Goal: Task Accomplishment & Management: Manage account settings

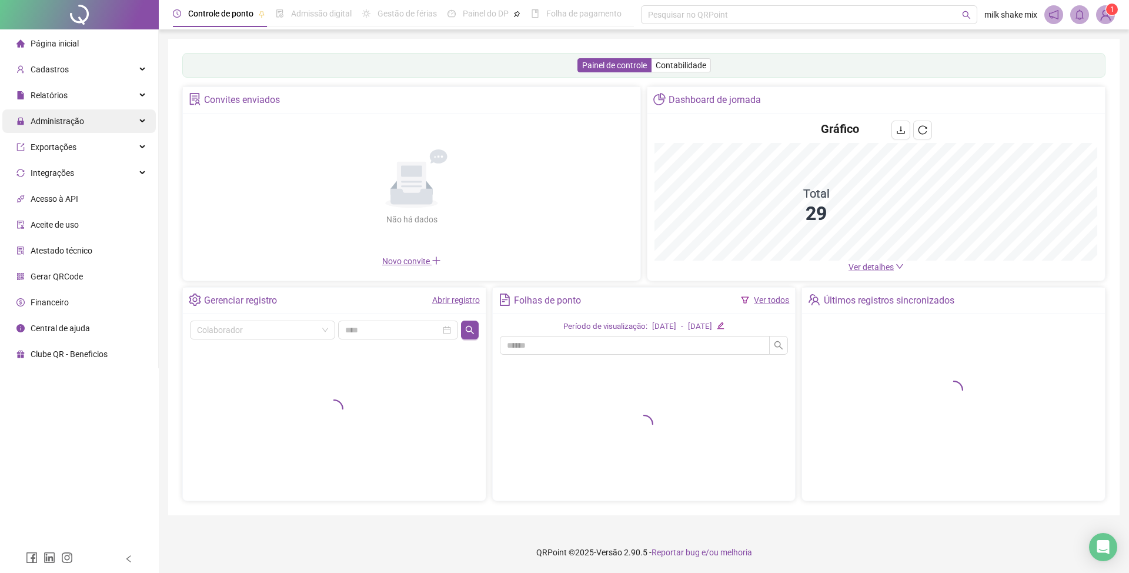
click at [95, 122] on div "Administração" at bounding box center [79, 121] width 154 height 24
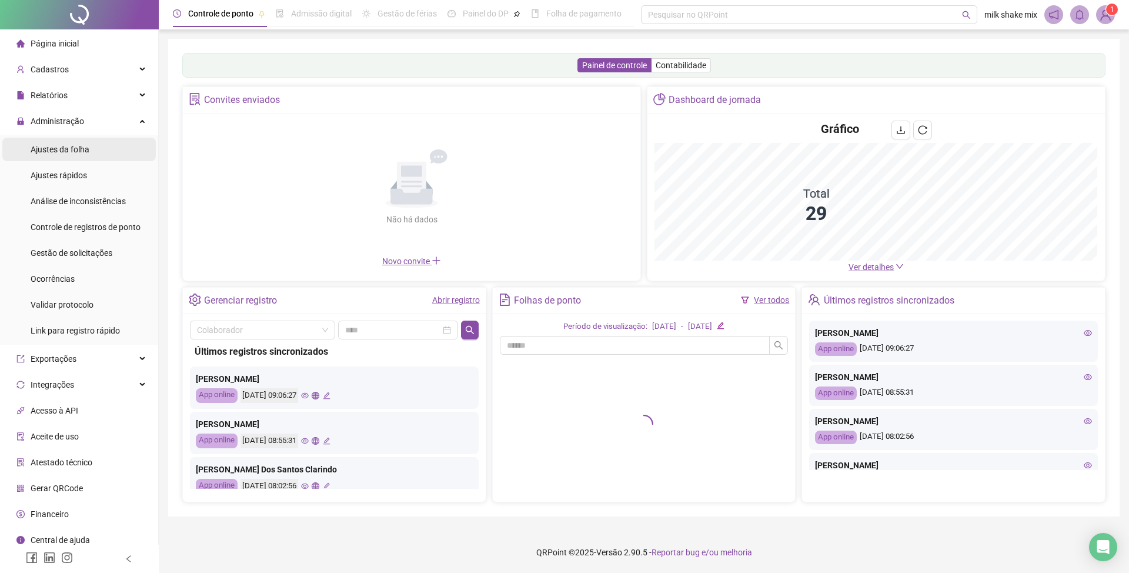
click at [59, 154] on span "Ajustes da folha" at bounding box center [60, 149] width 59 height 9
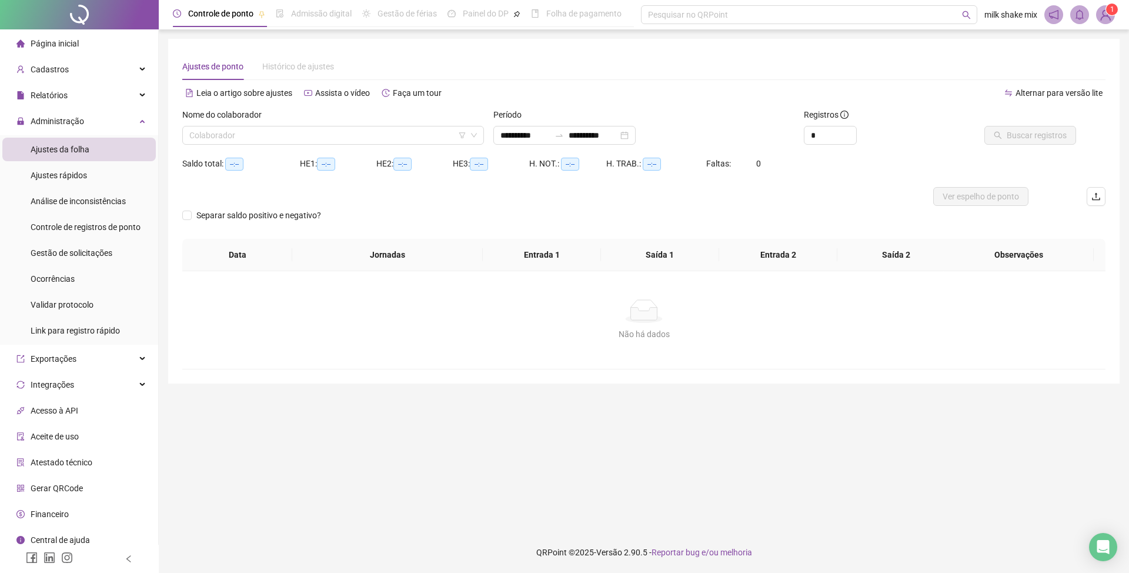
type input "**********"
click at [506, 136] on input "**********" at bounding box center [525, 135] width 49 height 13
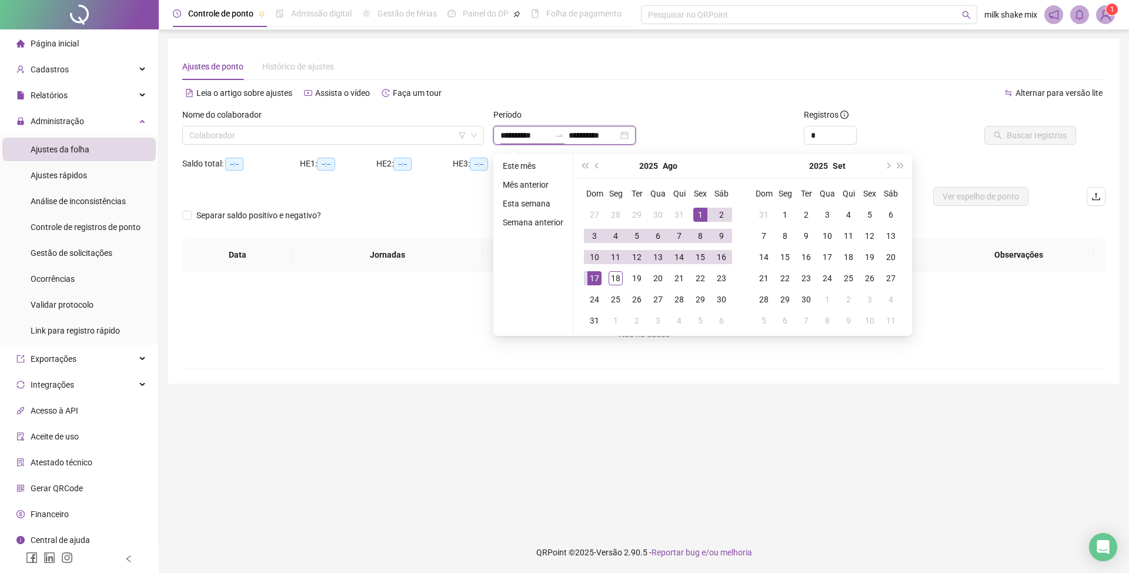
type input "**********"
click at [694, 221] on div "1" at bounding box center [701, 215] width 14 height 14
type input "**********"
click at [612, 273] on div "18" at bounding box center [616, 278] width 14 height 14
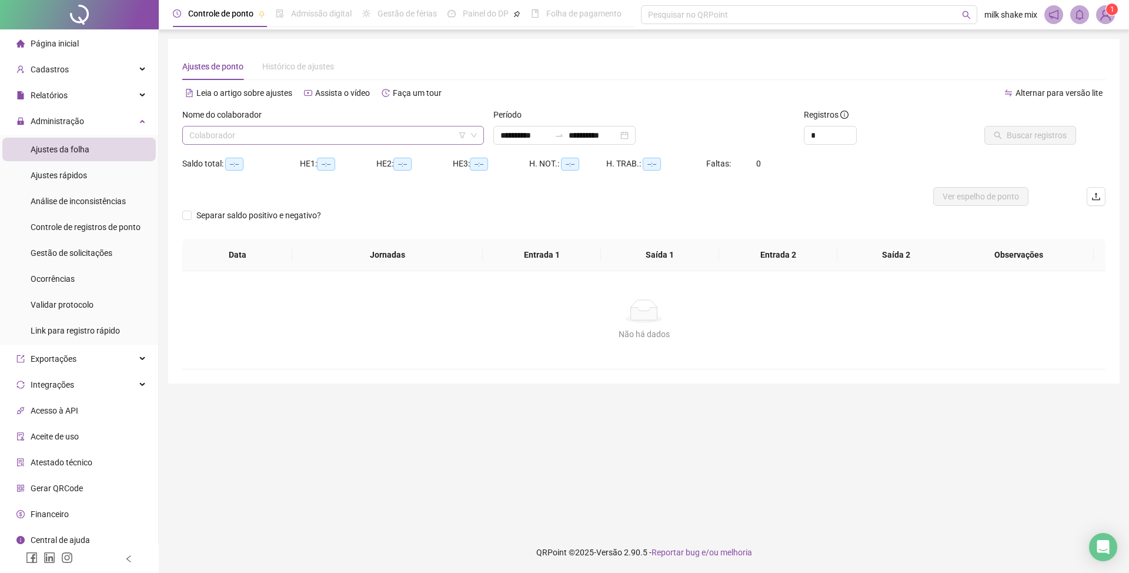
click at [352, 134] on input "search" at bounding box center [327, 135] width 277 height 18
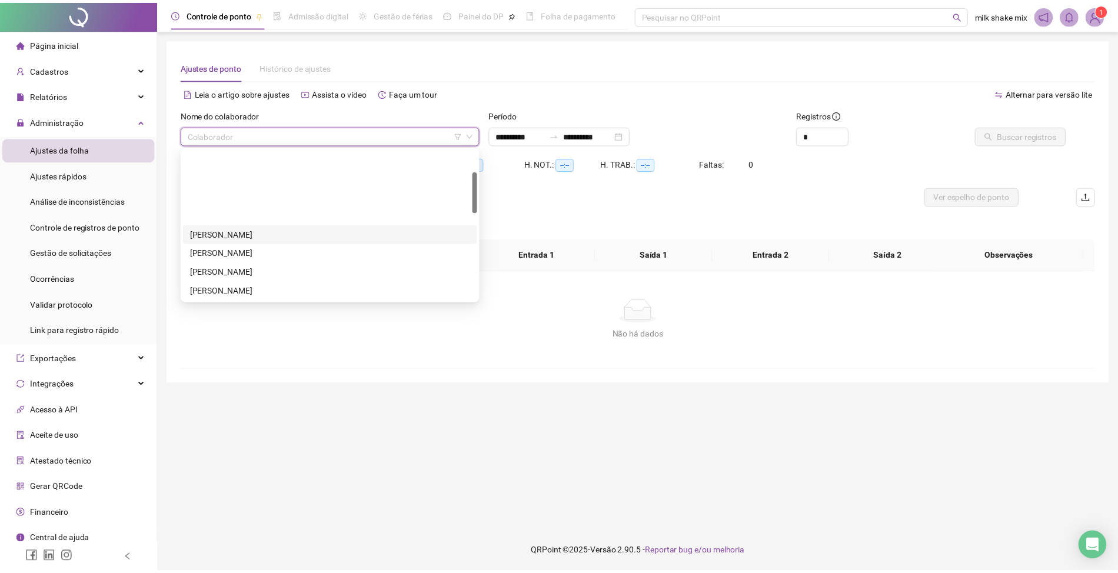
scroll to position [78, 0]
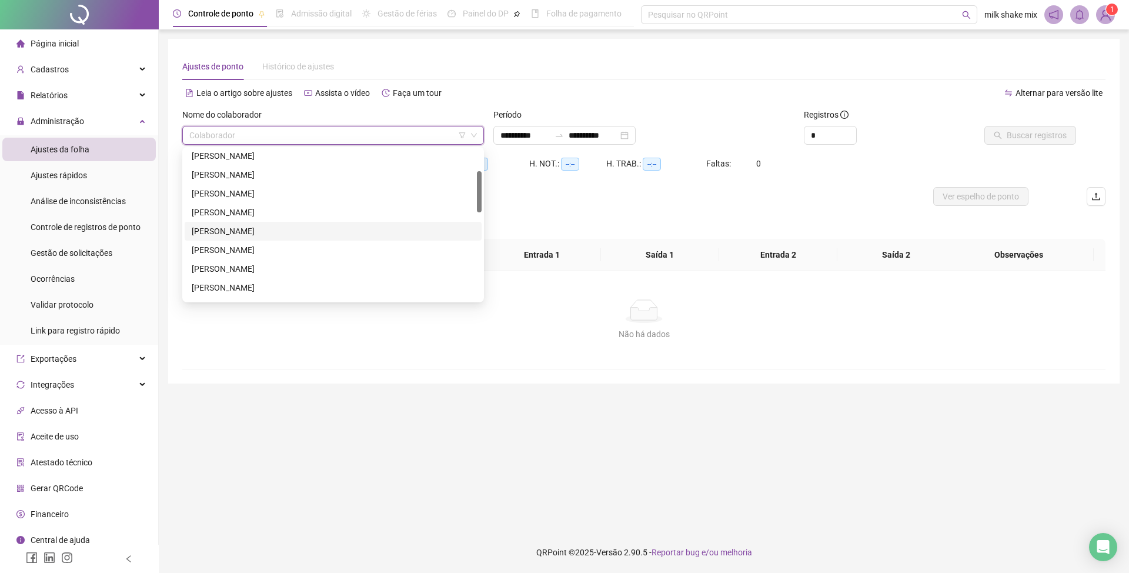
click at [248, 228] on div "DANIEL CARDOSO DOS SANTOS" at bounding box center [333, 231] width 283 height 13
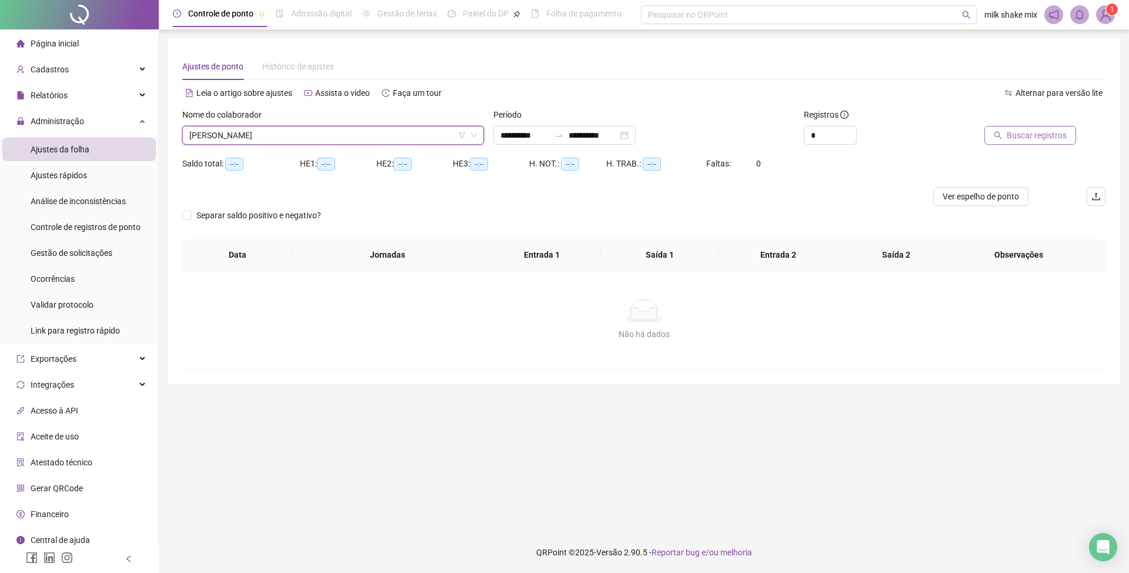
click at [1046, 132] on span "Buscar registros" at bounding box center [1037, 135] width 60 height 13
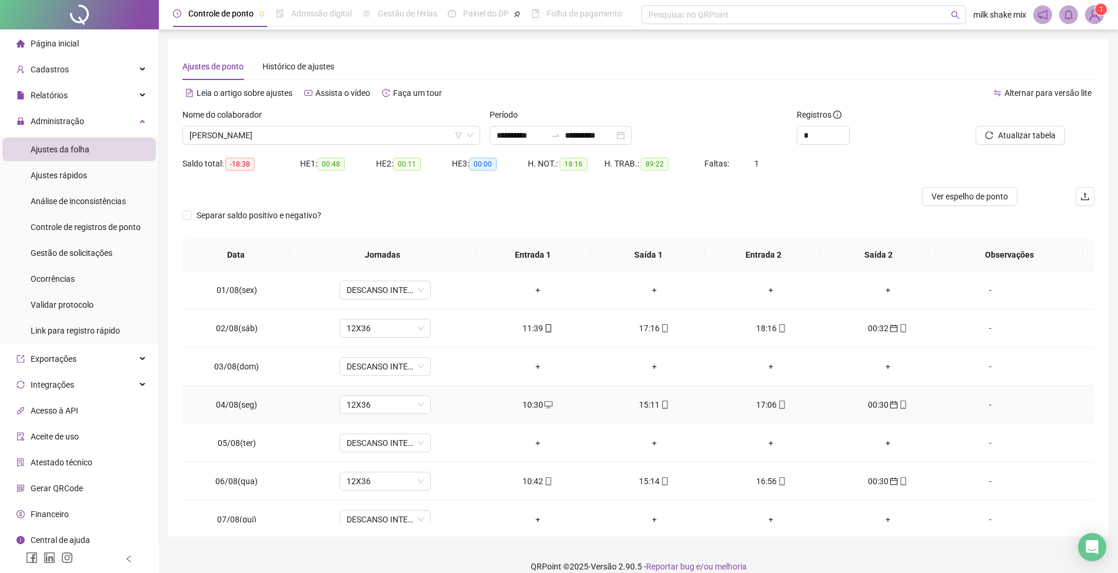
scroll to position [441, 0]
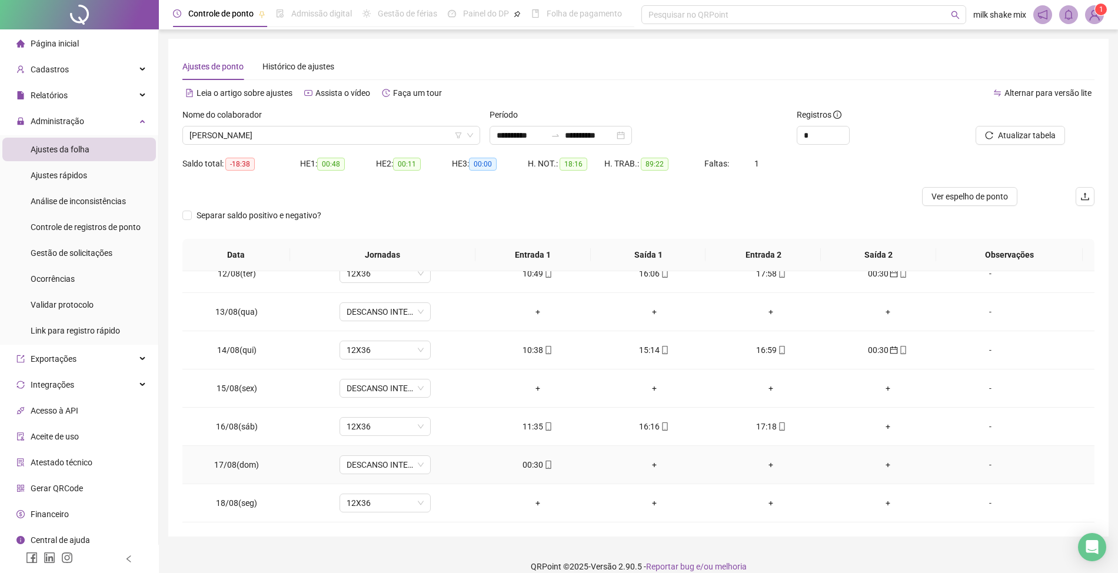
click at [541, 471] on td "00:30" at bounding box center [537, 465] width 116 height 38
click at [529, 471] on td "00:30" at bounding box center [537, 465] width 116 height 38
click at [532, 464] on div "00:30" at bounding box center [537, 464] width 98 height 13
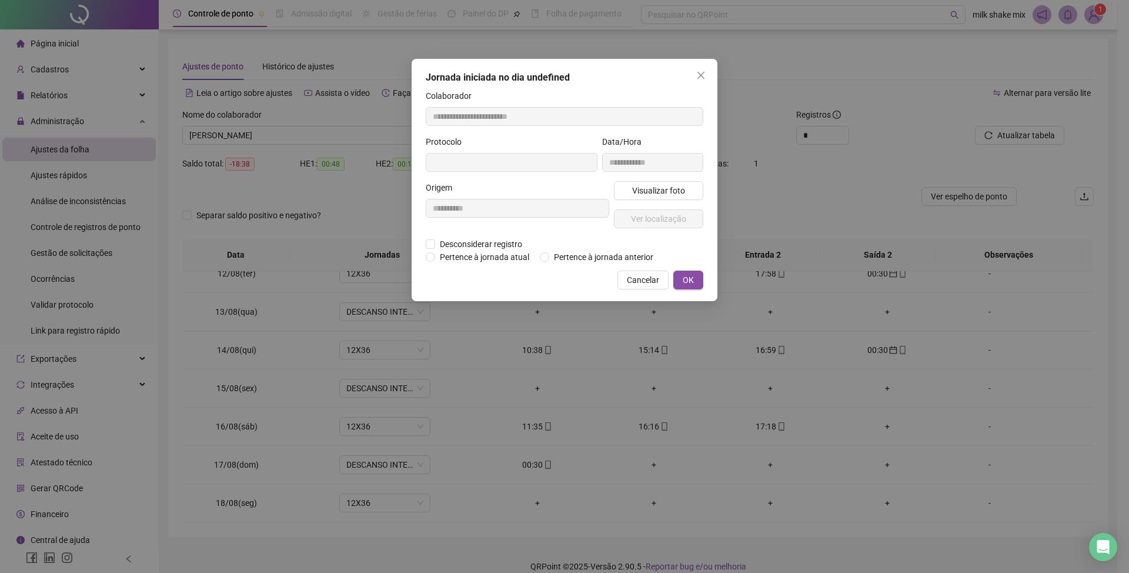
type input "**********"
click at [635, 261] on span "Pertence à jornada anterior" at bounding box center [603, 258] width 109 height 13
click at [686, 278] on span "OK" at bounding box center [688, 281] width 11 height 13
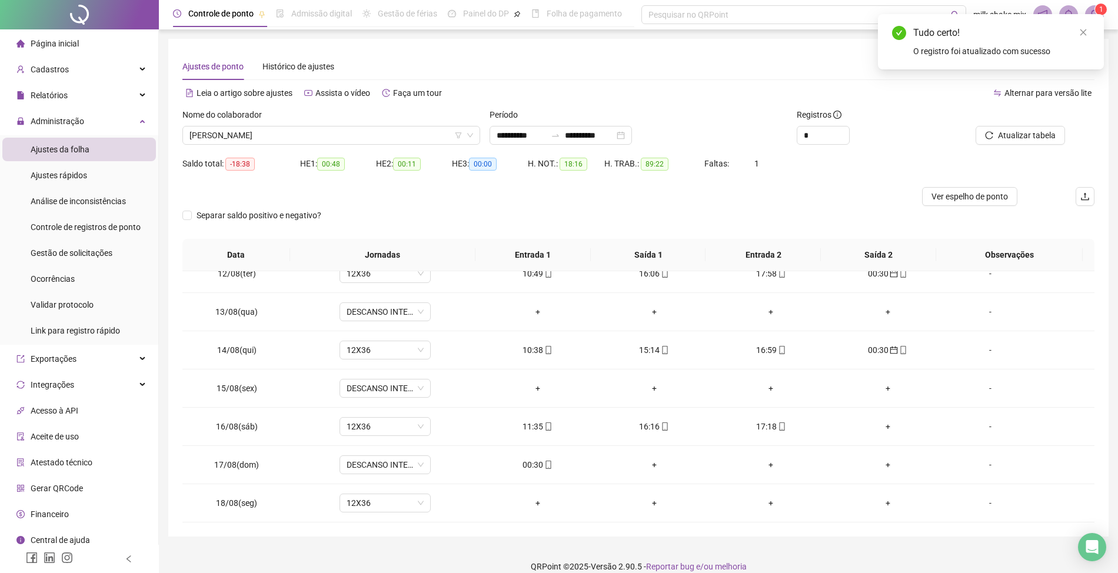
click at [1014, 149] on div "Atualizar tabela" at bounding box center [1022, 131] width 154 height 46
click at [1033, 128] on button "Atualizar tabela" at bounding box center [1019, 135] width 89 height 19
click at [326, 116] on div "Nome do colaborador" at bounding box center [331, 117] width 298 height 18
click at [324, 130] on span "DANIEL CARDOSO DOS SANTOS" at bounding box center [331, 135] width 284 height 18
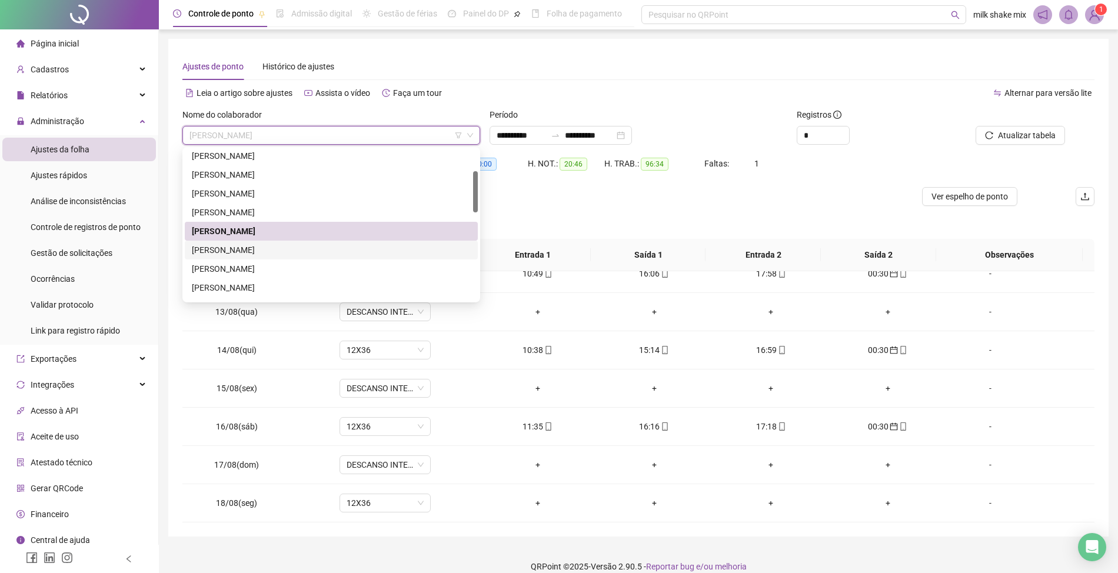
click at [241, 253] on div "EDUARDO RODRIGUES DA ROCHA" at bounding box center [331, 250] width 279 height 13
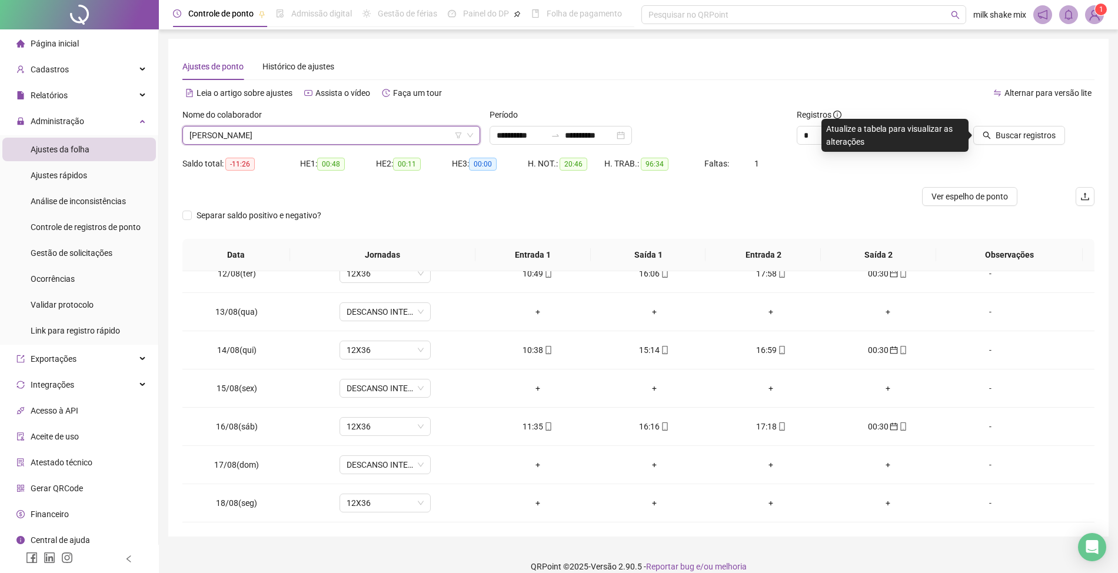
click at [1005, 146] on div "Buscar registros" at bounding box center [1022, 131] width 154 height 46
click at [1008, 135] on span "Buscar registros" at bounding box center [1025, 135] width 60 height 13
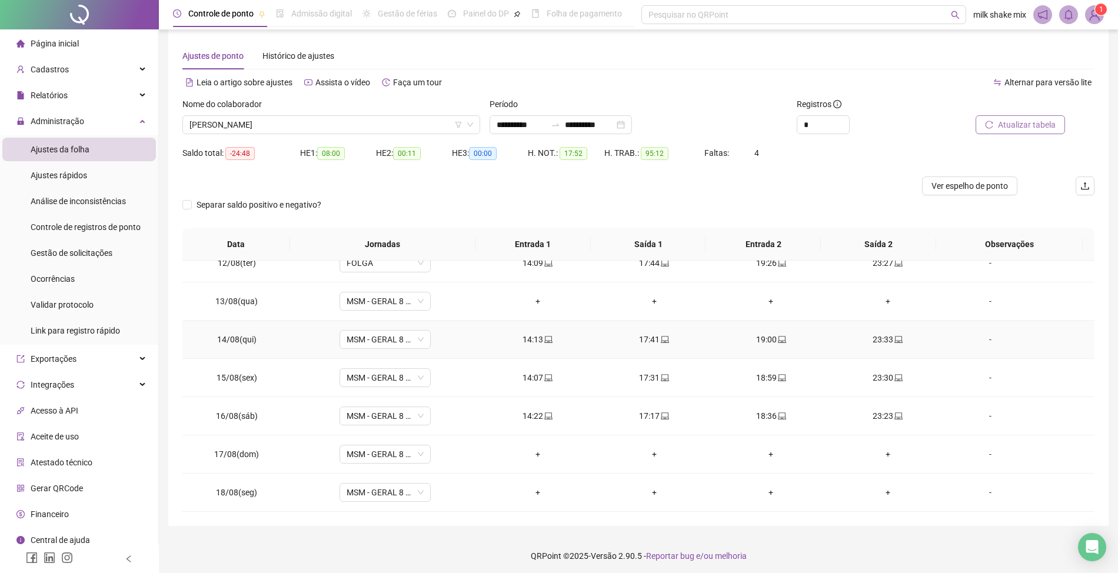
scroll to position [14, 0]
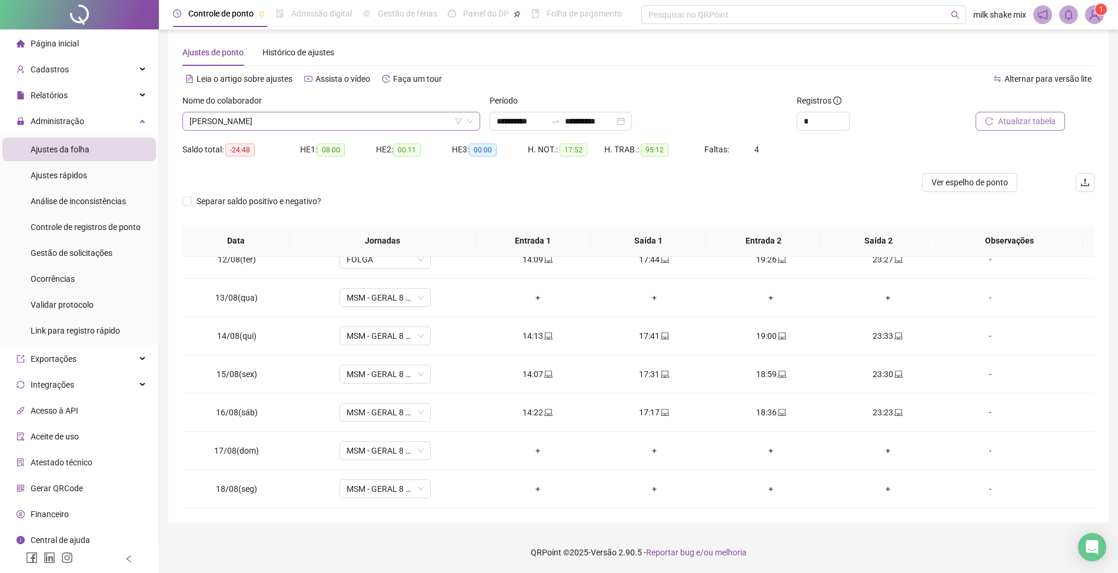
click at [344, 118] on span "EDUARDO RODRIGUES DA ROCHA" at bounding box center [331, 121] width 284 height 18
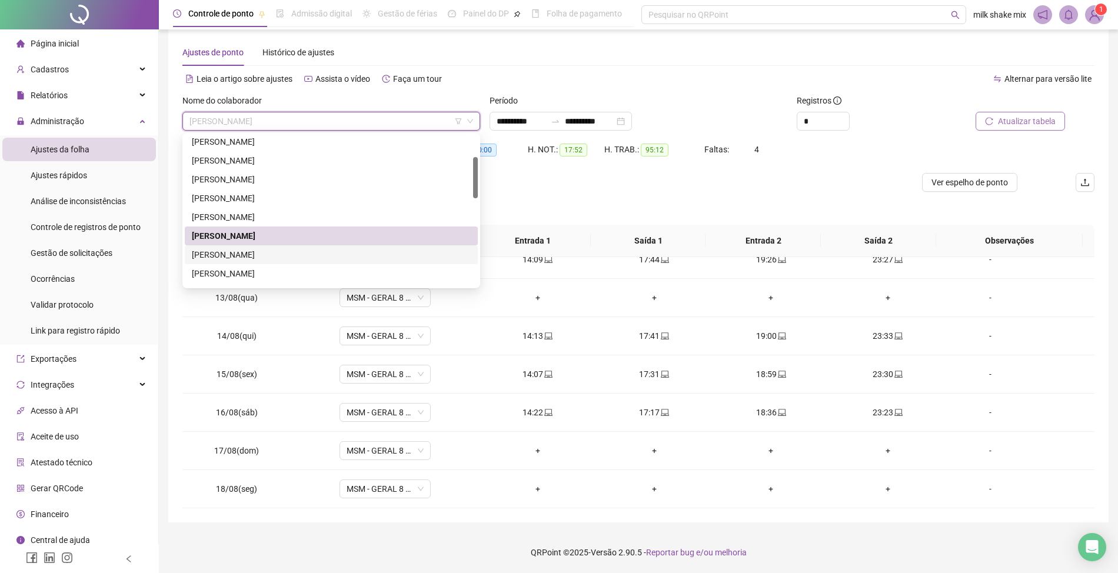
click at [276, 255] on div "ELIANA SOUSA MOTA" at bounding box center [331, 254] width 279 height 13
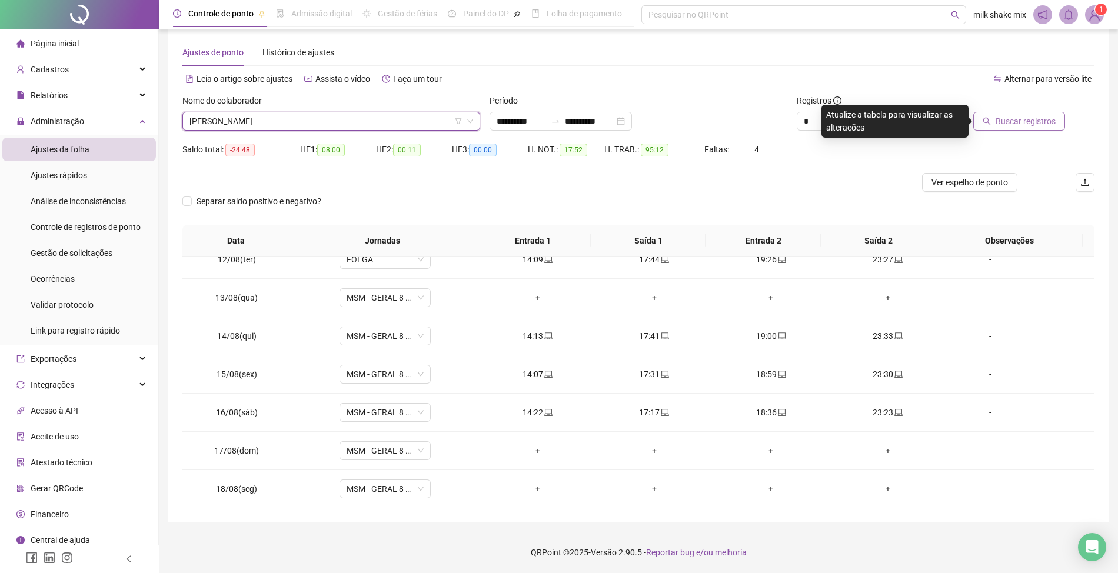
click at [1027, 126] on span "Buscar registros" at bounding box center [1025, 121] width 60 height 13
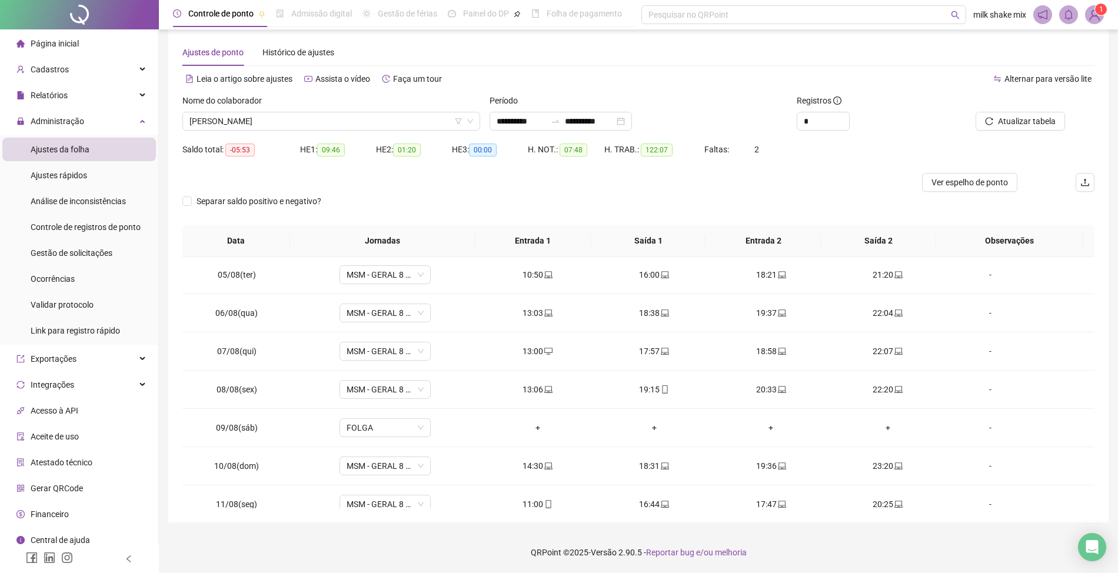
scroll to position [127, 0]
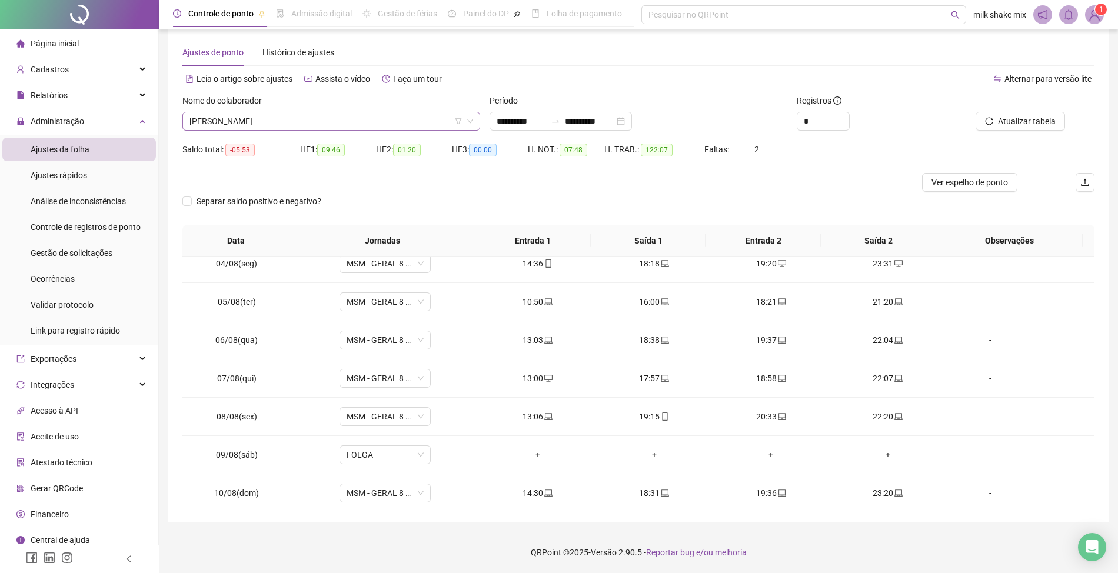
click at [289, 114] on span "ELIANA SOUSA MOTA" at bounding box center [331, 121] width 284 height 18
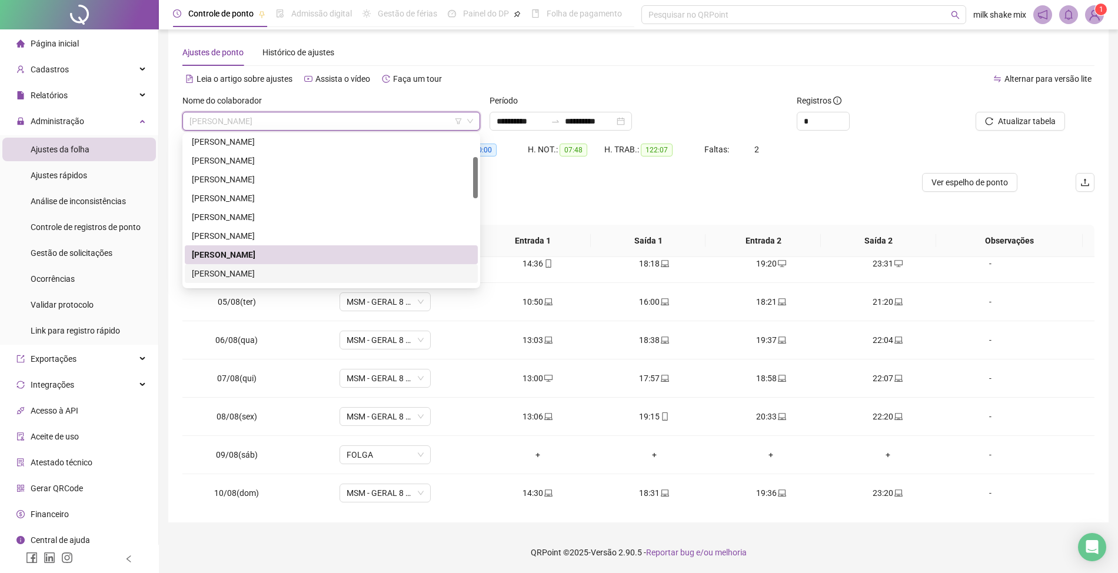
click at [278, 271] on div "IVINNY DE SOUZA GOMES BRITO" at bounding box center [331, 273] width 279 height 13
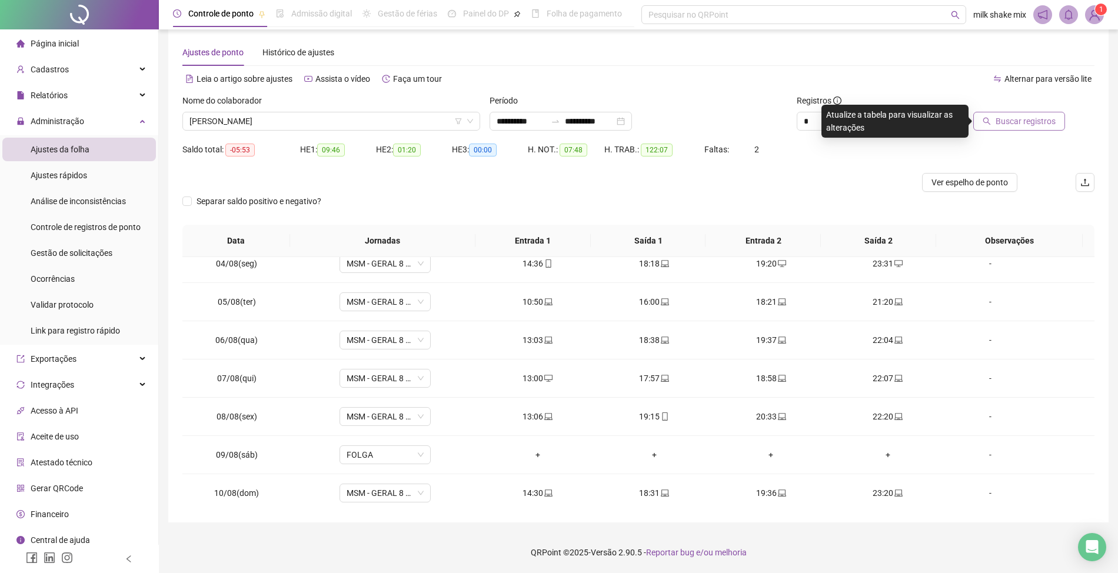
click at [1028, 118] on span "Buscar registros" at bounding box center [1025, 121] width 60 height 13
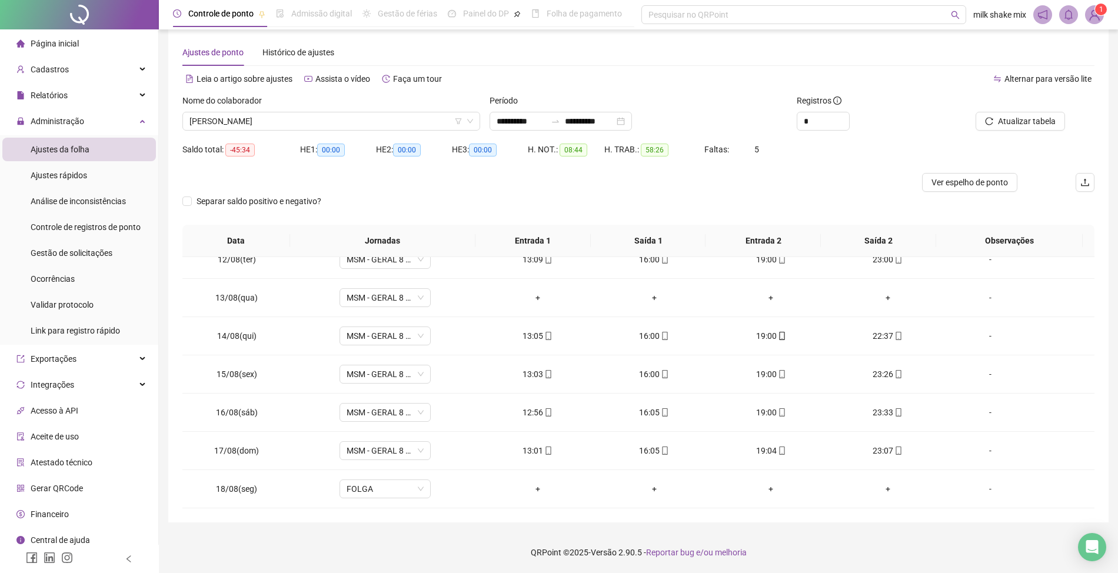
scroll to position [287, 0]
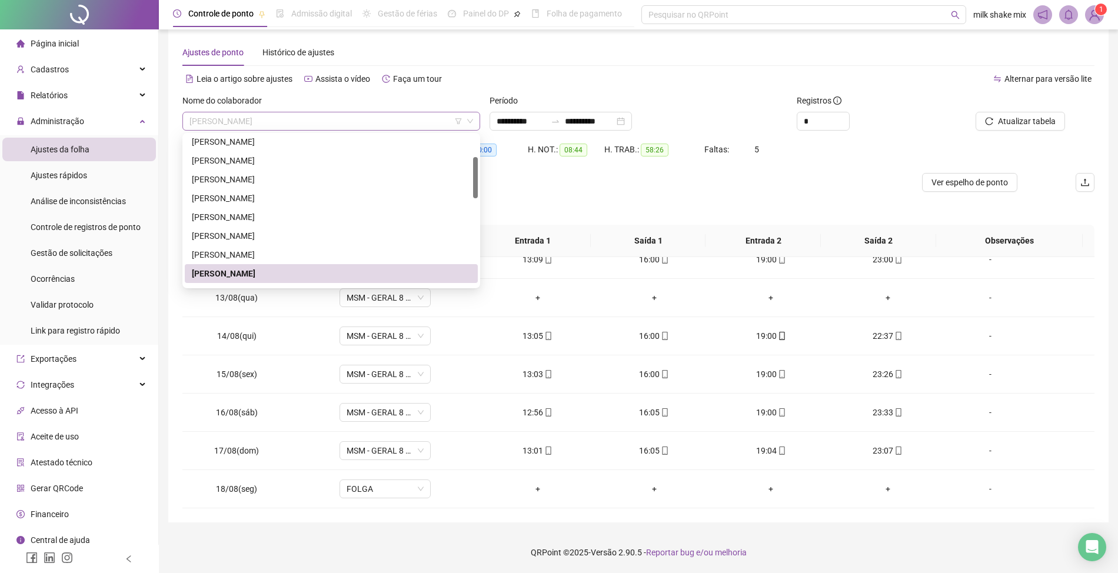
click at [365, 118] on span "IVINNY DE SOUZA GOMES BRITO" at bounding box center [331, 121] width 284 height 18
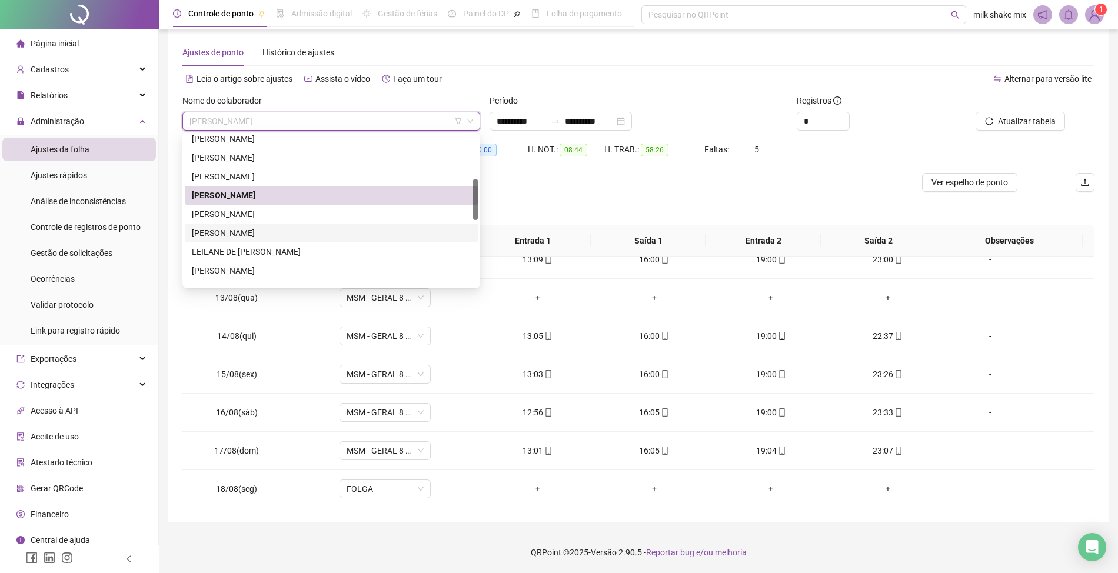
click at [276, 236] on div "JOZANDRO SILVA DOS SANTOS CLARINDO" at bounding box center [331, 232] width 279 height 13
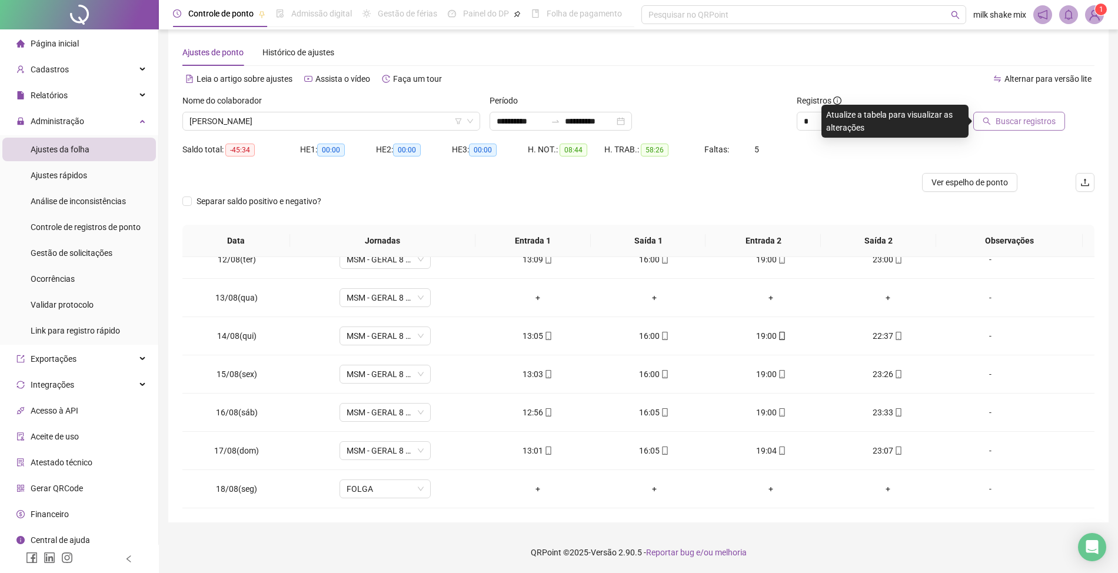
click at [1029, 116] on span "Buscar registros" at bounding box center [1025, 121] width 60 height 13
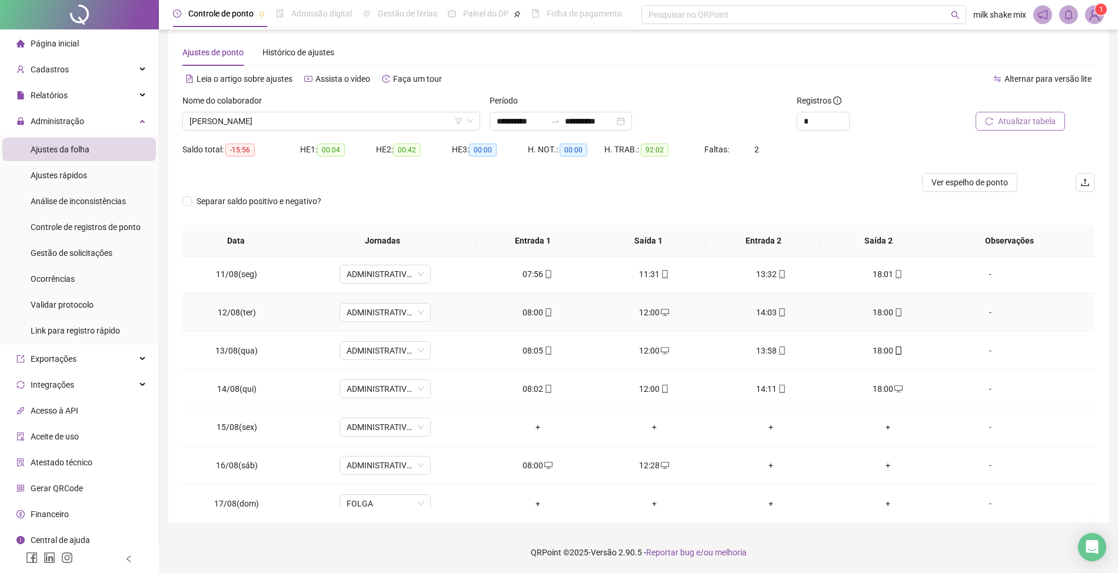
scroll to position [441, 0]
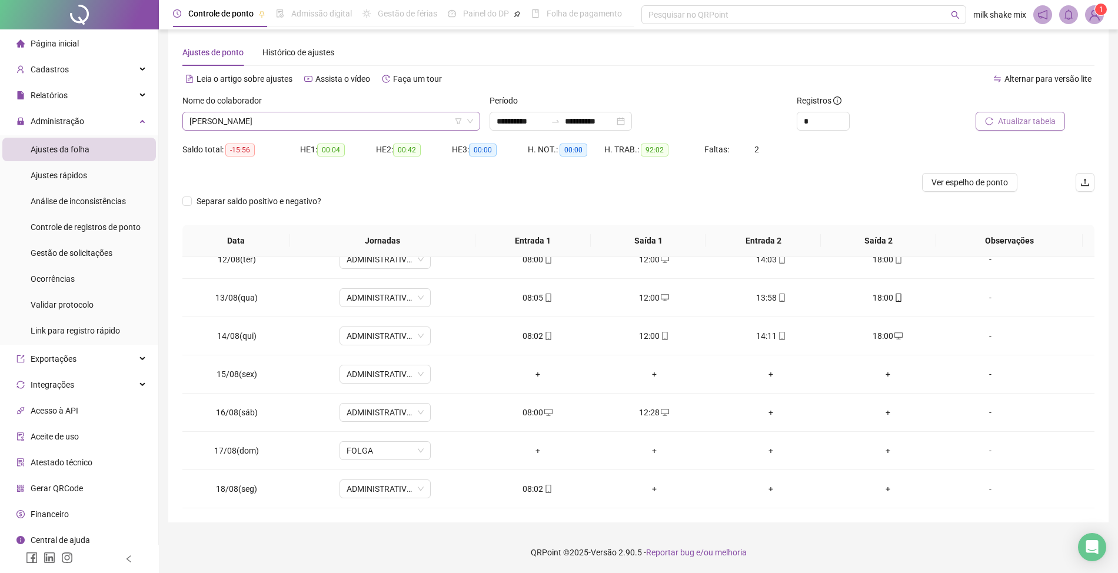
click at [380, 128] on span "JOZANDRO SILVA DOS SANTOS CLARINDO" at bounding box center [331, 121] width 284 height 18
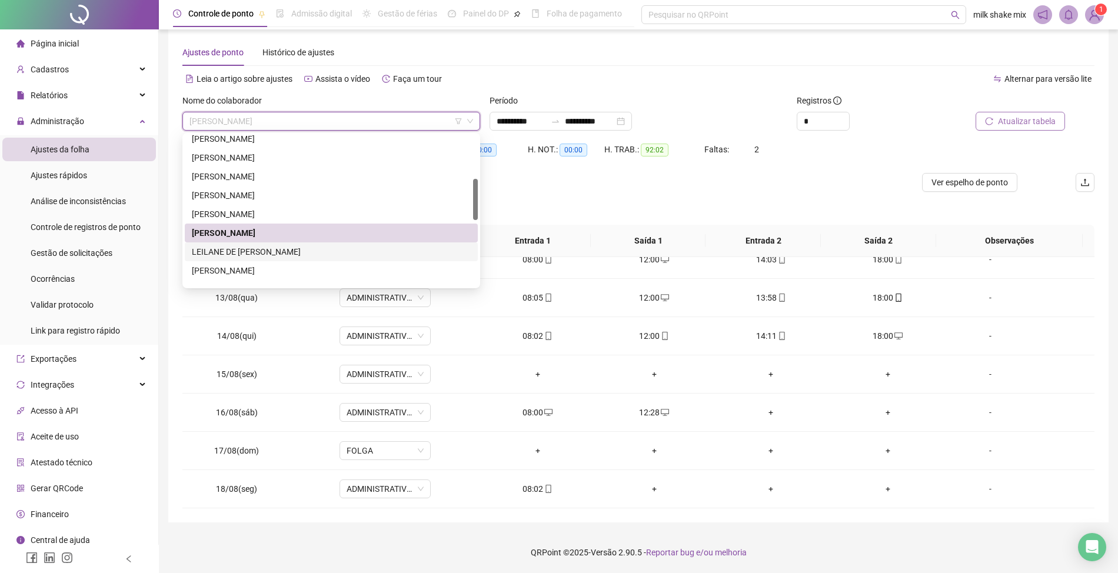
click at [241, 248] on div "LEILANE DE JESUS SILVA" at bounding box center [331, 251] width 279 height 13
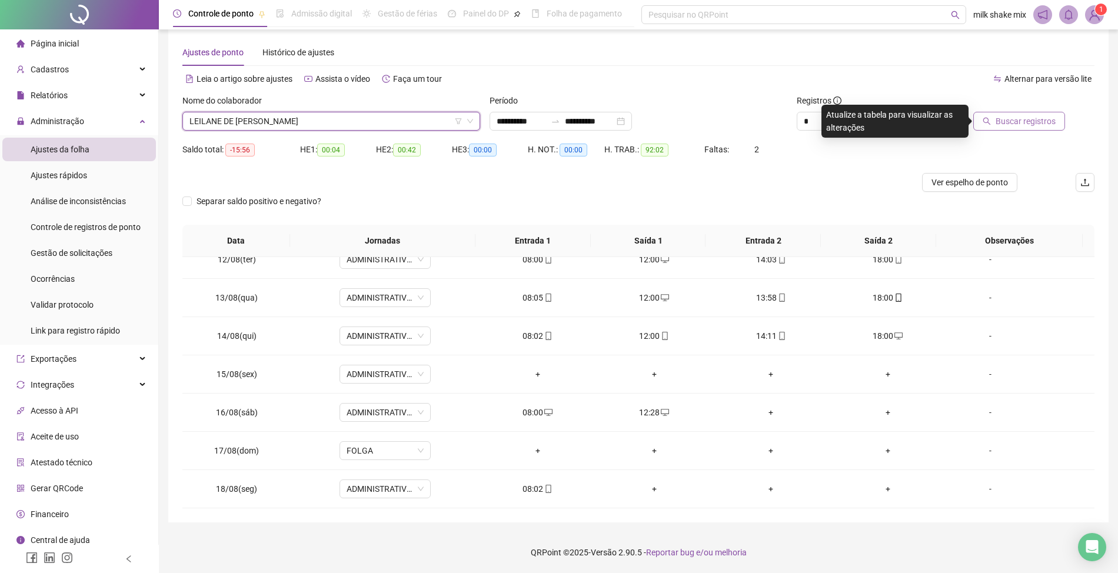
click at [1041, 121] on span "Buscar registros" at bounding box center [1025, 121] width 60 height 13
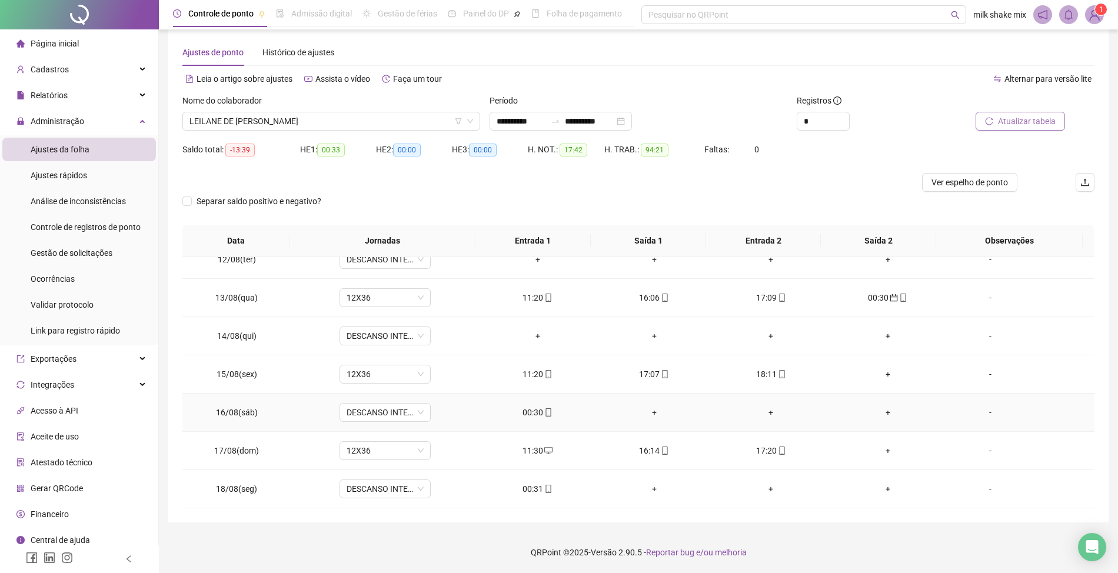
click at [535, 416] on div "00:30" at bounding box center [537, 412] width 98 height 13
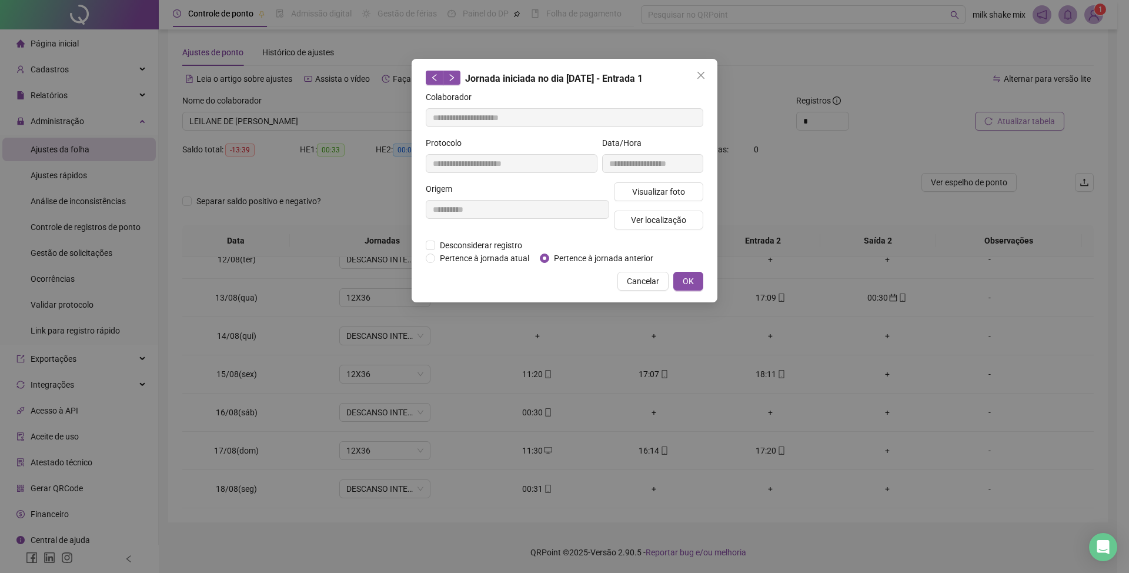
type input "**********"
click at [608, 252] on span "Pertence à jornada anterior" at bounding box center [603, 258] width 109 height 13
click at [679, 282] on button "OK" at bounding box center [689, 281] width 30 height 19
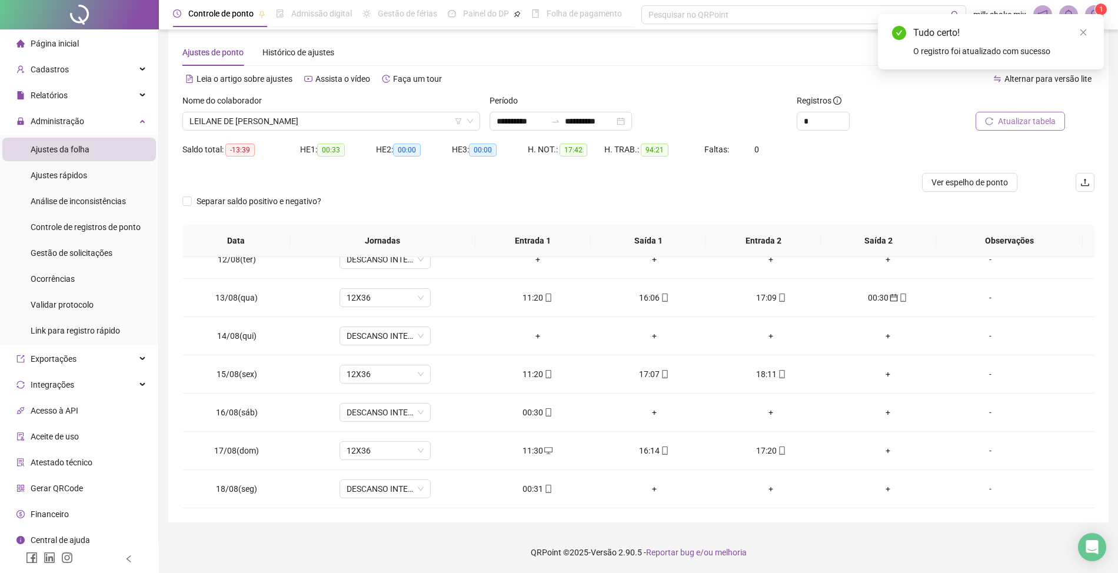
click at [1032, 126] on span "Atualizar tabela" at bounding box center [1027, 121] width 58 height 13
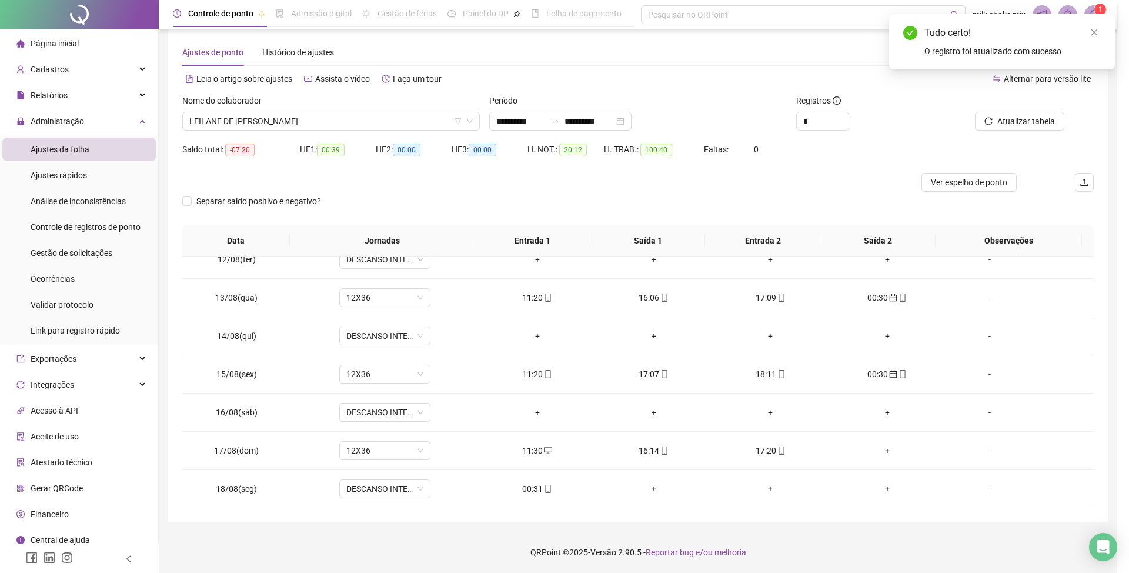
click at [528, 490] on div "00:31" at bounding box center [537, 488] width 98 height 13
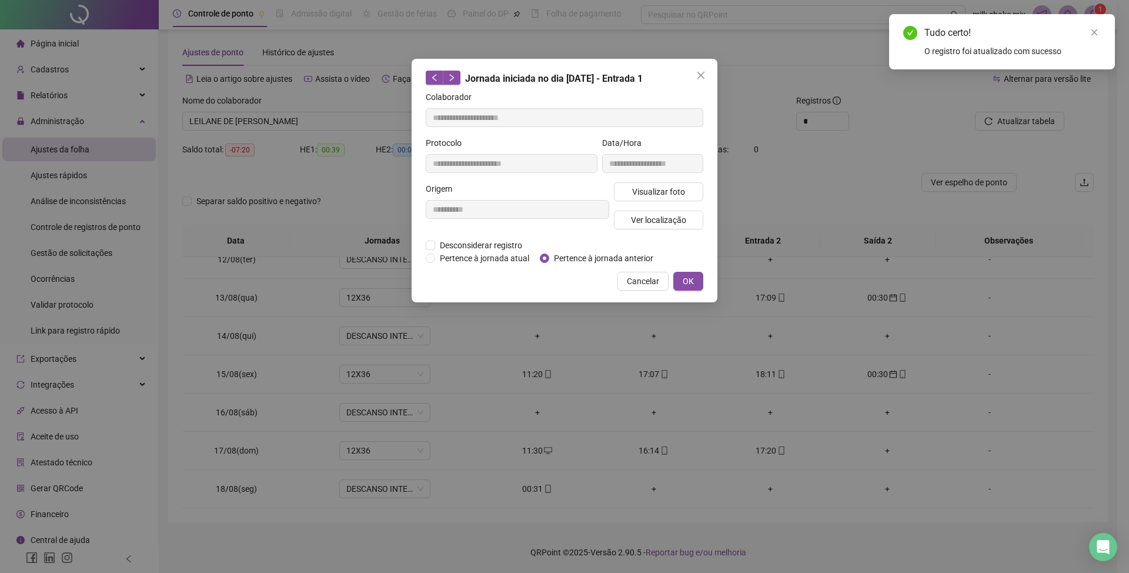
type input "**********"
click at [631, 261] on span "Pertence à jornada anterior" at bounding box center [603, 258] width 109 height 13
click at [695, 281] on button "OK" at bounding box center [689, 281] width 30 height 19
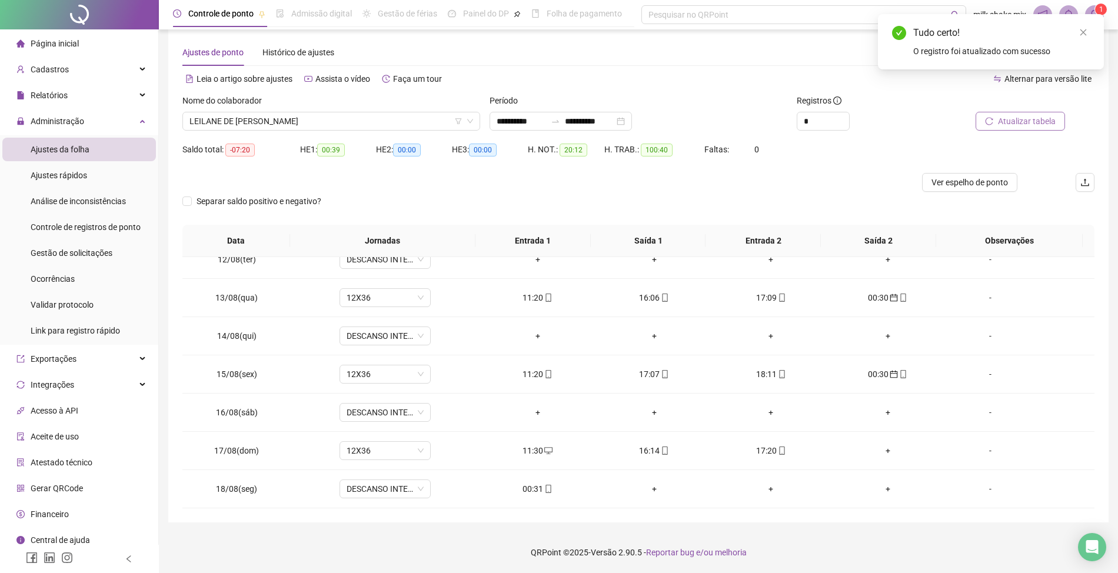
click at [1026, 121] on span "Atualizar tabela" at bounding box center [1027, 121] width 58 height 13
click at [330, 118] on span "LEILANE DE JESUS SILVA" at bounding box center [331, 121] width 284 height 18
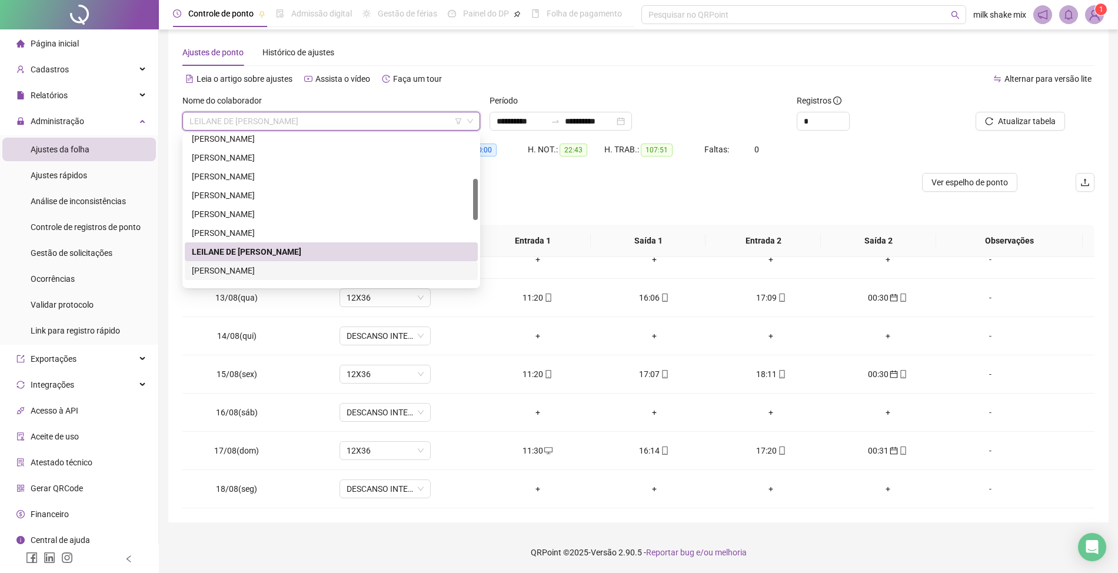
click at [222, 268] on div "MARCOS BASÍLIO MOUZINHO DOS SANTOS" at bounding box center [331, 270] width 279 height 13
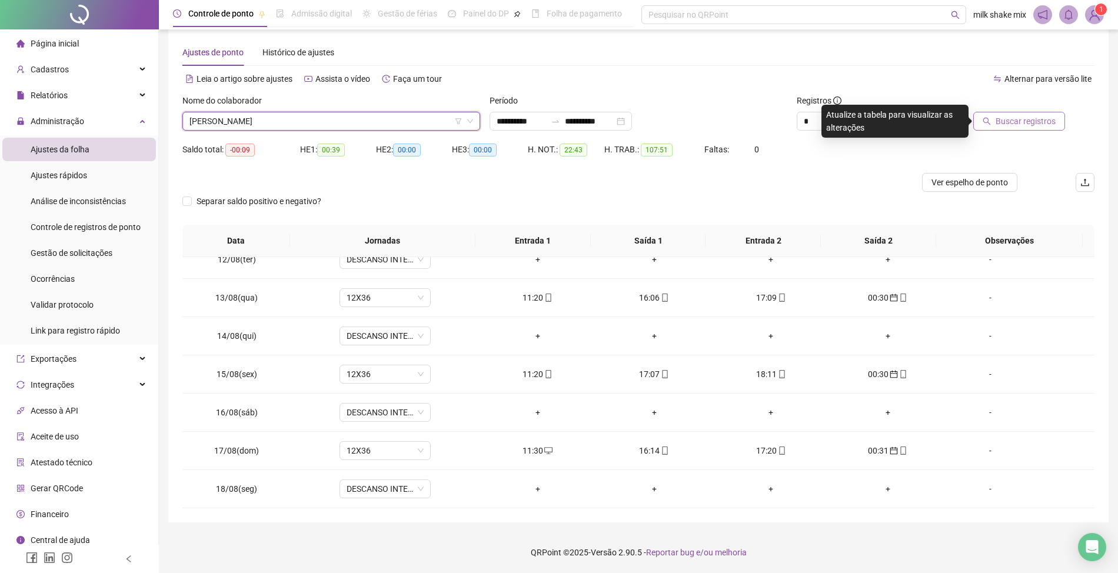
click at [1048, 116] on span "Buscar registros" at bounding box center [1025, 121] width 60 height 13
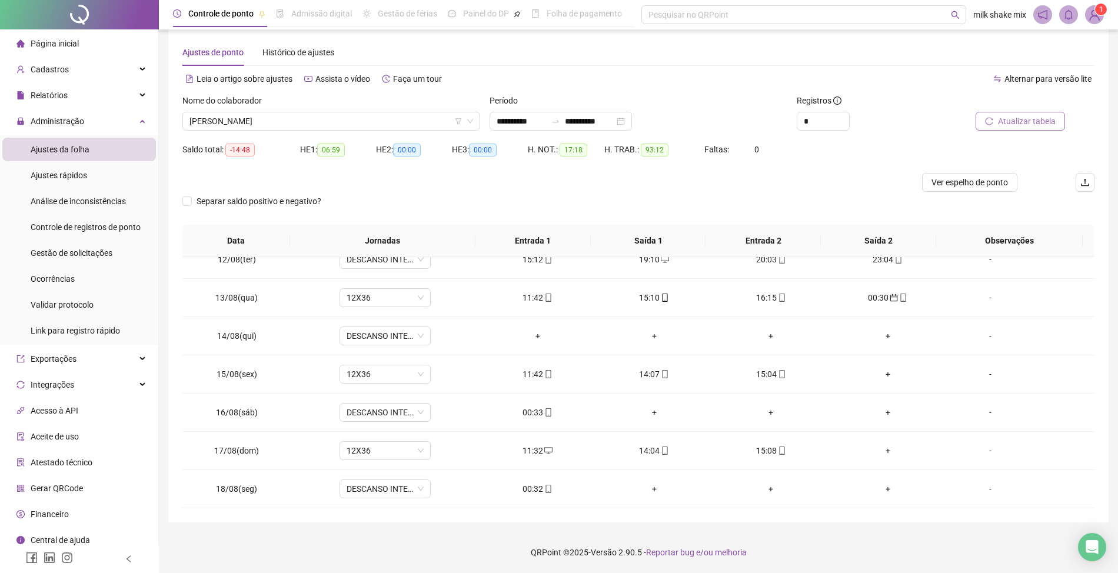
click at [1010, 125] on span "Atualizar tabela" at bounding box center [1027, 121] width 58 height 13
click at [543, 412] on span "mobile" at bounding box center [547, 412] width 9 height 8
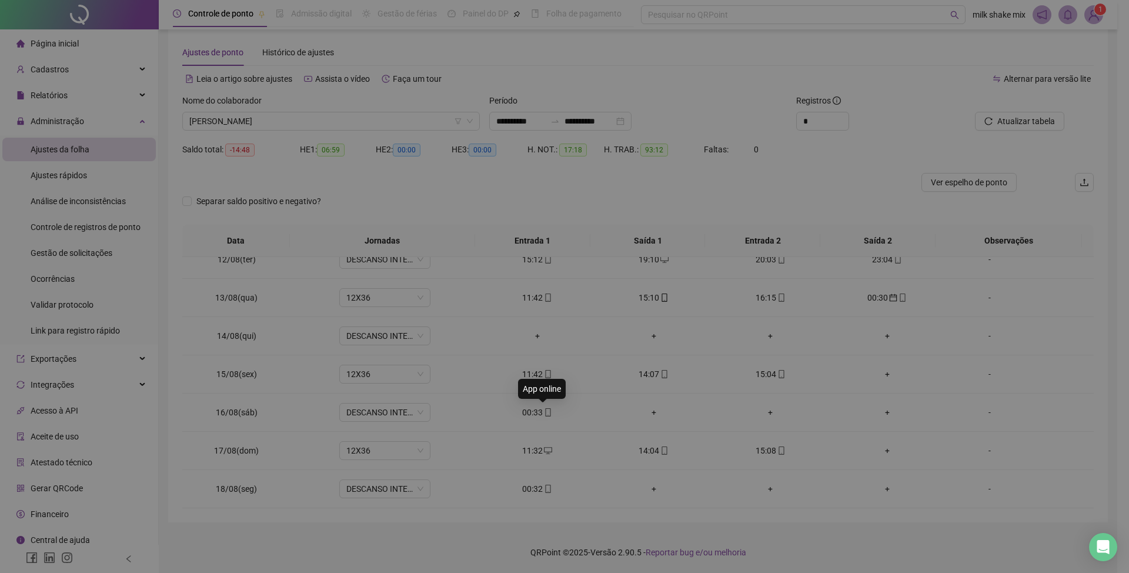
type input "**********"
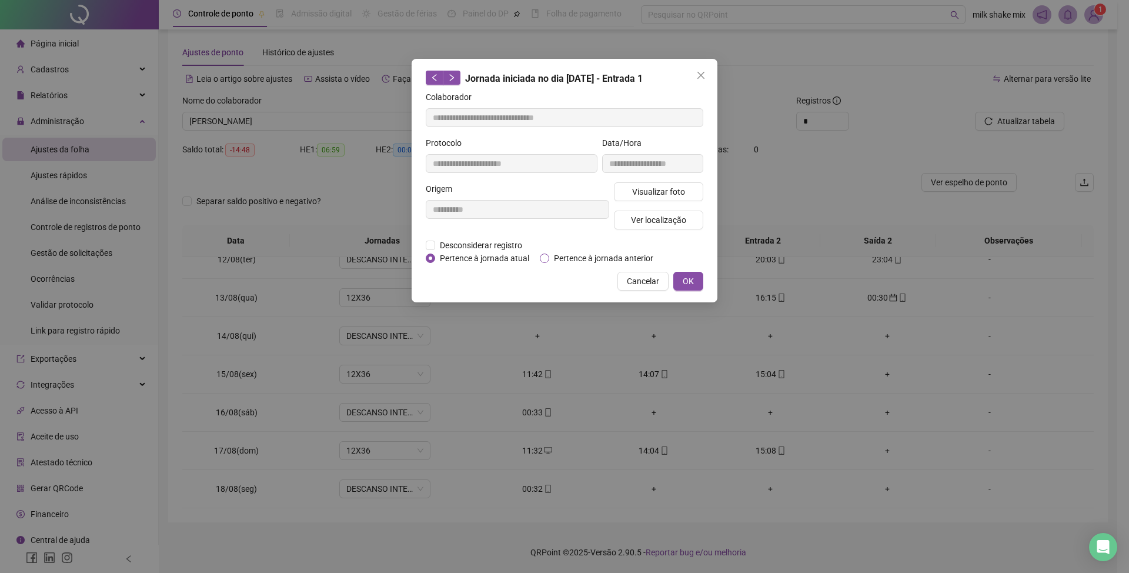
click at [612, 257] on span "Pertence à jornada anterior" at bounding box center [603, 258] width 109 height 13
click at [690, 279] on span "OK" at bounding box center [688, 281] width 11 height 13
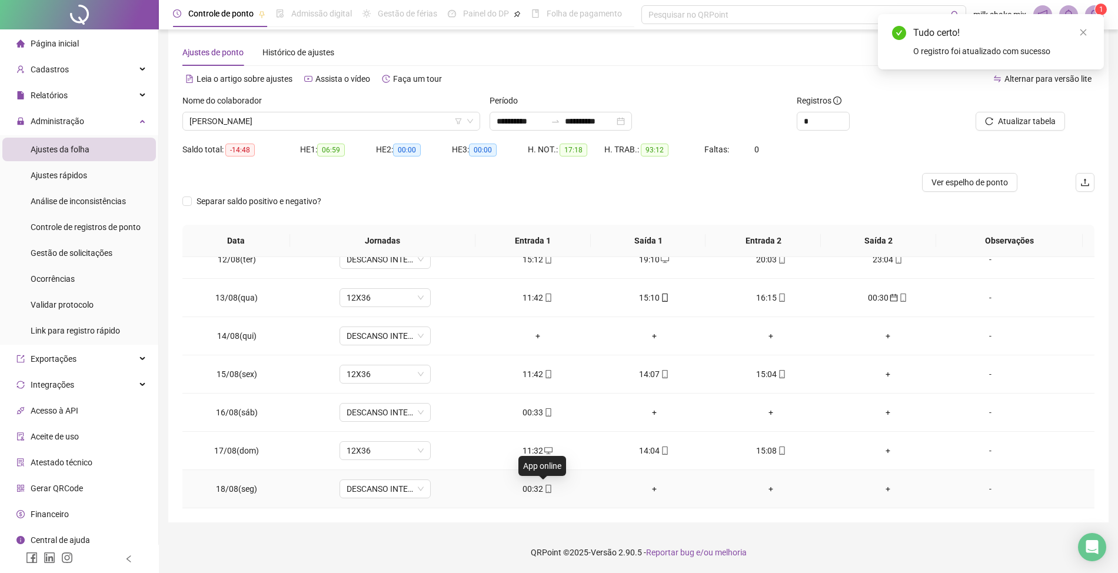
click at [543, 491] on span "mobile" at bounding box center [547, 489] width 9 height 8
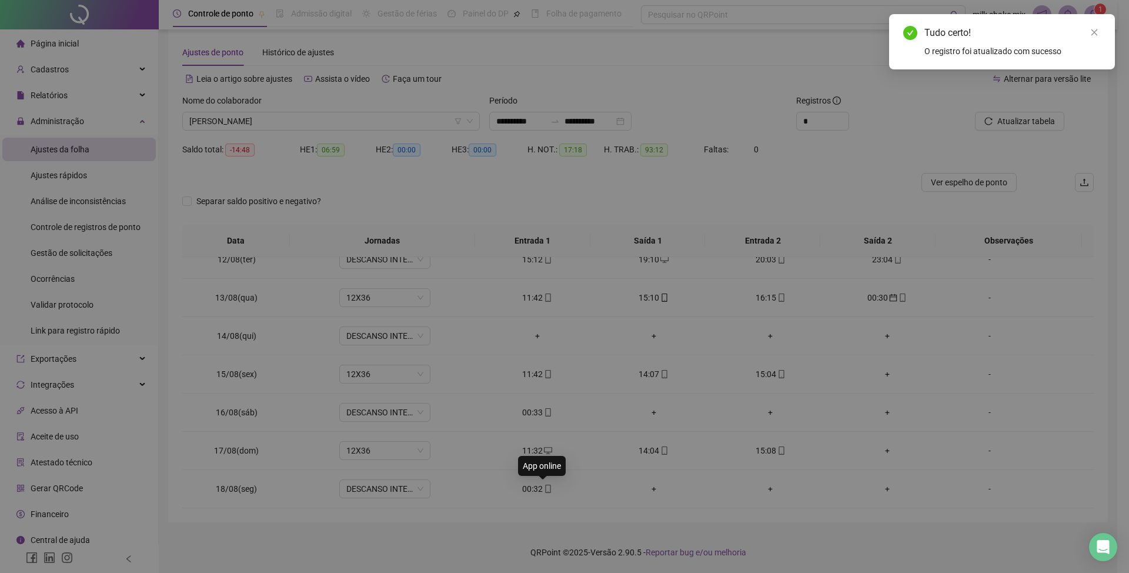
type input "**********"
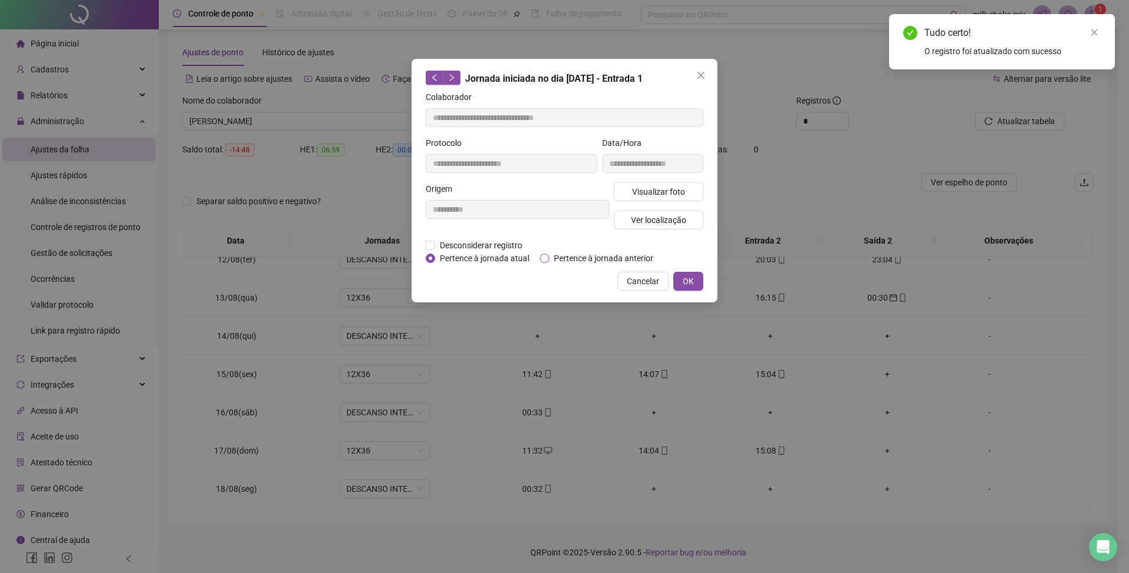
click at [592, 262] on span "Pertence à jornada anterior" at bounding box center [603, 258] width 109 height 13
click at [691, 280] on span "OK" at bounding box center [688, 281] width 11 height 13
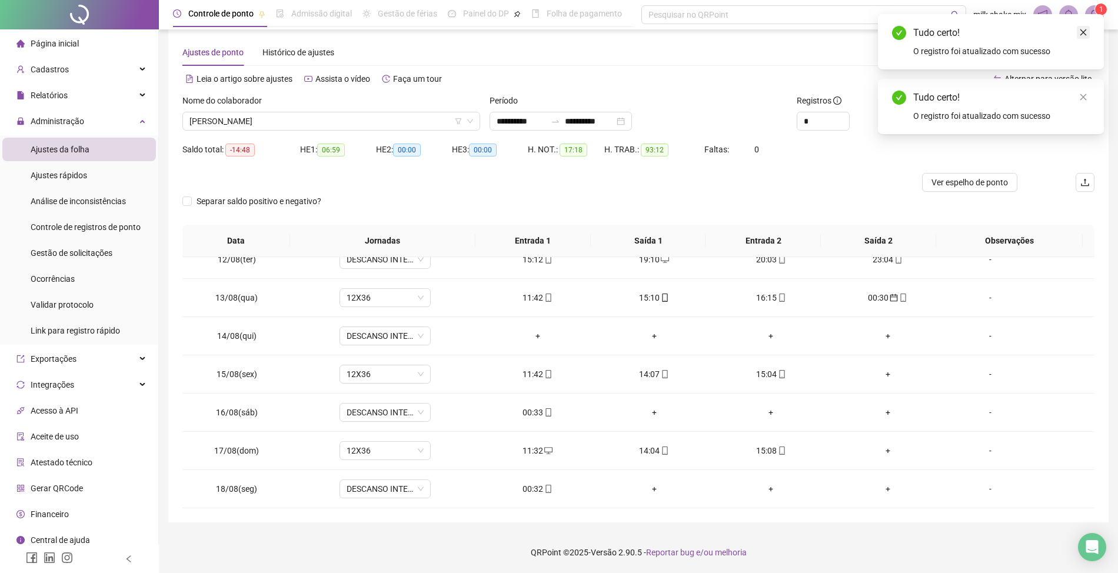
click at [1081, 38] on link "Close" at bounding box center [1083, 32] width 13 height 13
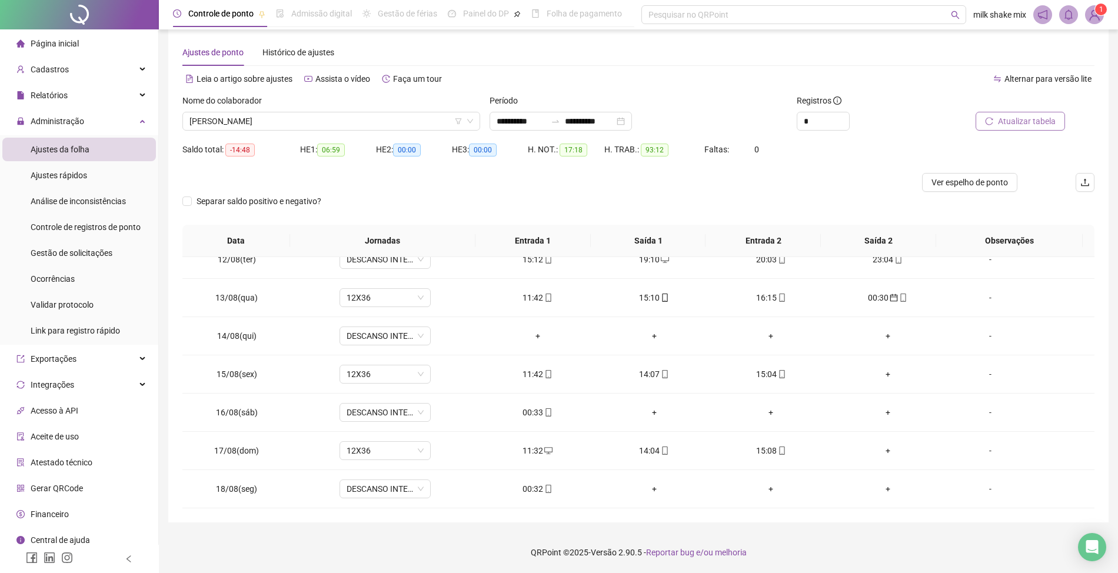
click at [1031, 120] on span "Atualizar tabela" at bounding box center [1027, 121] width 58 height 13
click at [386, 124] on span "MARCOS BASÍLIO MOUZINHO DOS SANTOS" at bounding box center [331, 121] width 284 height 18
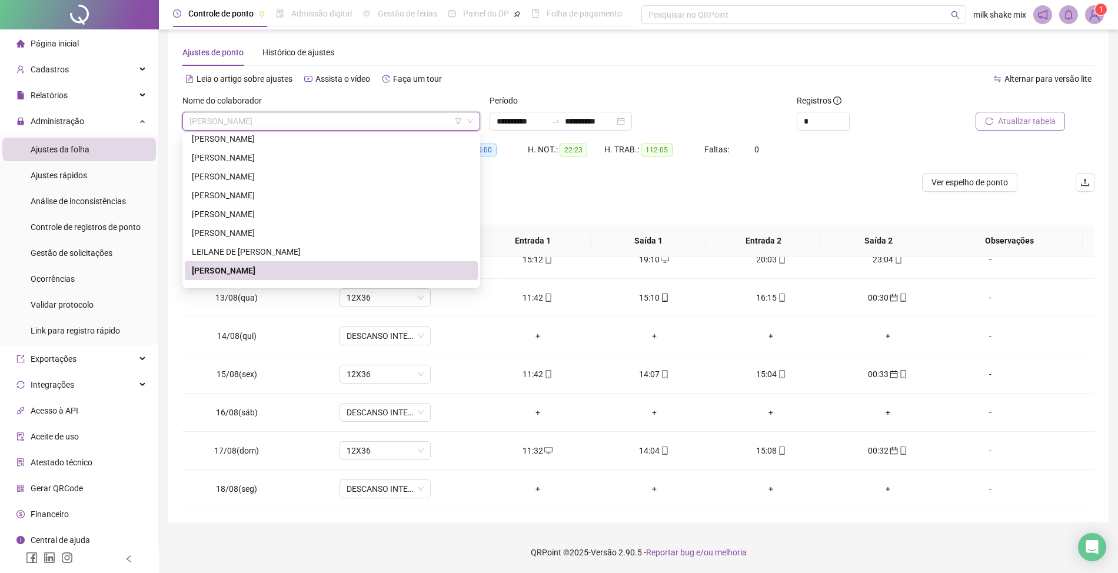
click at [1024, 122] on span "Atualizar tabela" at bounding box center [1027, 121] width 58 height 13
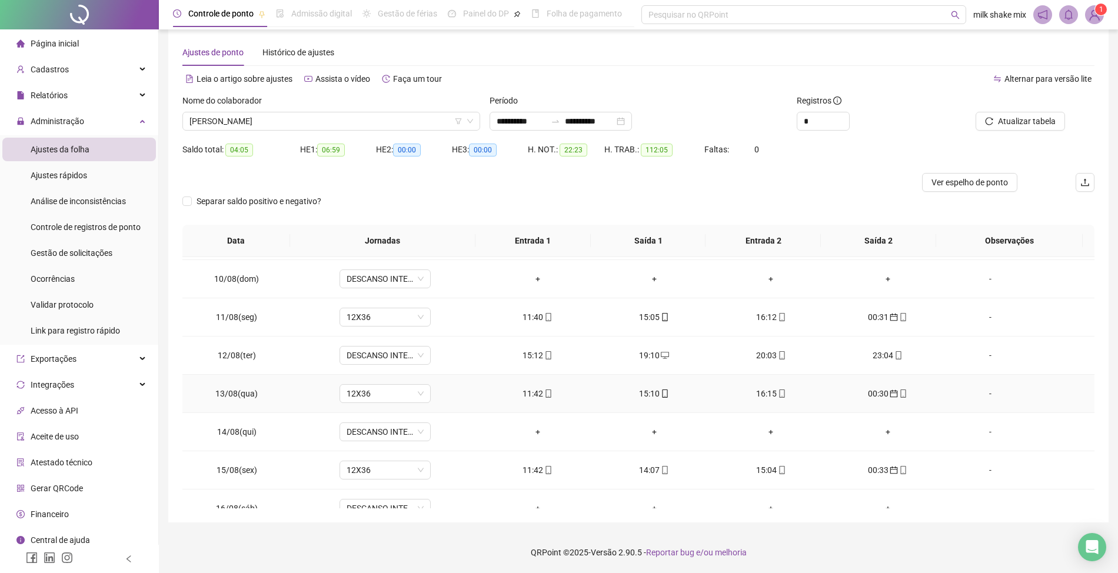
scroll to position [314, 0]
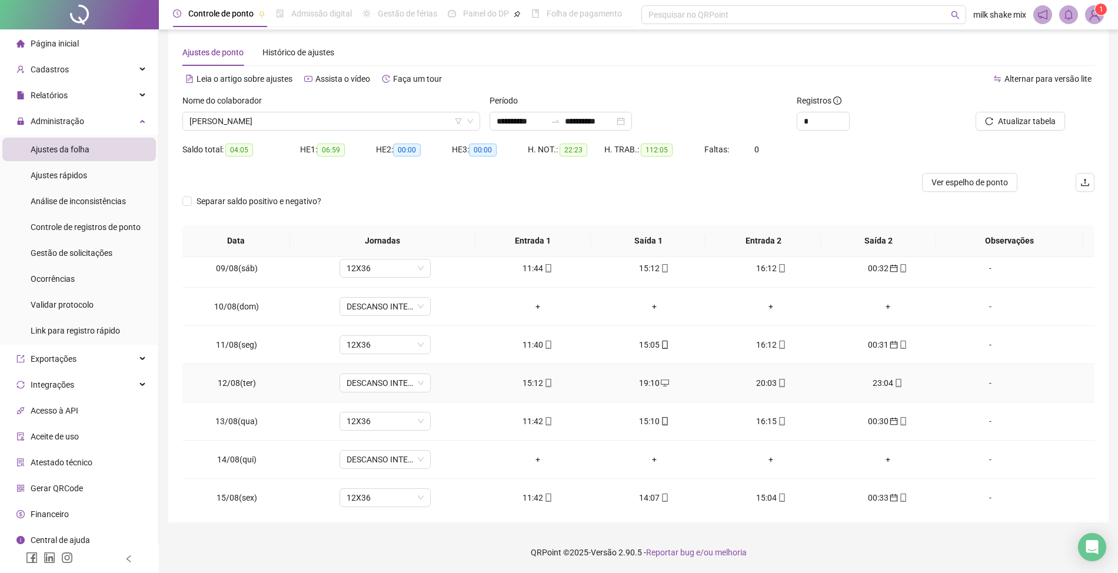
click at [544, 387] on icon "mobile" at bounding box center [548, 383] width 8 height 8
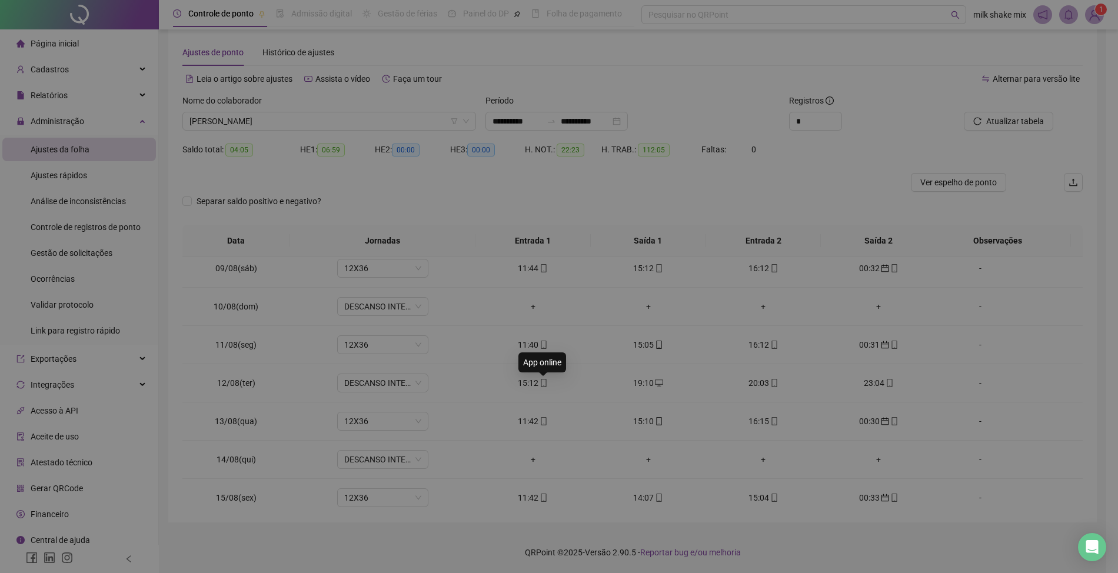
type input "**********"
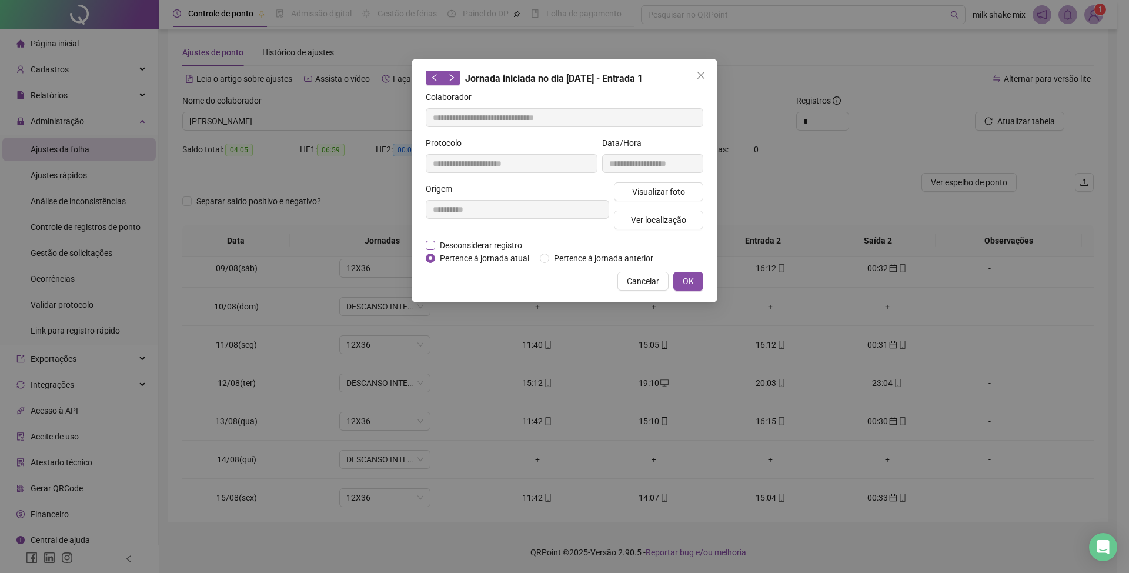
click at [507, 245] on span "Desconsiderar registro" at bounding box center [481, 245] width 92 height 13
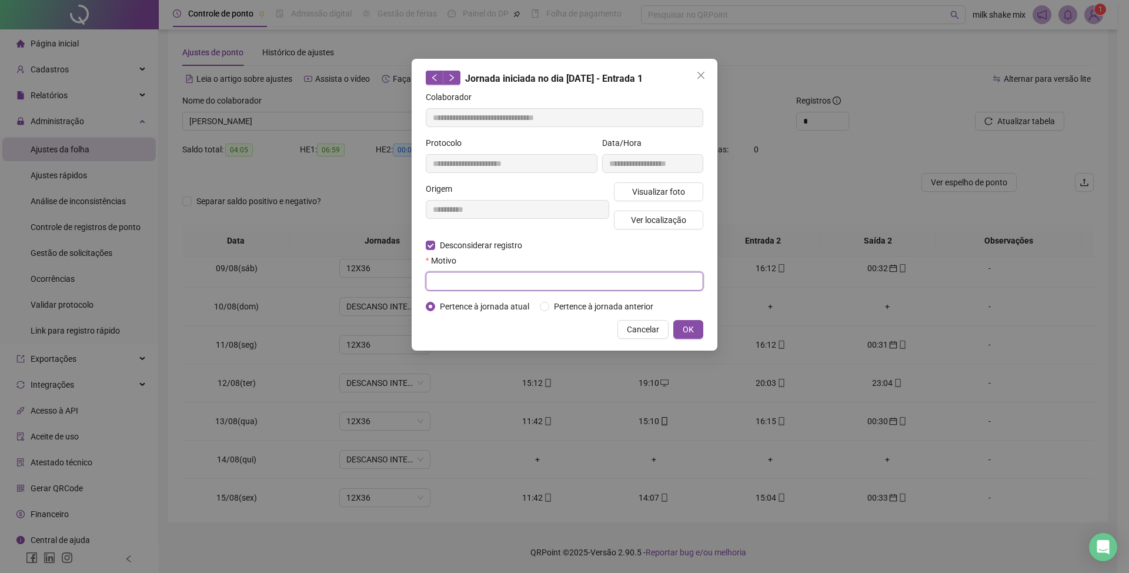
click at [521, 288] on input "text" at bounding box center [565, 281] width 278 height 19
type input "*"
click at [696, 328] on button "OK" at bounding box center [689, 329] width 30 height 19
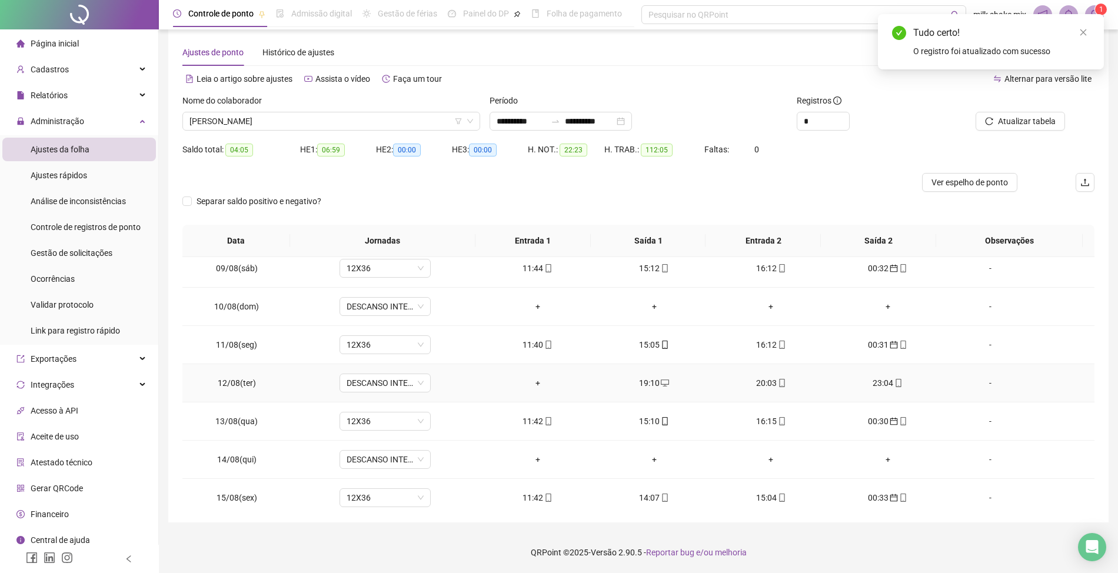
click at [646, 385] on div "19:10" at bounding box center [654, 382] width 98 height 13
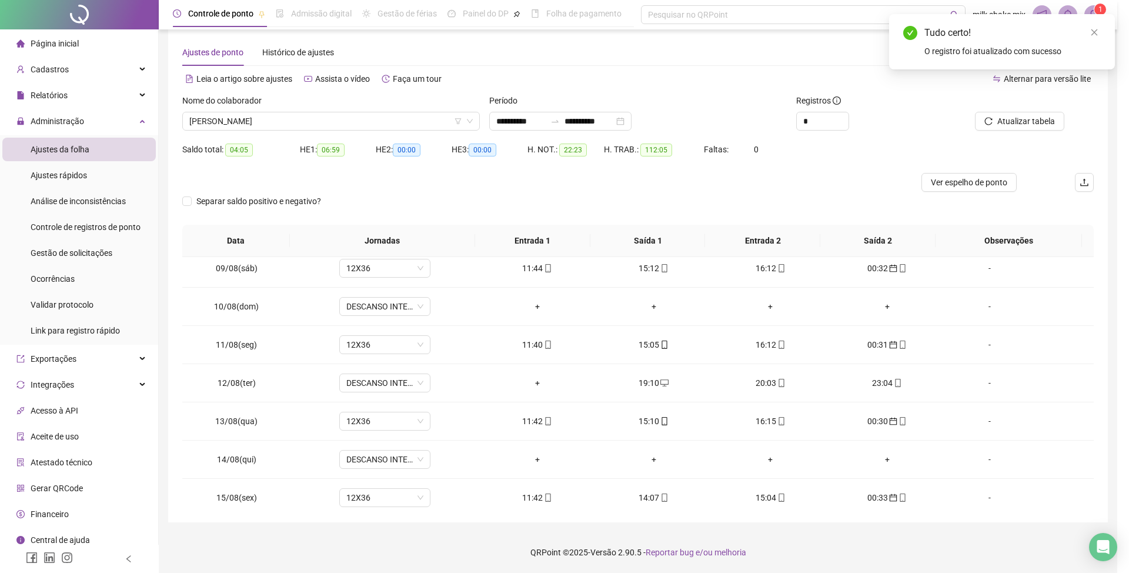
type input "**********"
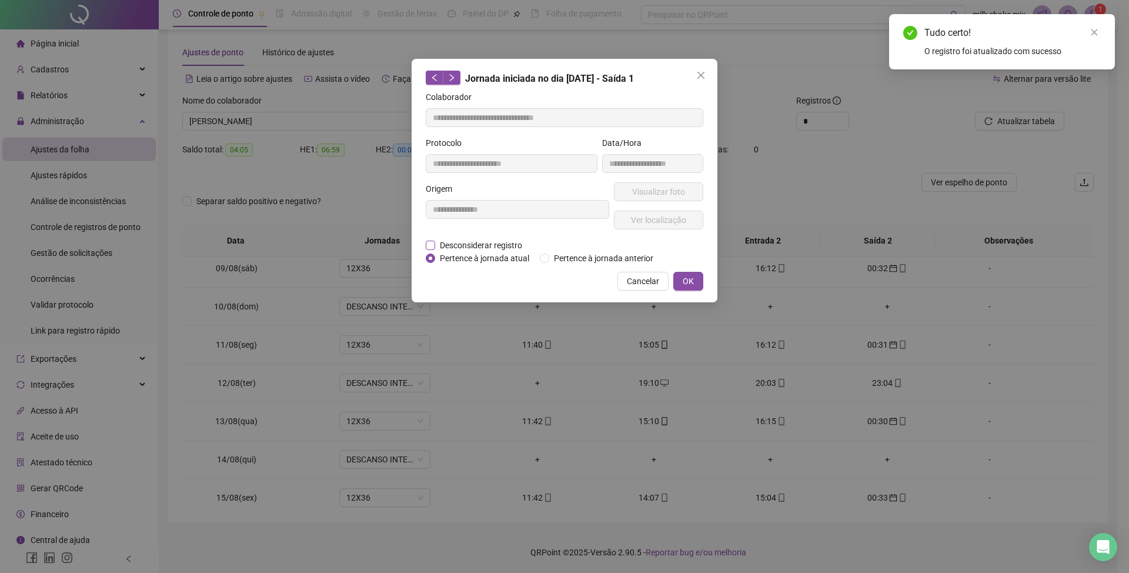
click at [483, 244] on span "Desconsiderar registro" at bounding box center [481, 245] width 92 height 13
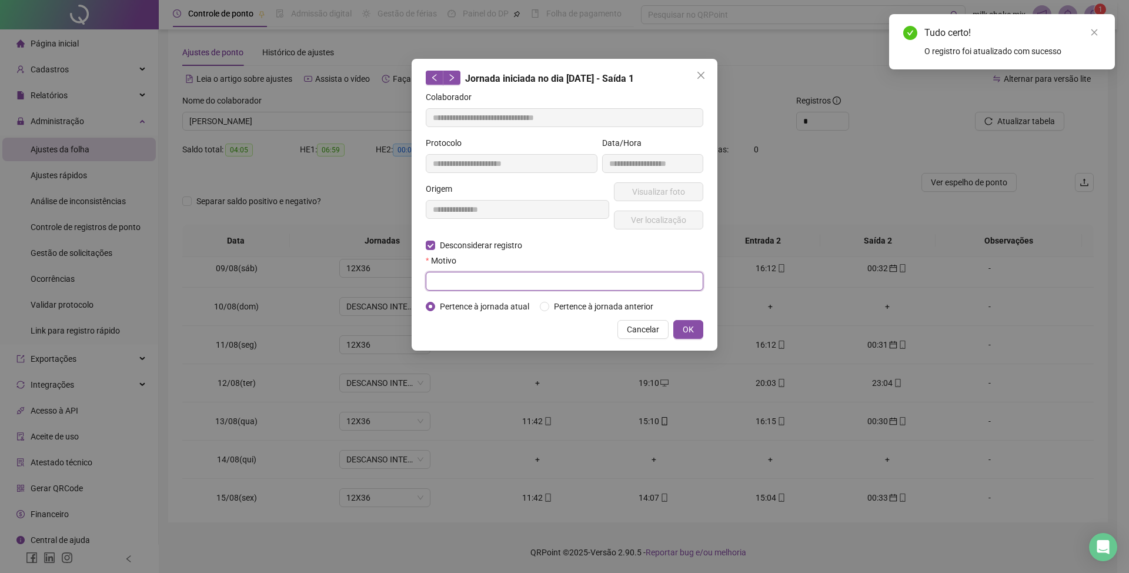
click at [492, 278] on input "text" at bounding box center [565, 281] width 278 height 19
type input "*"
click at [699, 321] on button "OK" at bounding box center [689, 329] width 30 height 19
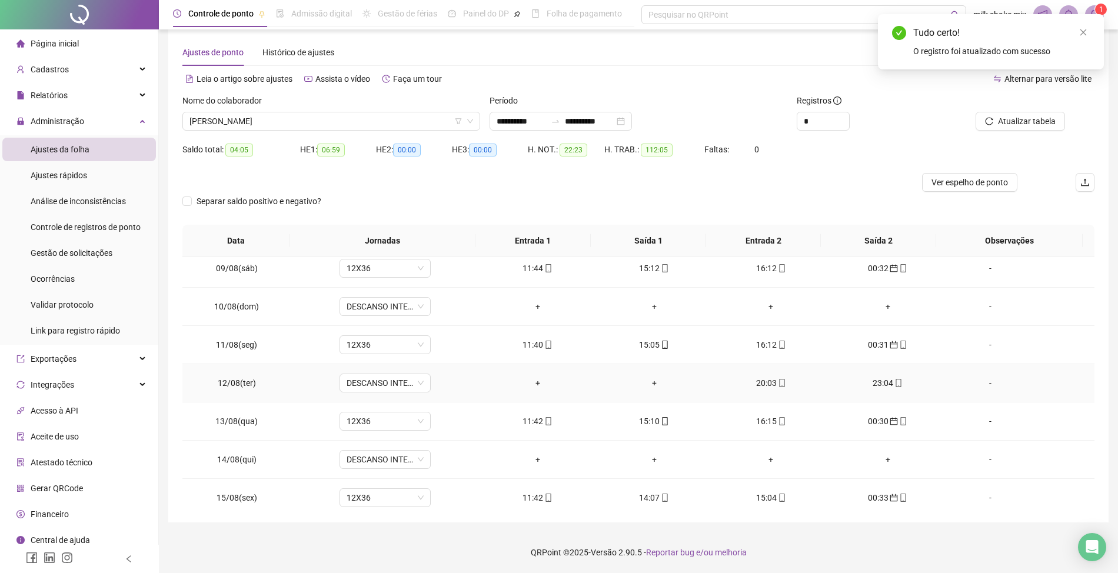
click at [754, 387] on div "20:03" at bounding box center [771, 382] width 98 height 13
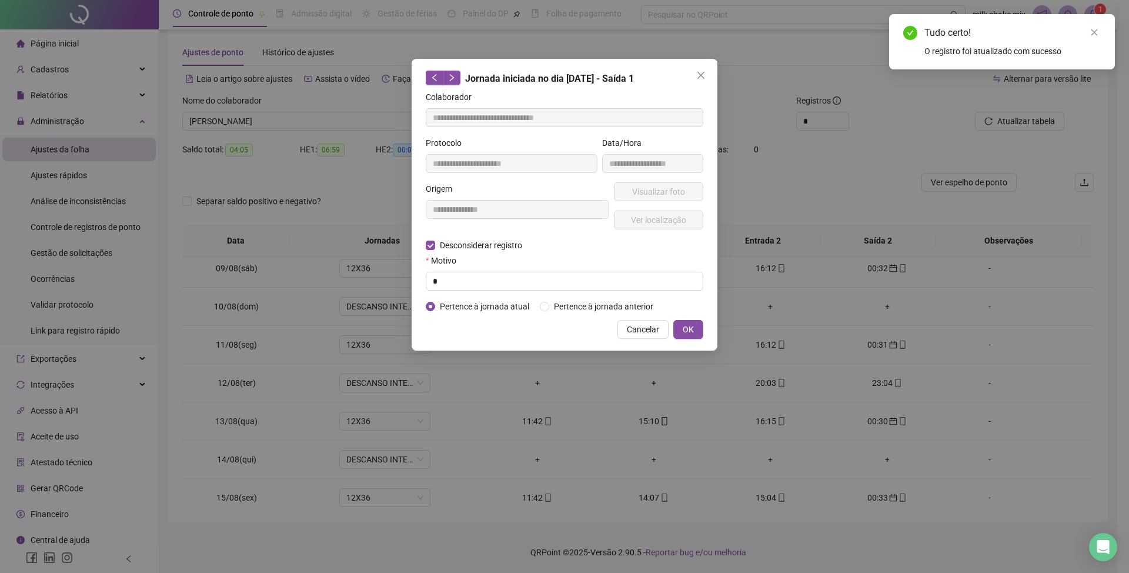
type input "**********"
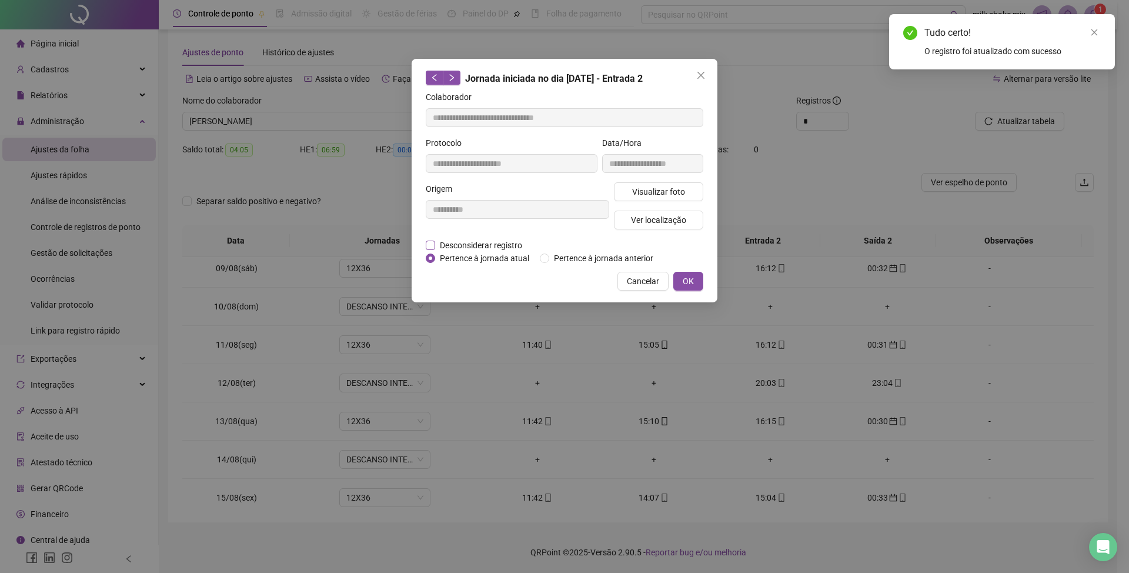
click at [459, 248] on span "Desconsiderar registro" at bounding box center [481, 245] width 92 height 13
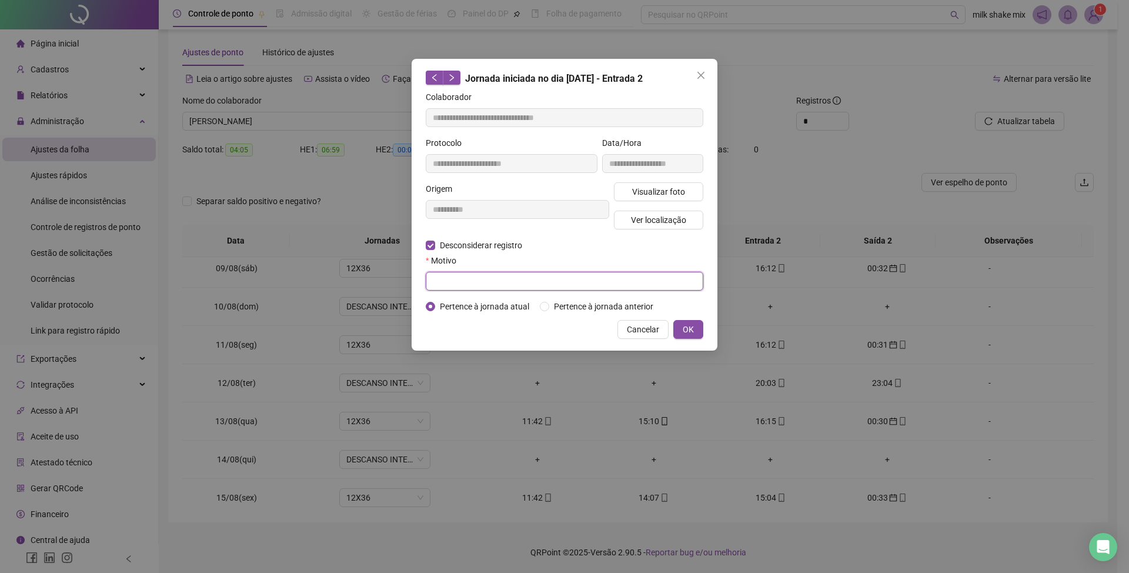
click at [469, 287] on input "text" at bounding box center [565, 281] width 278 height 19
type input "*"
click at [685, 329] on span "OK" at bounding box center [688, 329] width 11 height 13
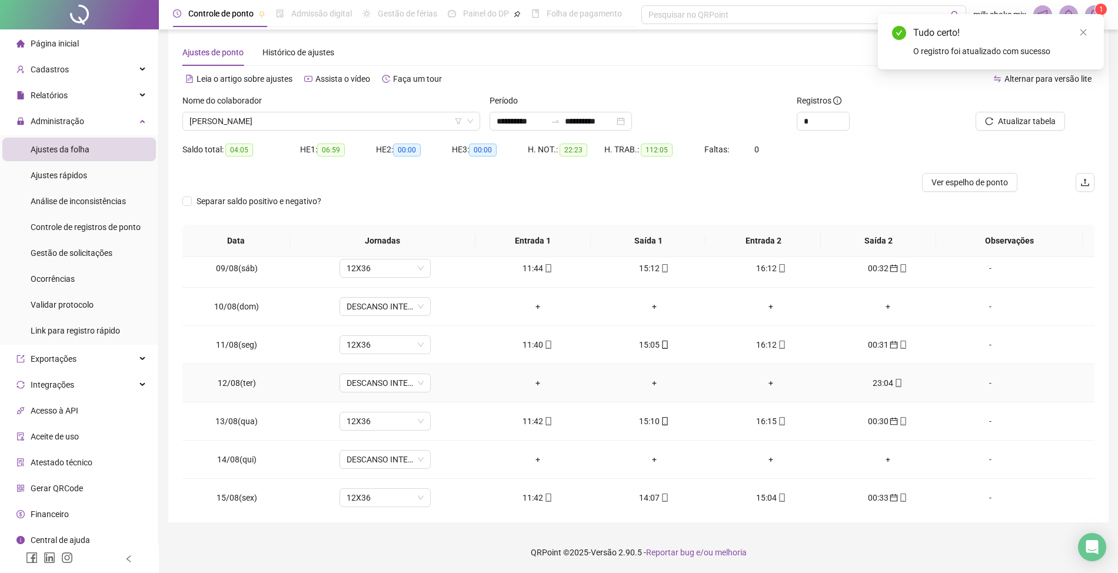
click at [888, 389] on div "23:04" at bounding box center [887, 382] width 98 height 13
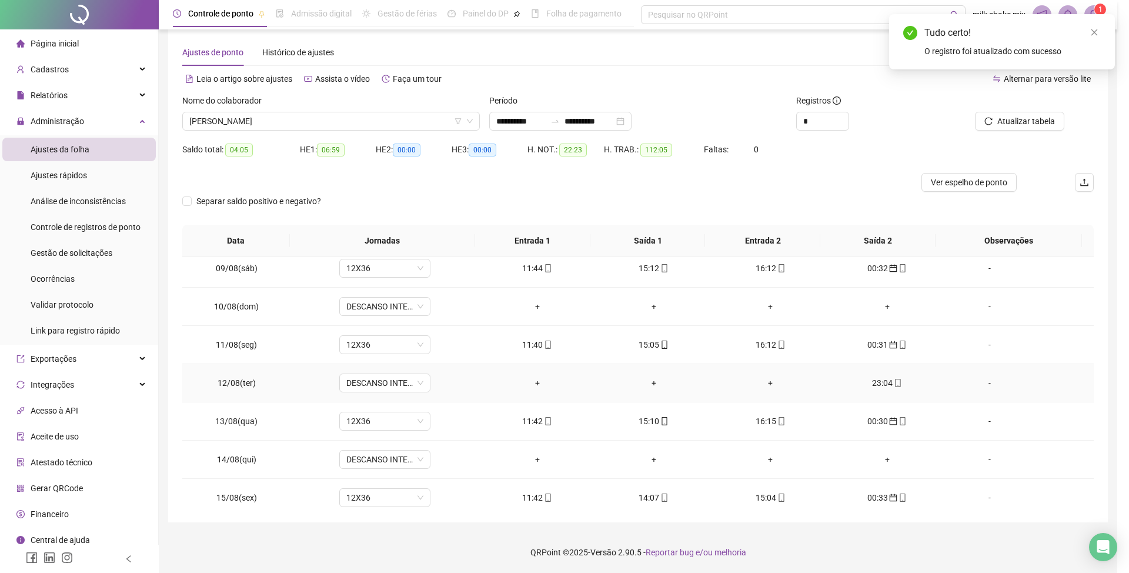
type input "**********"
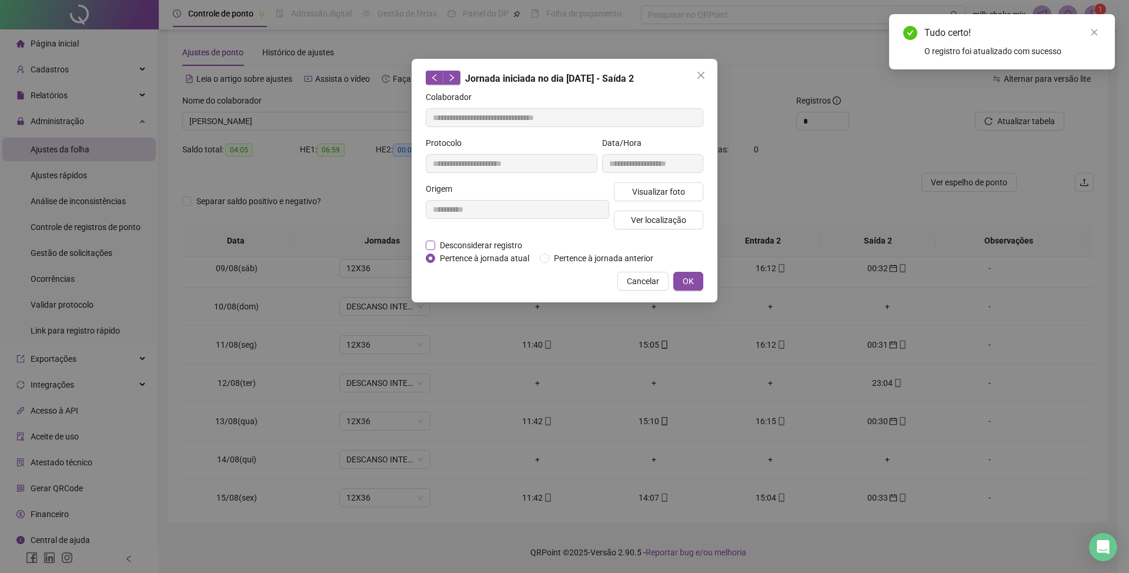
click at [506, 242] on span "Desconsiderar registro" at bounding box center [481, 245] width 92 height 13
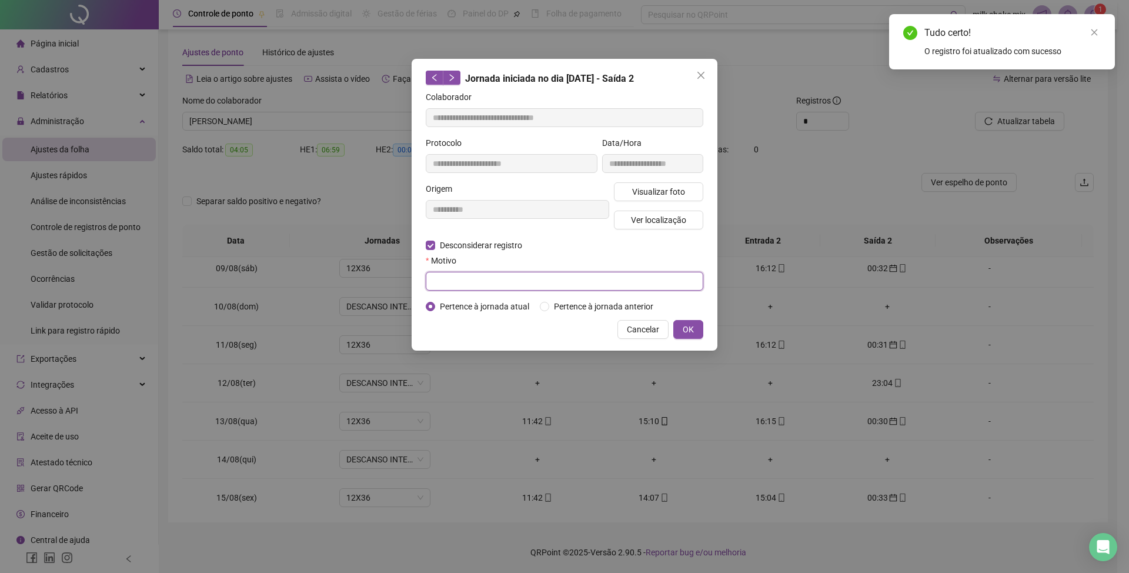
click at [514, 274] on input "text" at bounding box center [565, 281] width 278 height 19
type input "*"
click at [678, 337] on button "OK" at bounding box center [689, 329] width 30 height 19
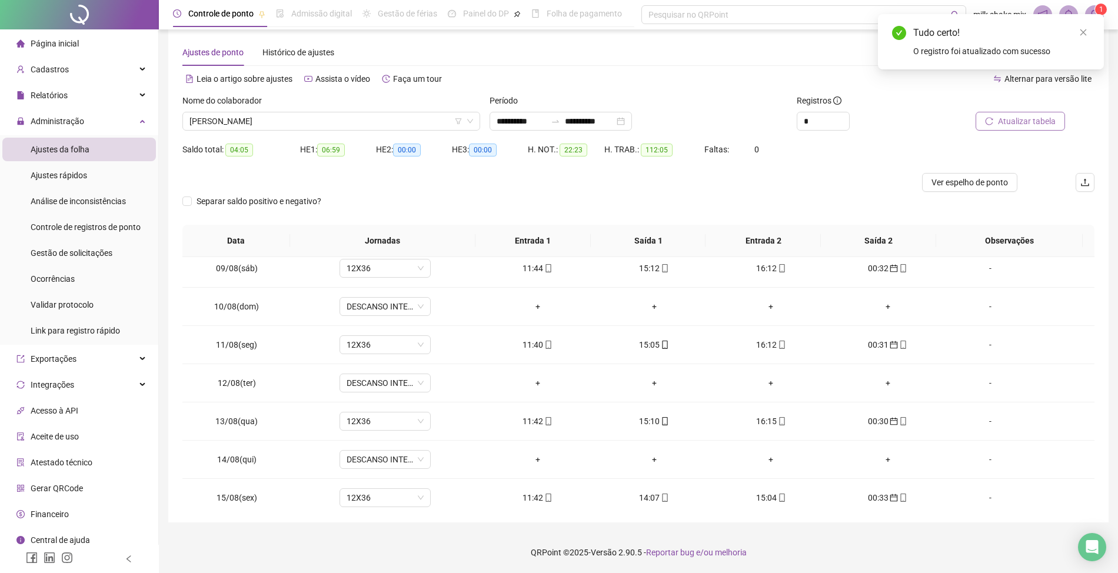
click at [1024, 123] on span "Atualizar tabela" at bounding box center [1027, 121] width 58 height 13
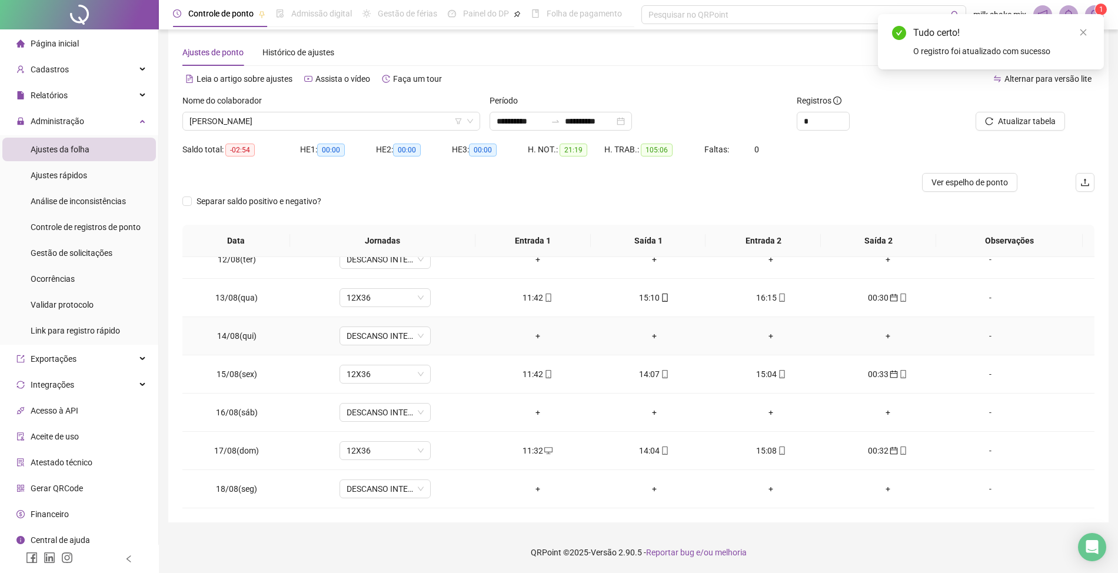
scroll to position [0, 0]
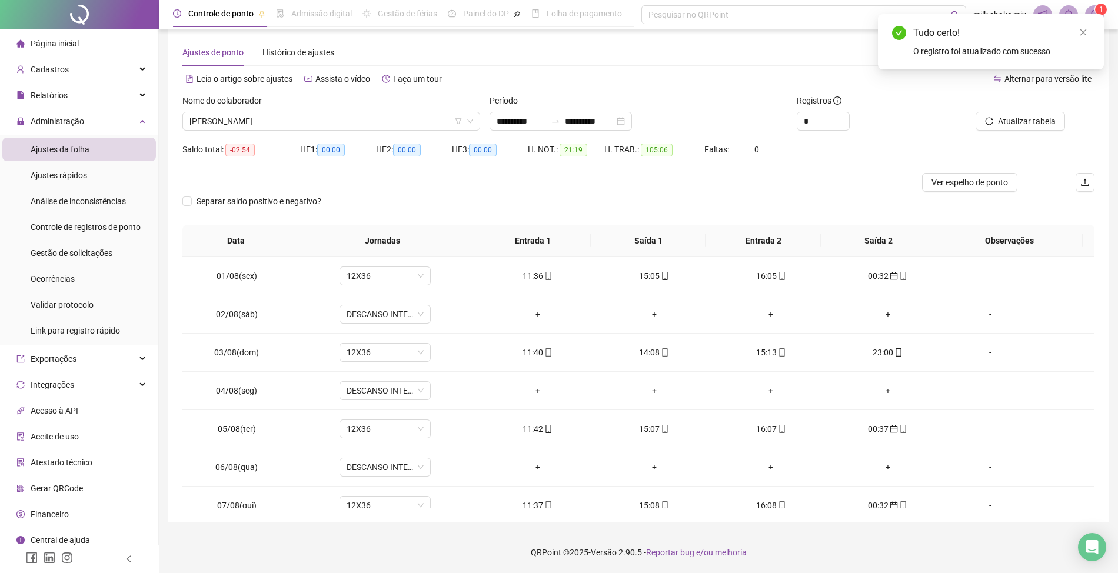
click at [385, 111] on div "Nome do colaborador" at bounding box center [331, 103] width 298 height 18
click at [385, 114] on span "MARCOS BASÍLIO MOUZINHO DOS SANTOS" at bounding box center [331, 121] width 284 height 18
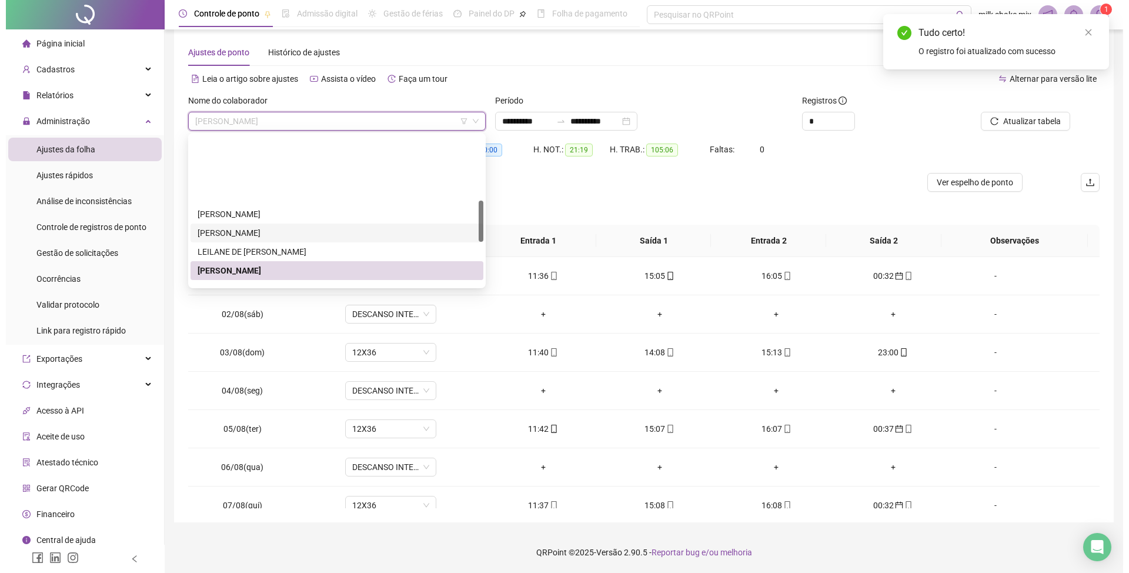
scroll to position [235, 0]
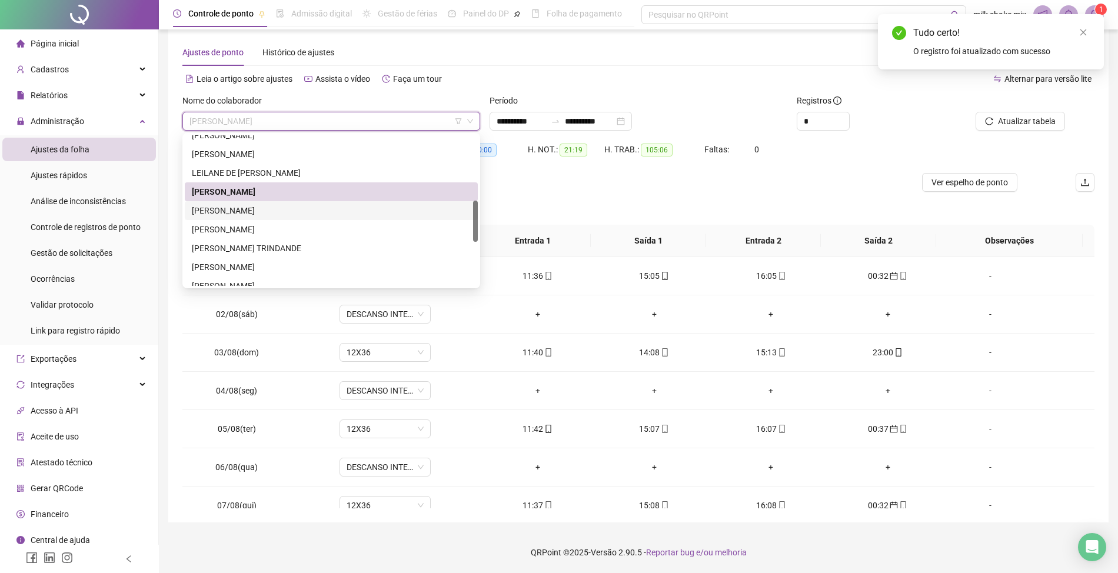
click at [286, 212] on div "MARIA GABRIELI GONÇALVES PEREIRA" at bounding box center [331, 210] width 279 height 13
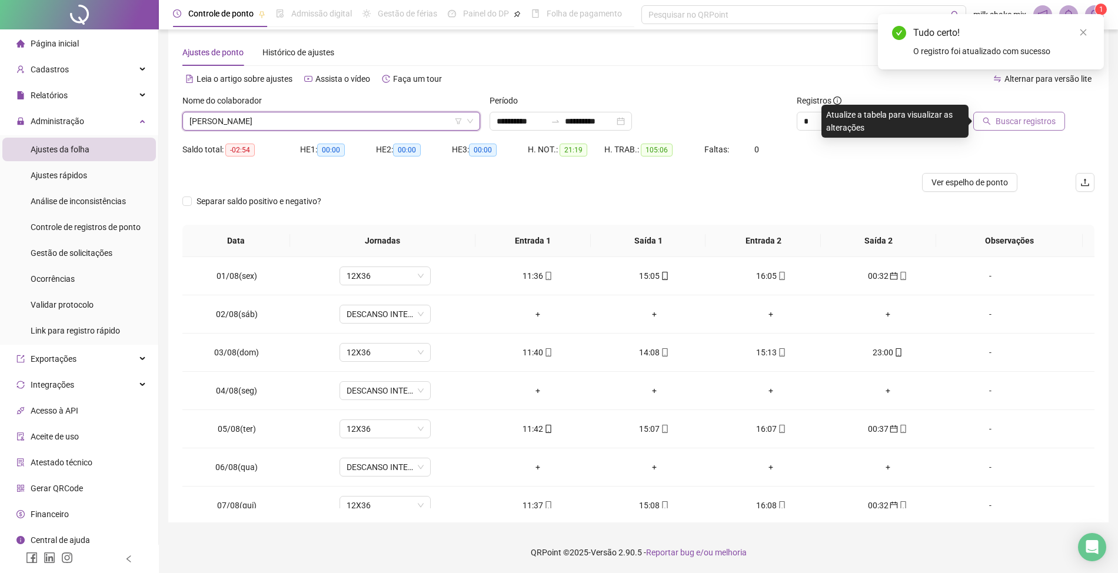
click at [1031, 128] on button "Buscar registros" at bounding box center [1019, 121] width 92 height 19
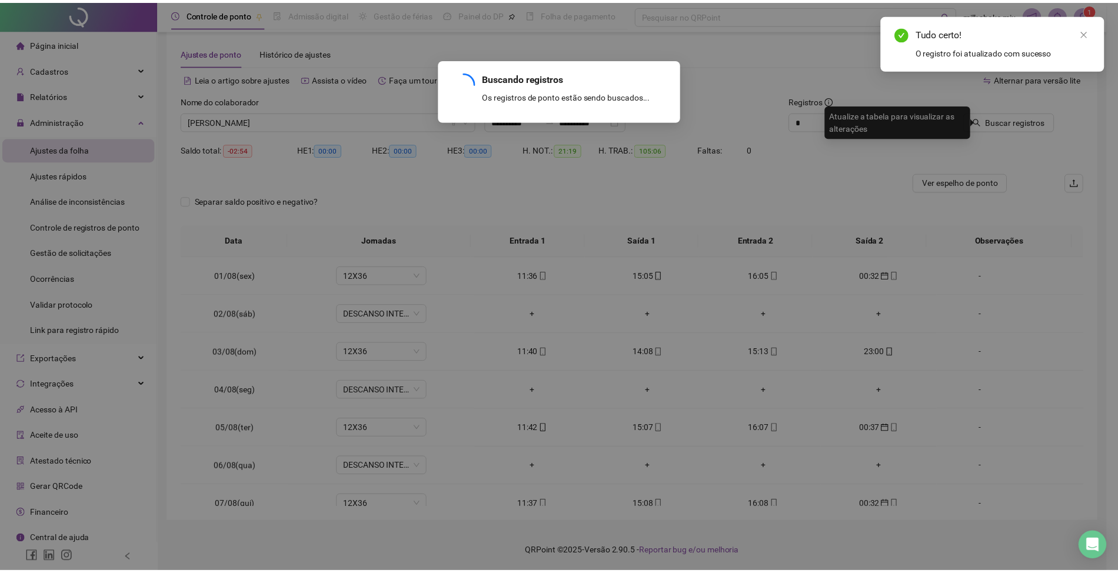
scroll to position [0, 0]
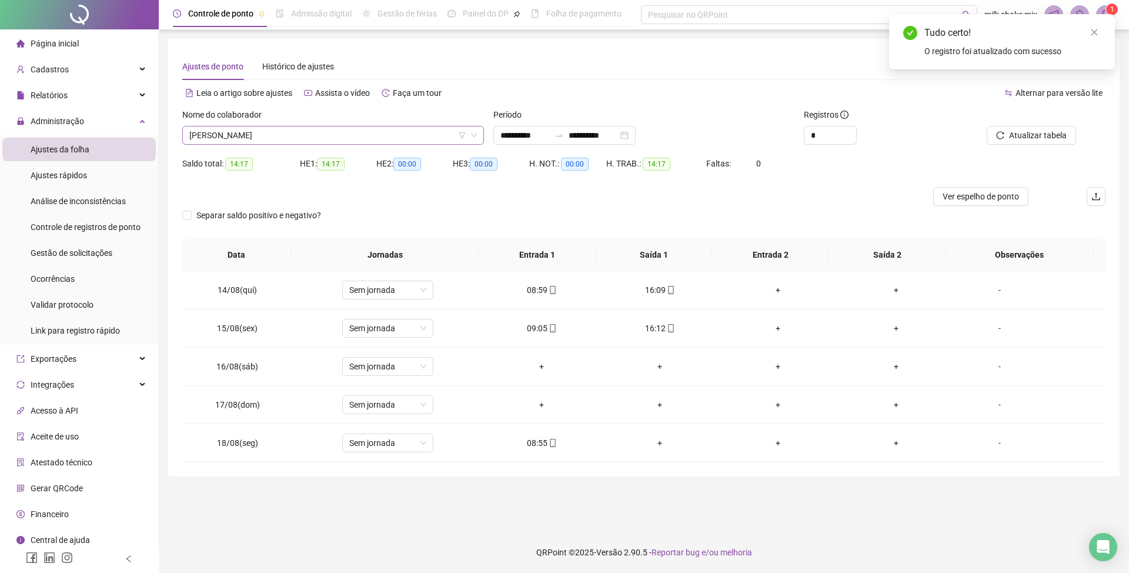
click at [371, 128] on span "MARIA GABRIELI GONÇALVES PEREIRA" at bounding box center [333, 135] width 288 height 18
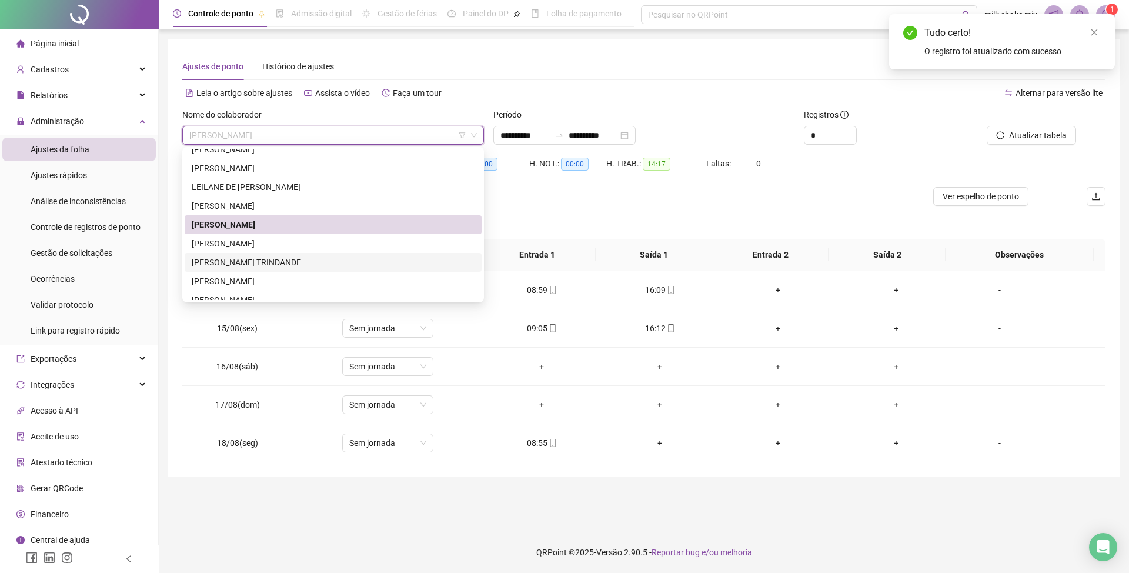
click at [269, 267] on div "PALOMA DA SILVA TRINDANDE" at bounding box center [333, 262] width 283 height 13
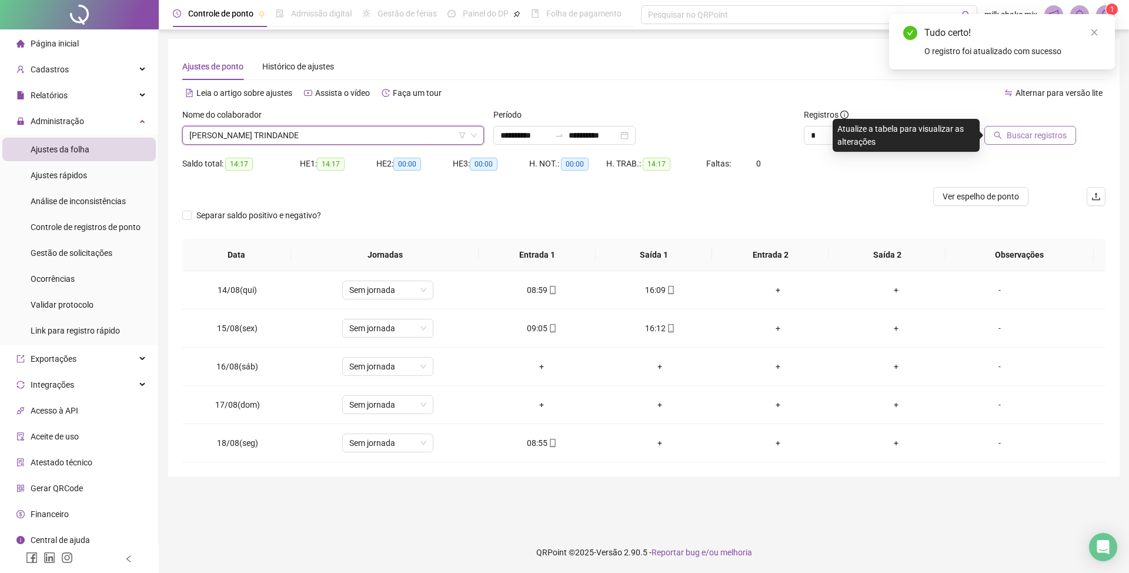
click at [1038, 129] on span "Buscar registros" at bounding box center [1037, 135] width 60 height 13
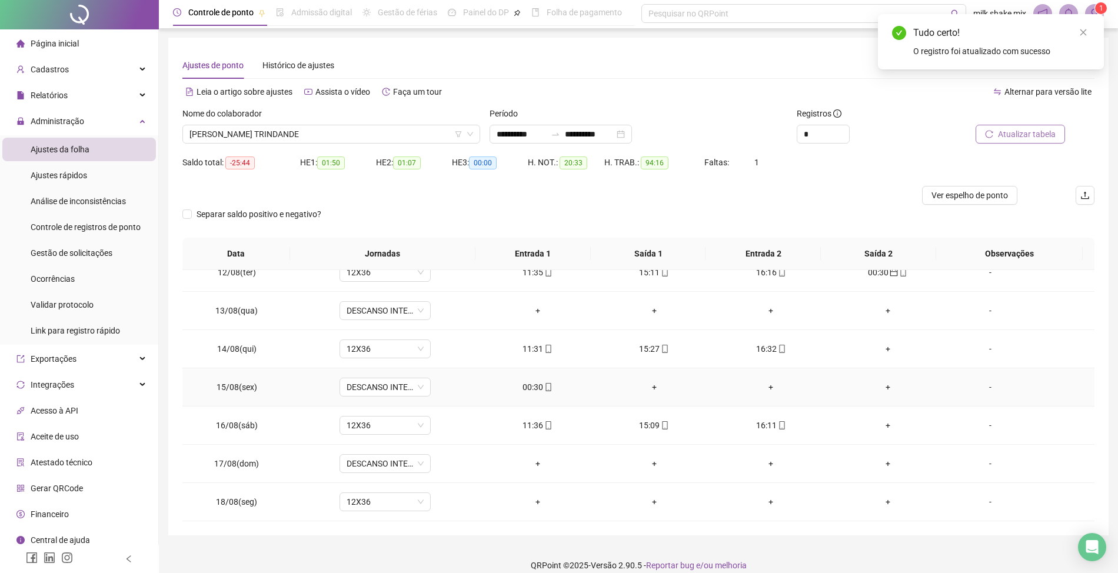
scroll to position [14, 0]
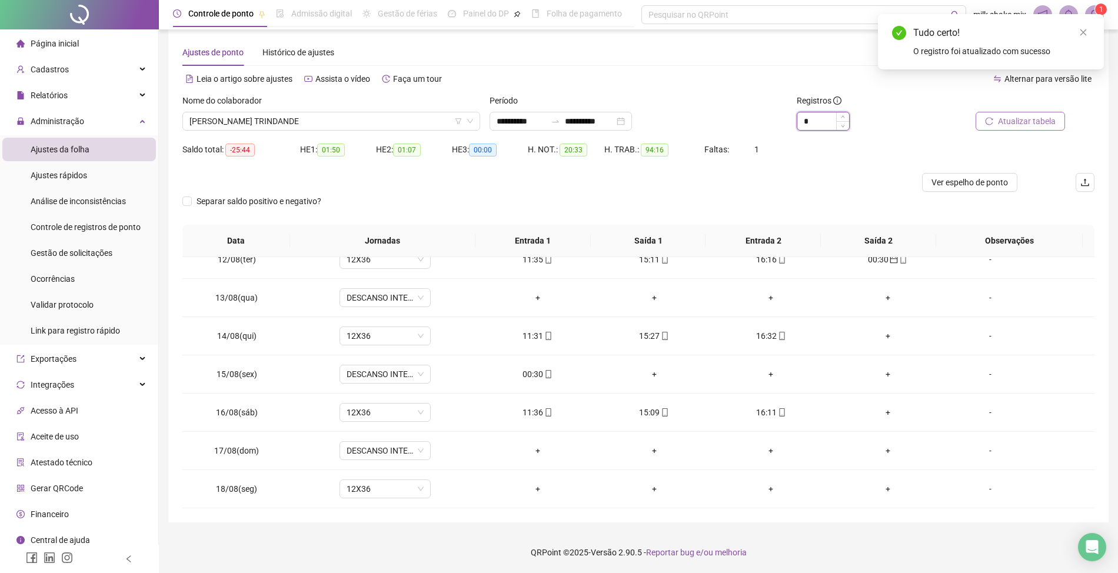
click at [829, 125] on input "*" at bounding box center [823, 121] width 52 height 18
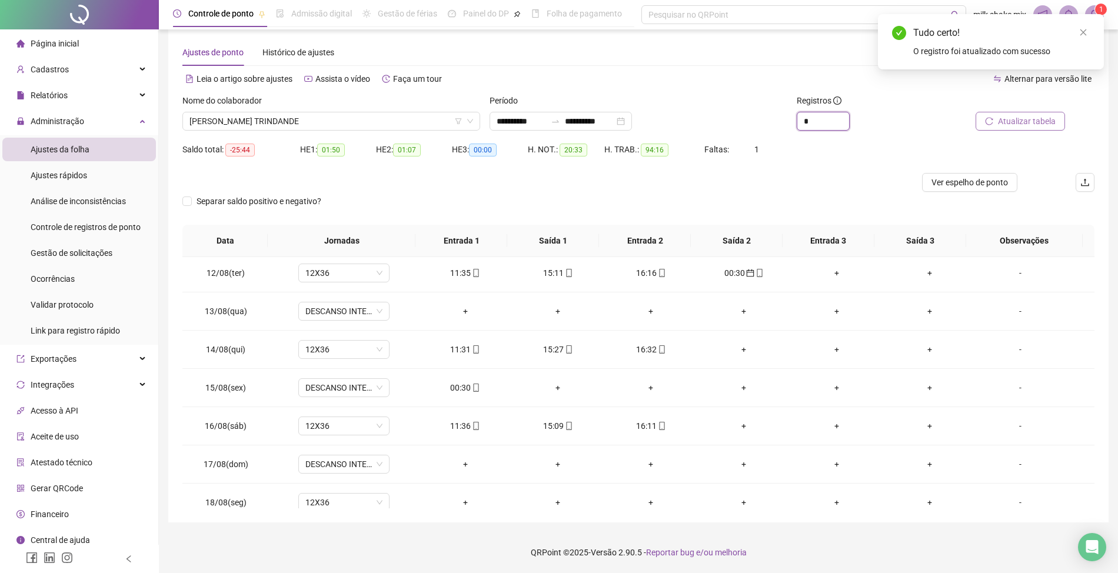
scroll to position [441, 0]
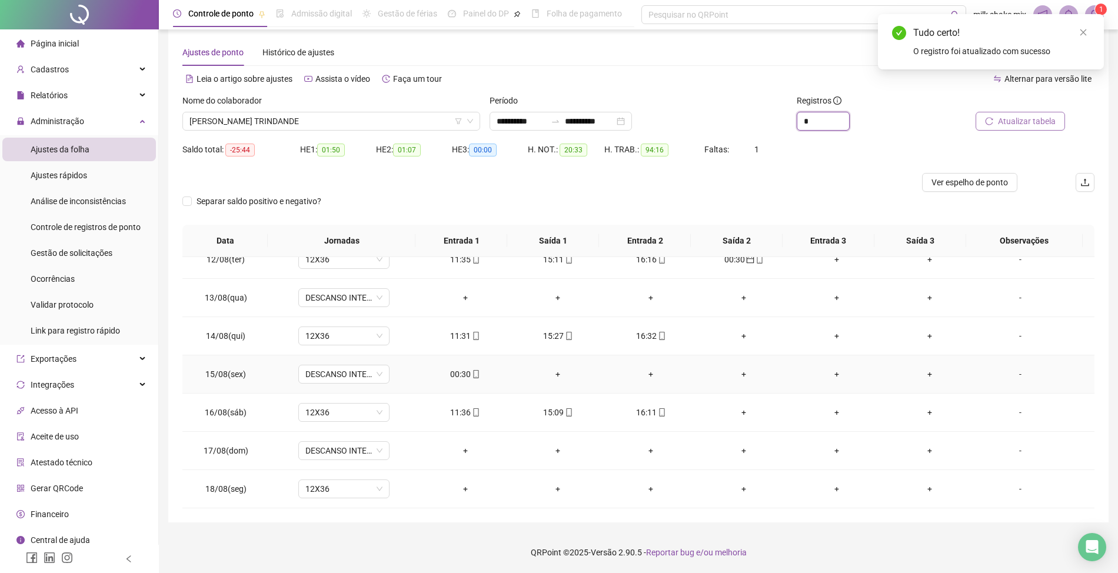
type input "*"
click at [455, 373] on div "00:30" at bounding box center [465, 374] width 74 height 13
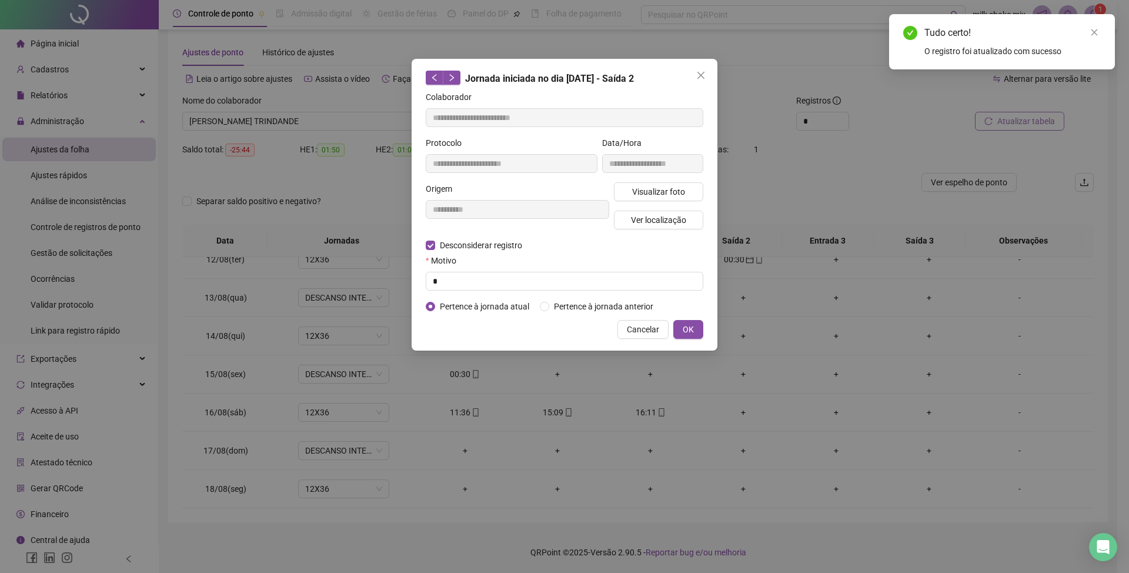
type input "**********"
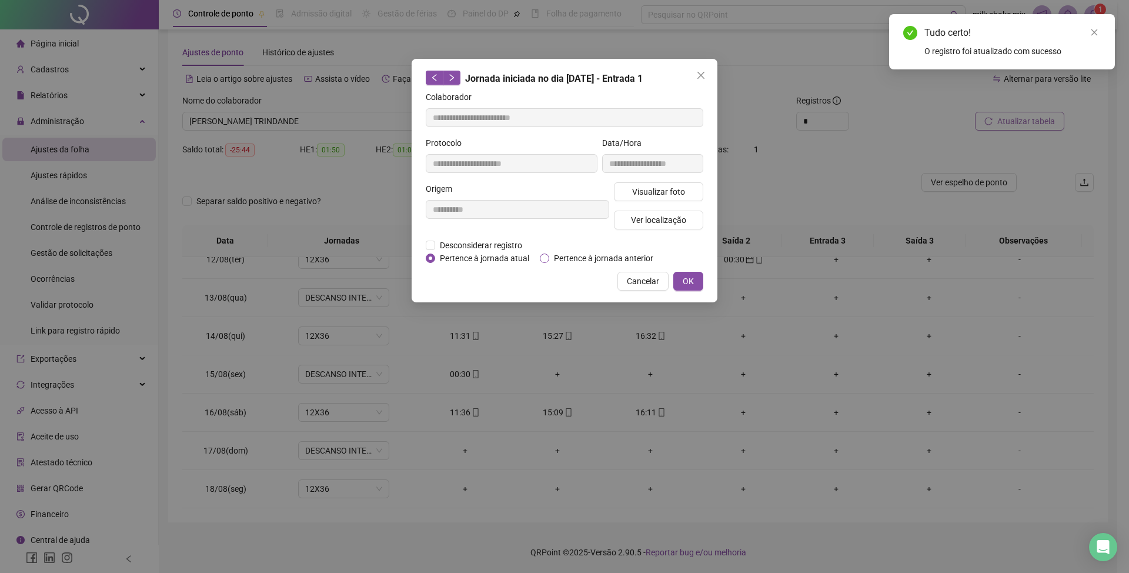
click at [580, 261] on span "Pertence à jornada anterior" at bounding box center [603, 258] width 109 height 13
click at [688, 275] on span "OK" at bounding box center [688, 281] width 11 height 13
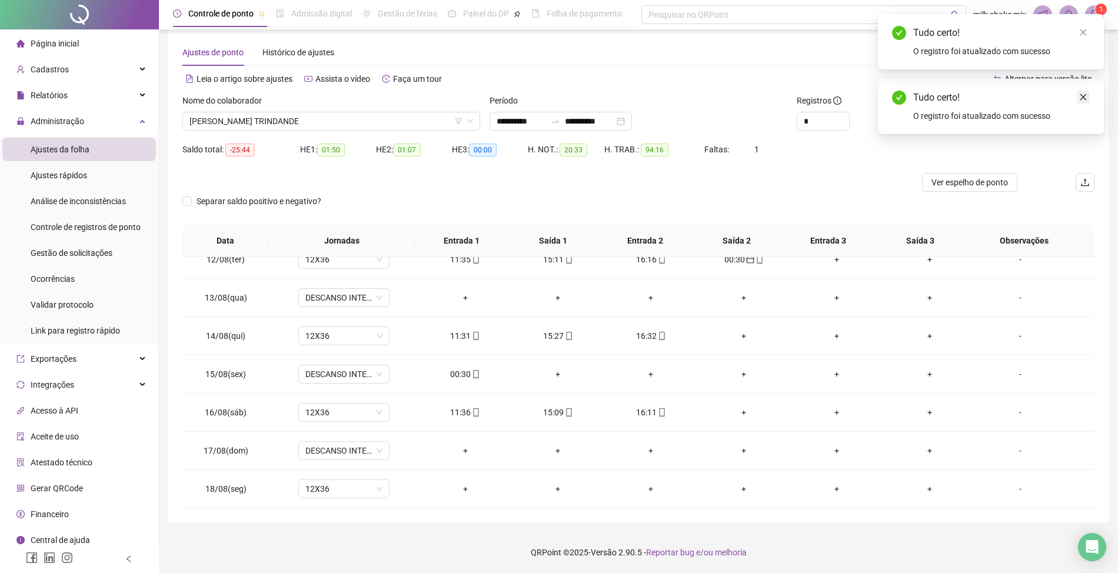
click at [1079, 97] on icon "close" at bounding box center [1083, 97] width 8 height 8
click at [1044, 126] on span "Atualizar tabela" at bounding box center [1027, 121] width 58 height 13
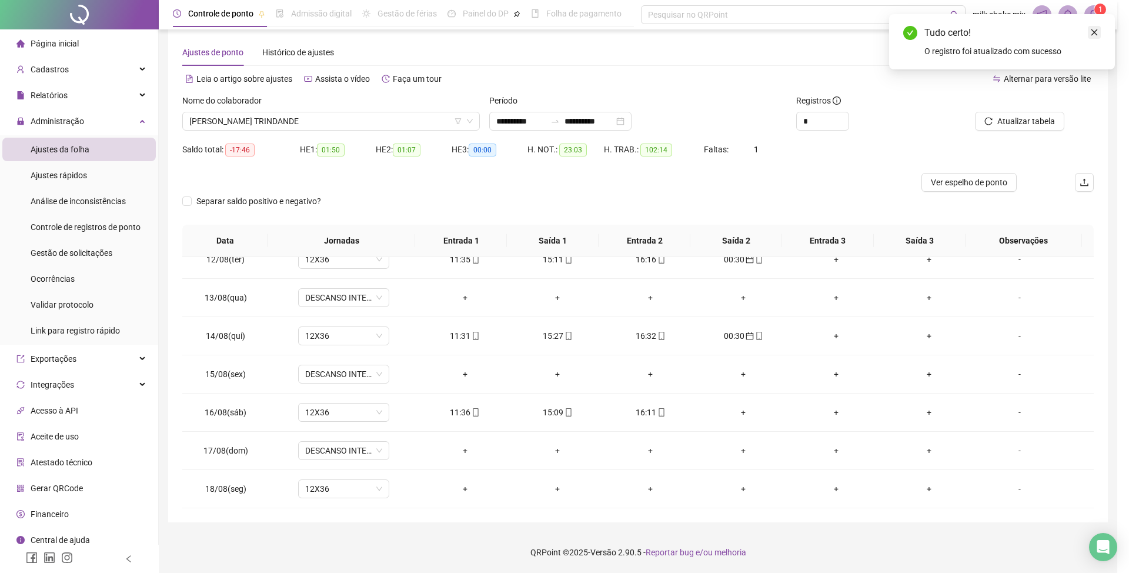
click at [1095, 36] on icon "close" at bounding box center [1095, 32] width 8 height 8
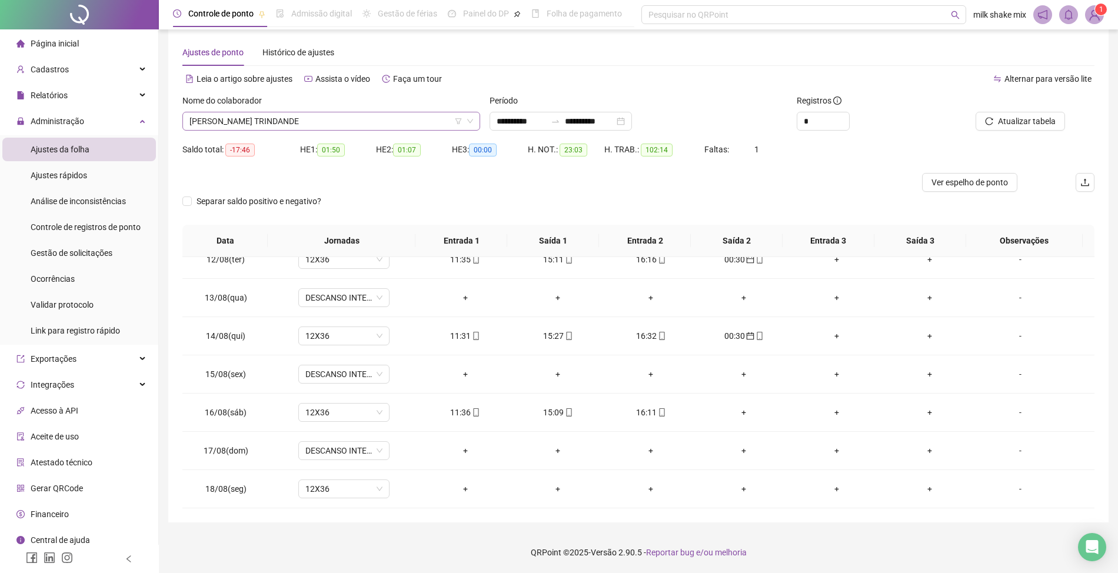
click at [374, 116] on span "PALOMA DA SILVA TRINDANDE" at bounding box center [331, 121] width 284 height 18
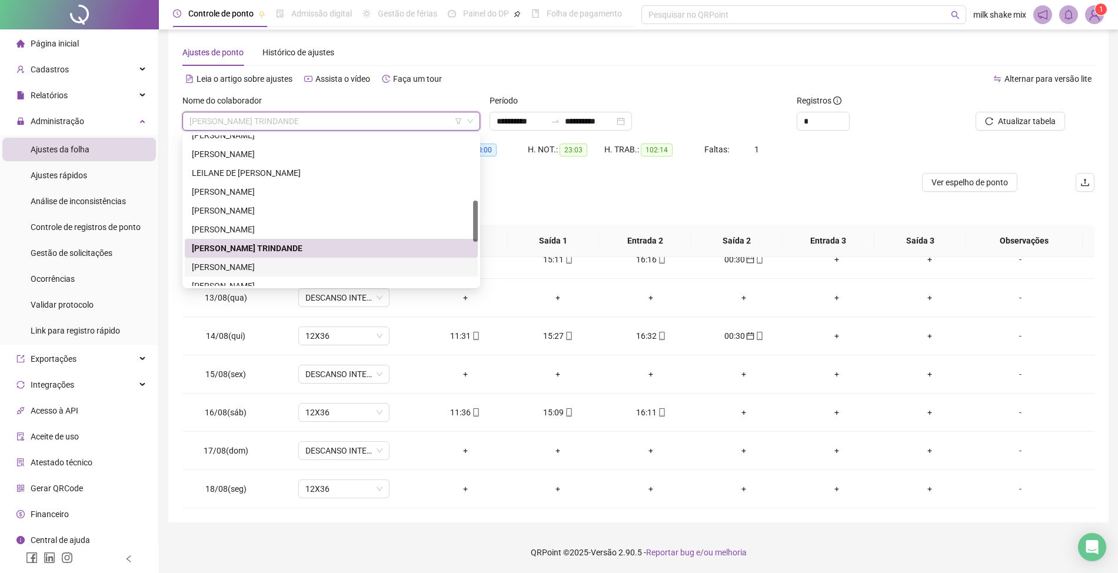
scroll to position [314, 0]
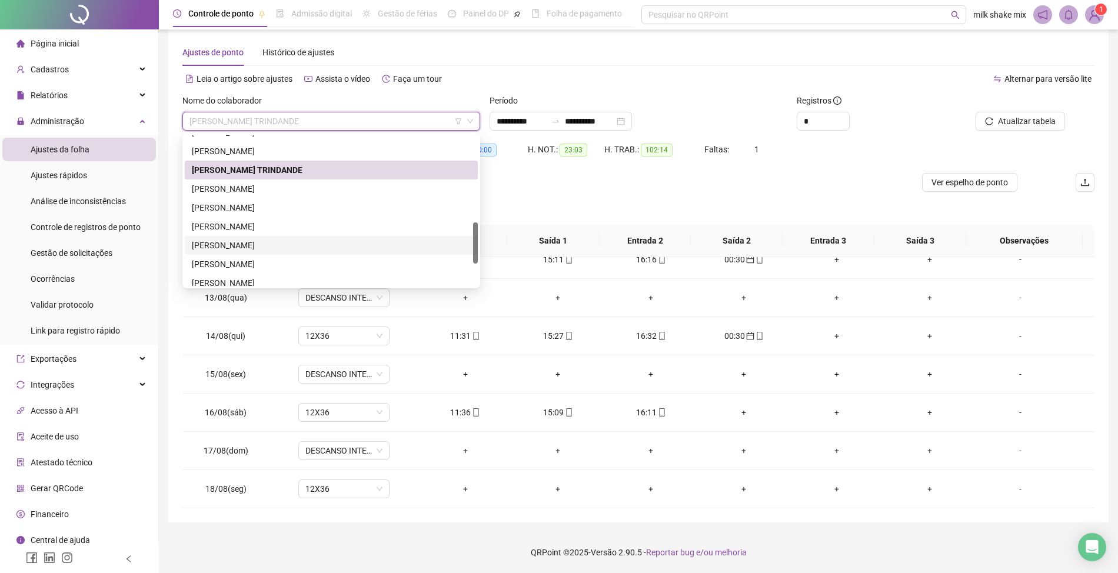
click at [267, 236] on div "ROSANA ARAUJO SOUZA" at bounding box center [331, 245] width 293 height 19
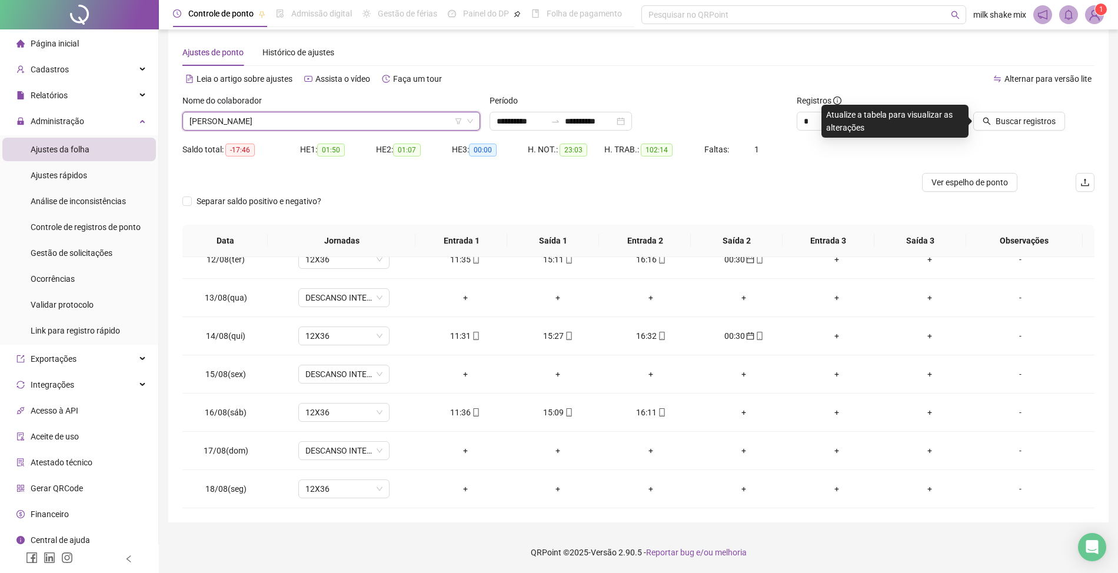
click at [365, 125] on span "ROSANA ARAUJO SOUZA" at bounding box center [331, 121] width 284 height 18
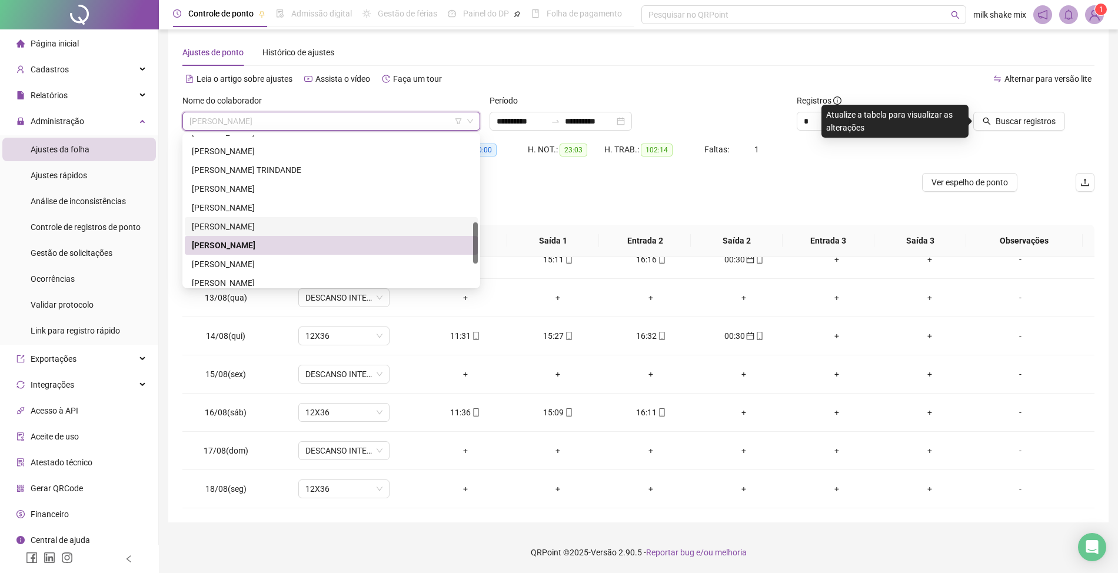
click at [309, 222] on div "RODOLFO HENRIQUE BARREIRA DE MOURA" at bounding box center [331, 226] width 279 height 13
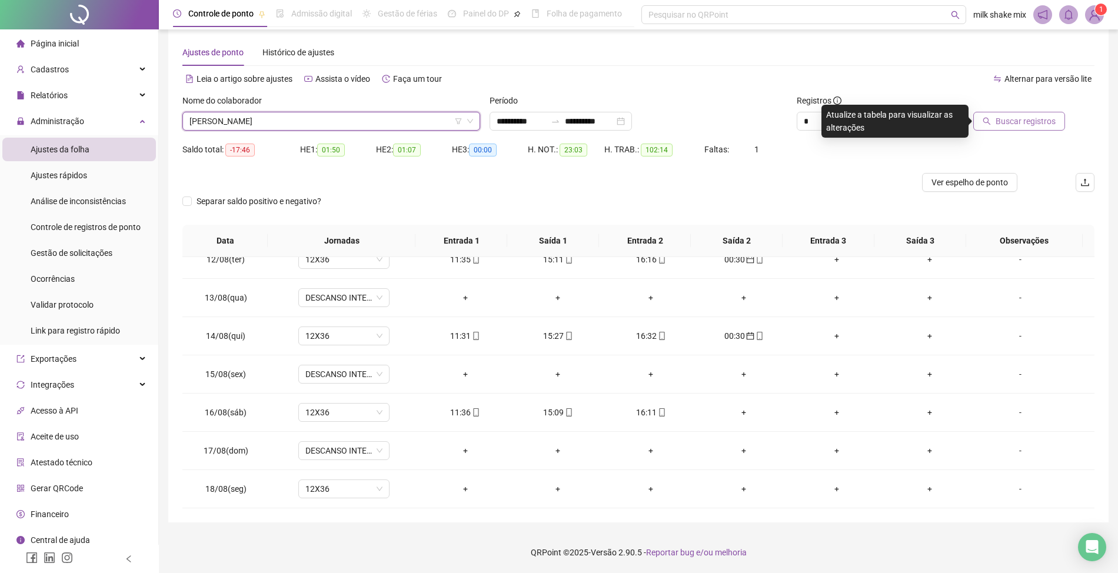
click at [1025, 129] on button "Buscar registros" at bounding box center [1019, 121] width 92 height 19
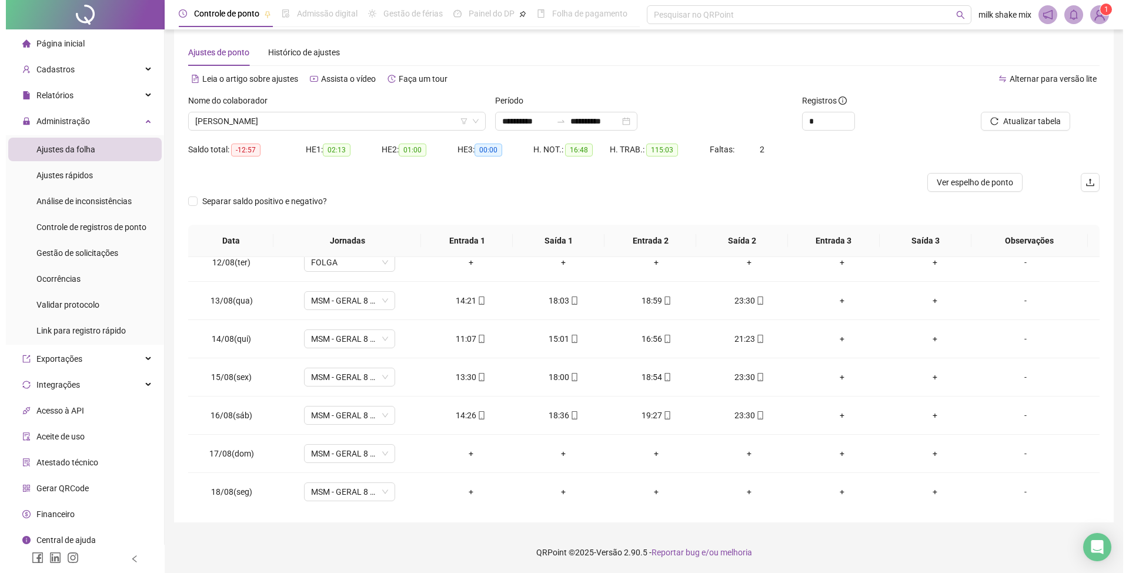
scroll to position [441, 0]
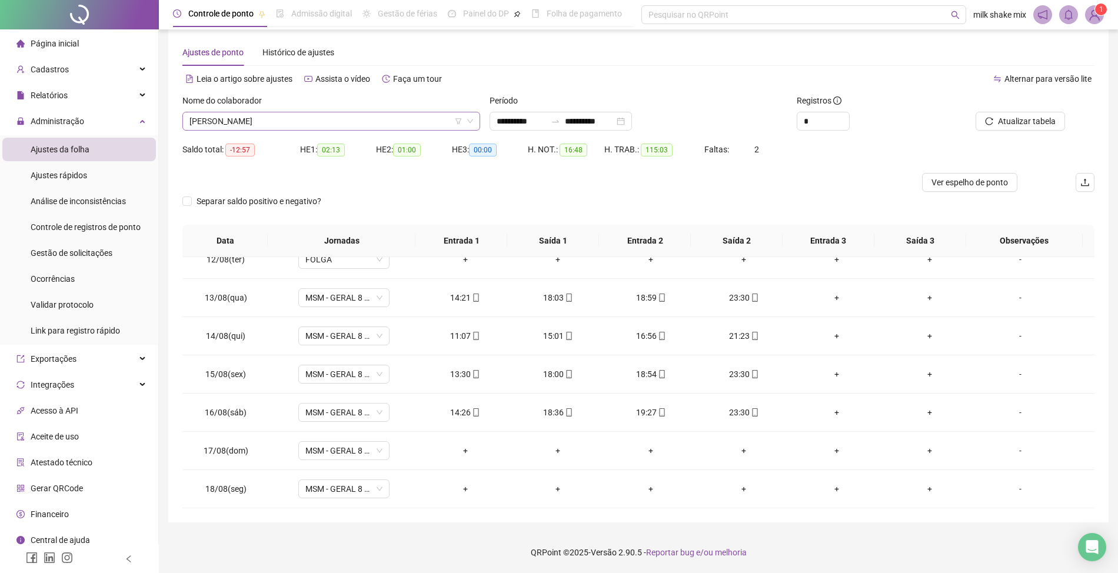
click at [382, 125] on span "RODOLFO HENRIQUE BARREIRA DE MOURA" at bounding box center [331, 121] width 284 height 18
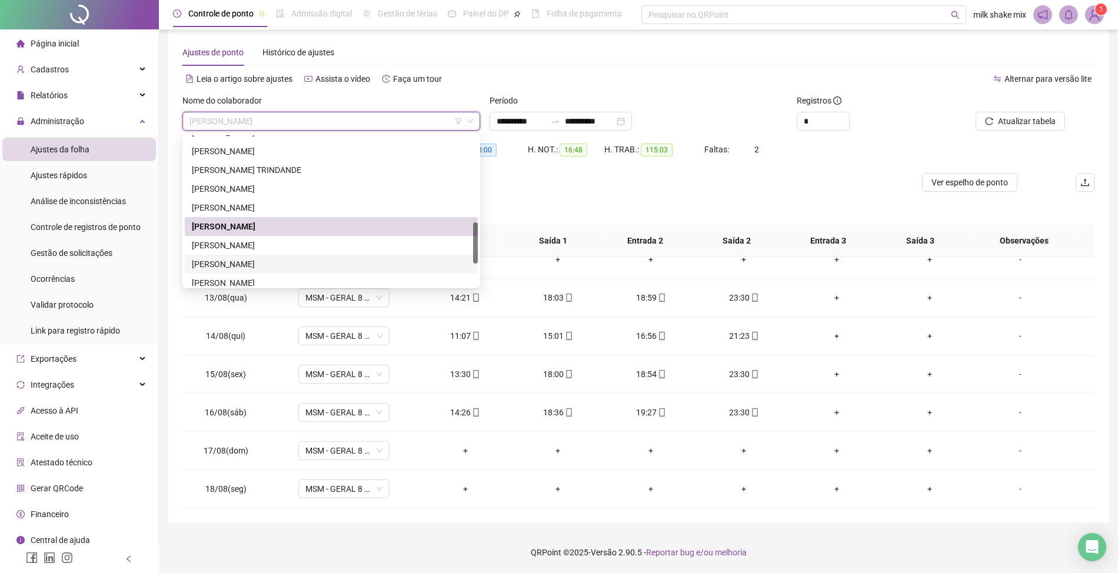
click at [287, 255] on div "RUAN GONÇALVES DE SOUSA" at bounding box center [331, 264] width 293 height 19
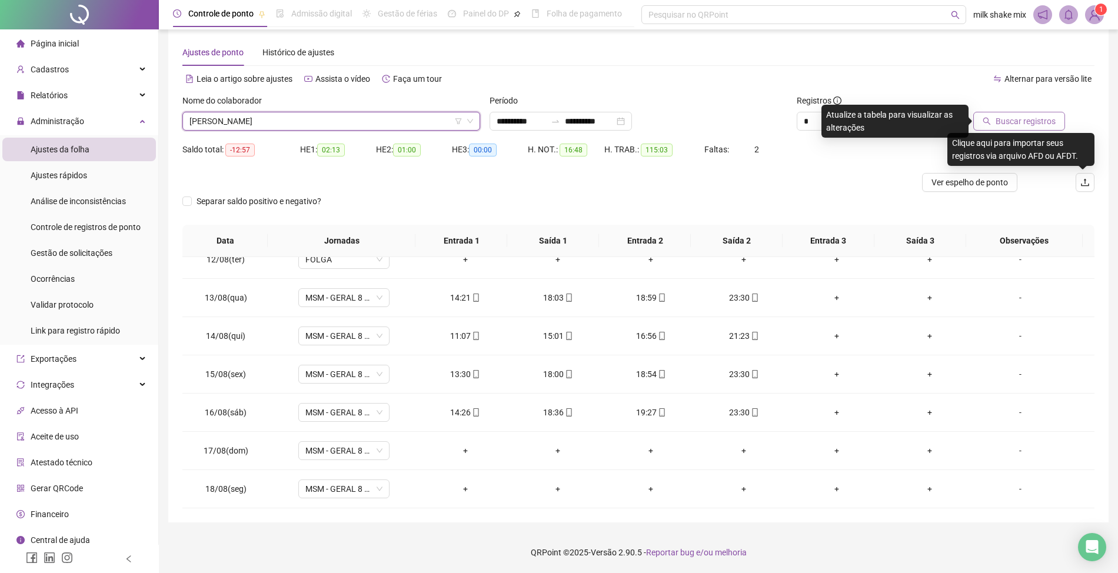
click at [1021, 120] on span "Buscar registros" at bounding box center [1025, 121] width 60 height 13
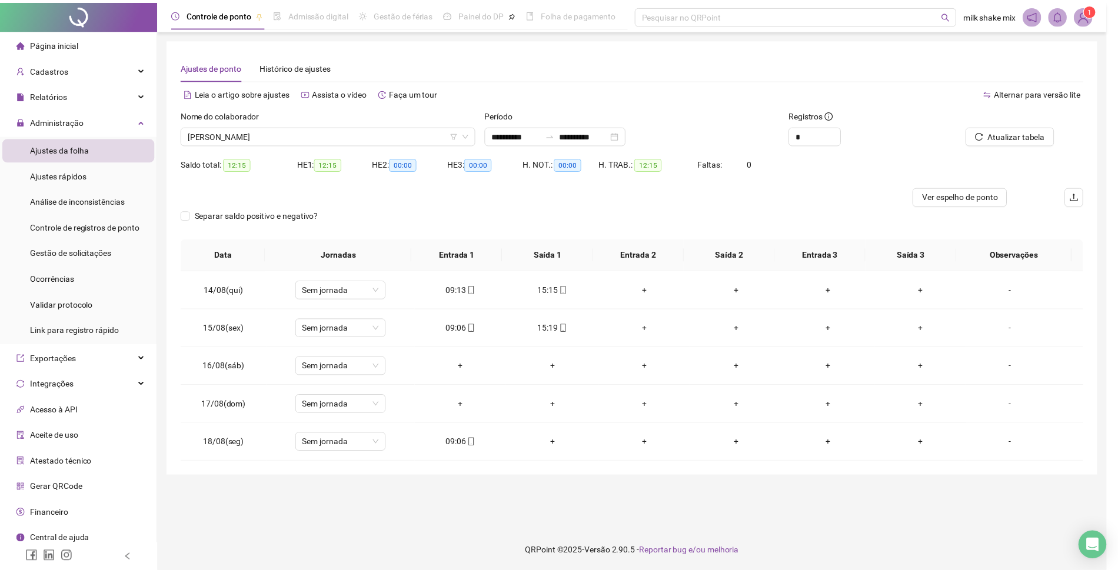
scroll to position [0, 0]
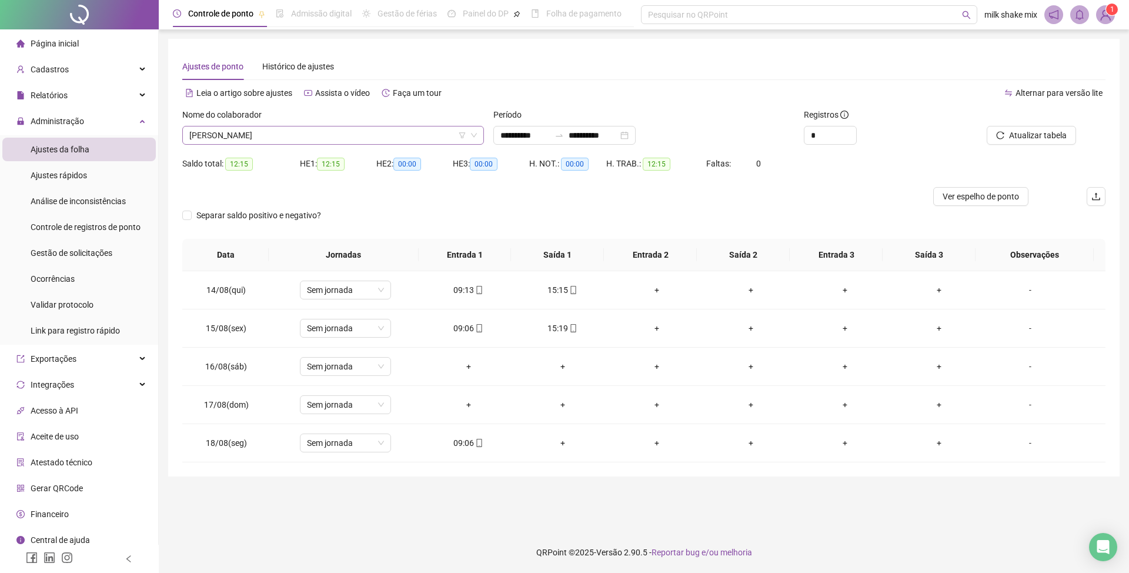
click at [314, 132] on span "RUAN GONÇALVES DE SOUSA" at bounding box center [333, 135] width 288 height 18
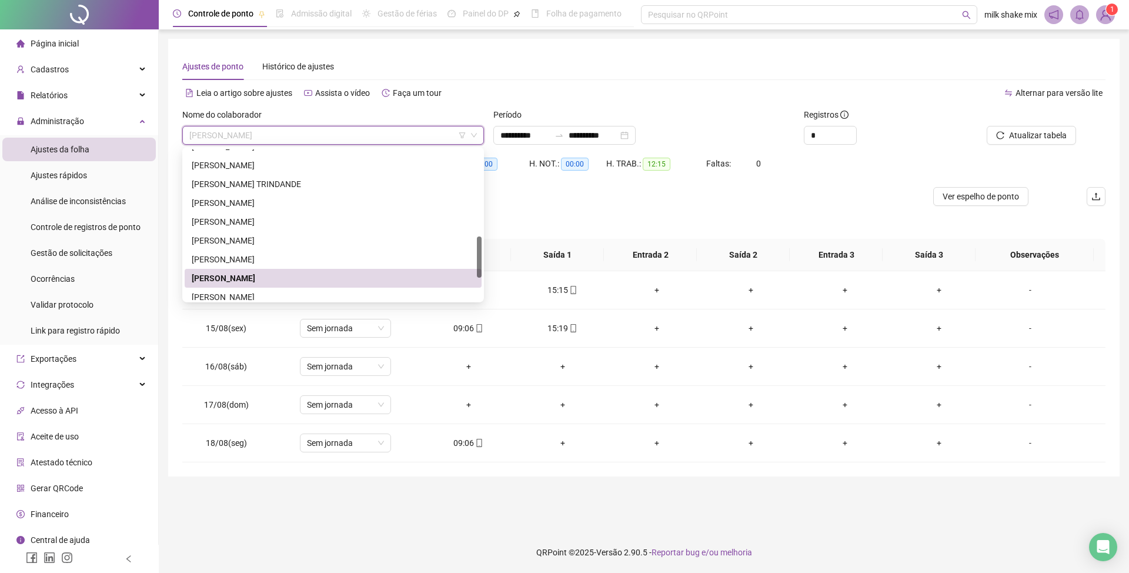
click at [262, 262] on div "ROSANA ARAUJO SOUZA" at bounding box center [333, 259] width 283 height 13
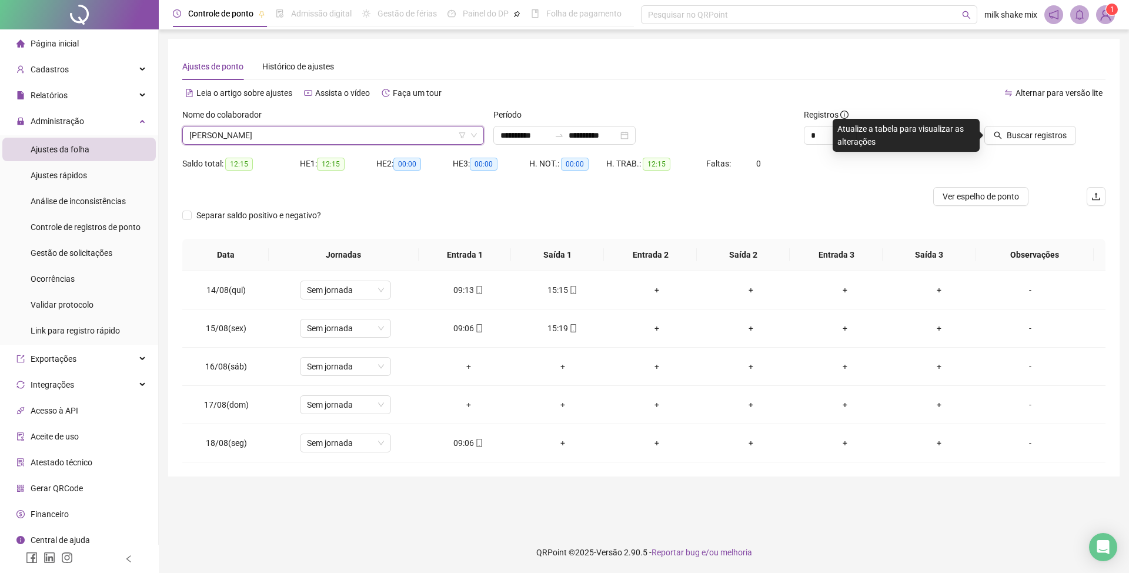
click at [1014, 113] on div at bounding box center [1018, 117] width 116 height 18
click at [1008, 133] on button "Buscar registros" at bounding box center [1031, 135] width 92 height 19
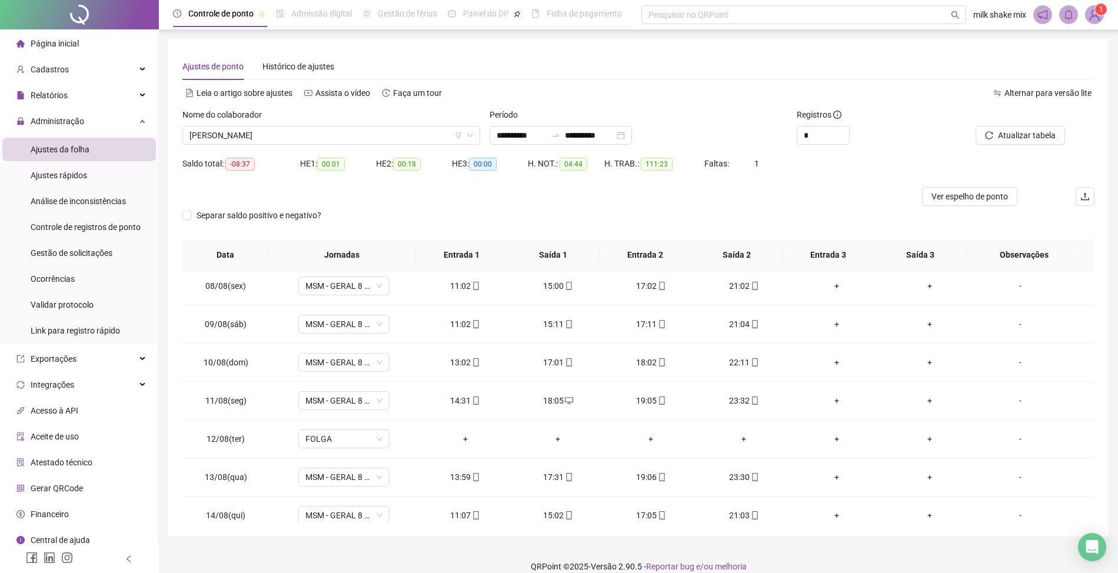
scroll to position [441, 0]
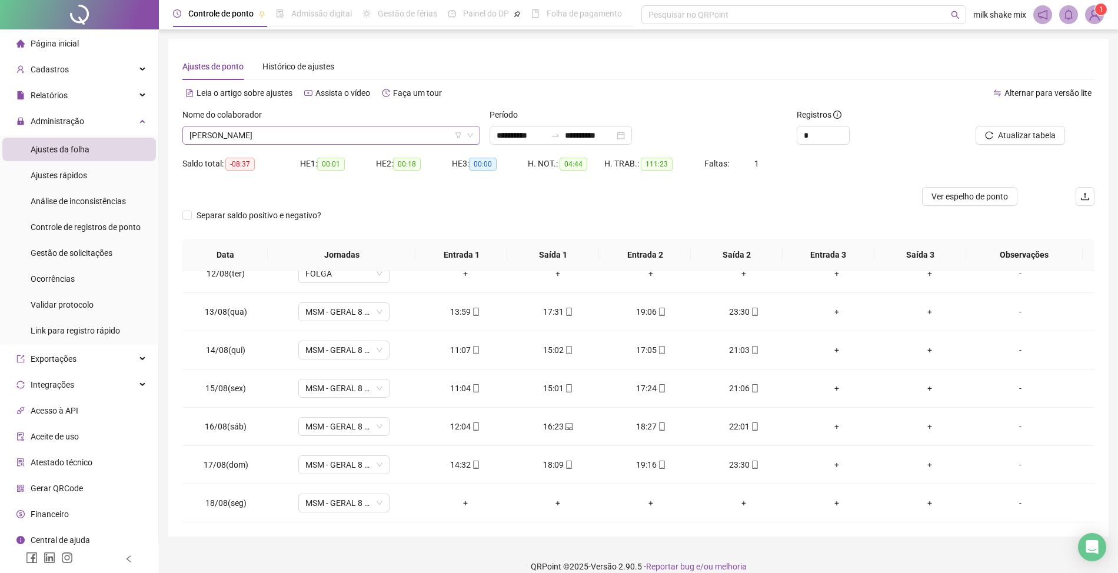
click at [374, 131] on span "ROSANA ARAUJO SOUZA" at bounding box center [331, 135] width 284 height 18
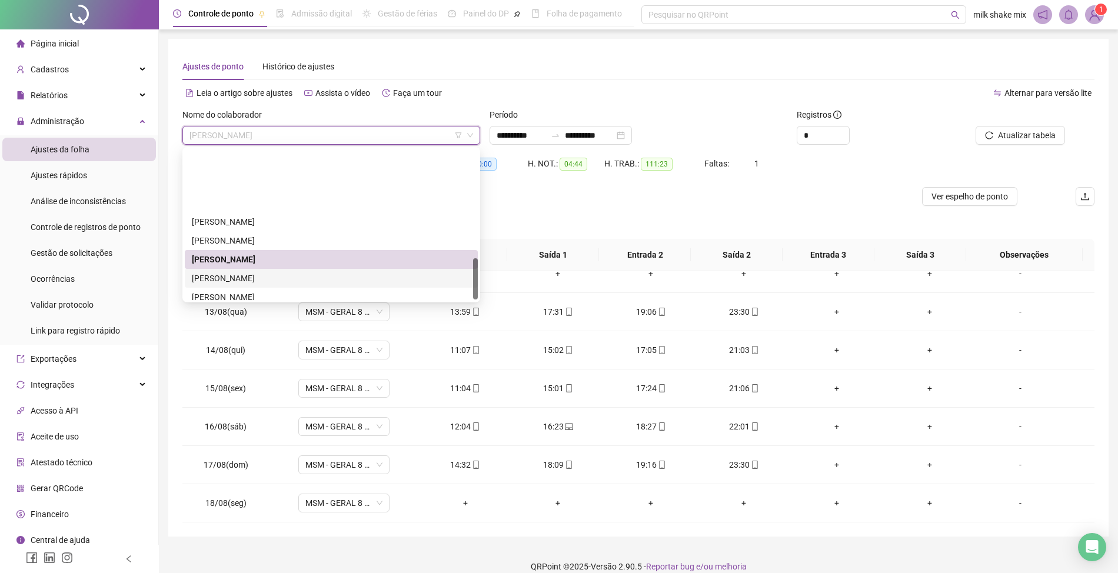
scroll to position [392, 0]
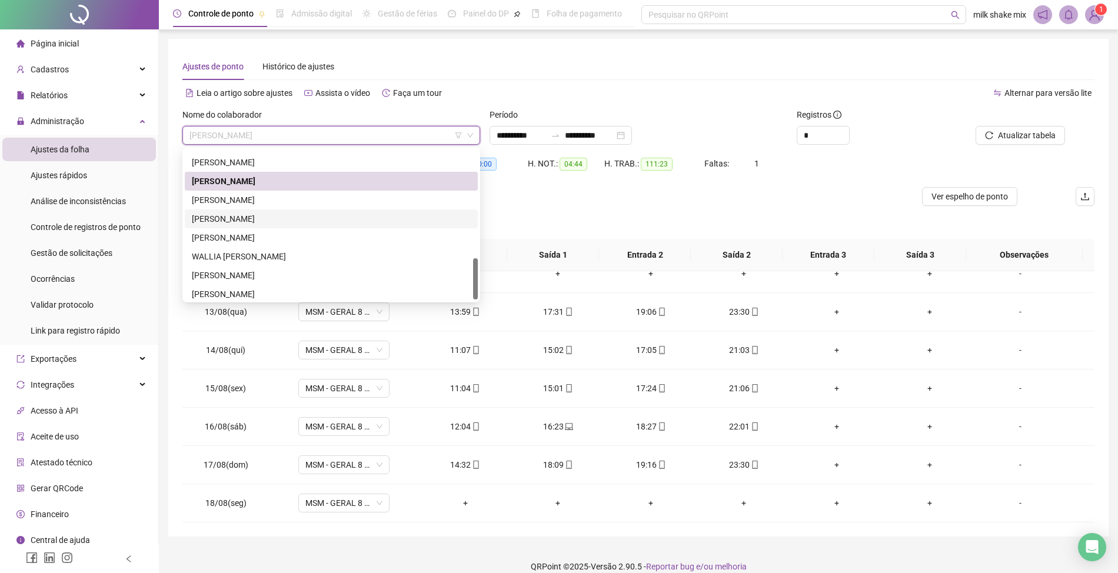
click at [295, 218] on div "SAMUEL CUNHA BORGES" at bounding box center [331, 218] width 279 height 13
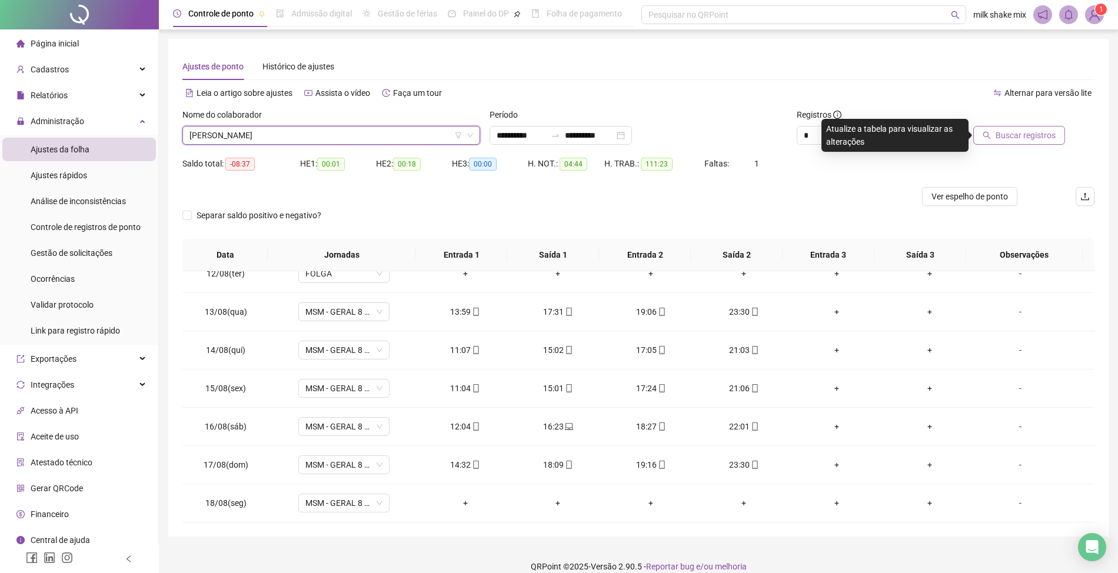
click at [1041, 134] on span "Buscar registros" at bounding box center [1025, 135] width 60 height 13
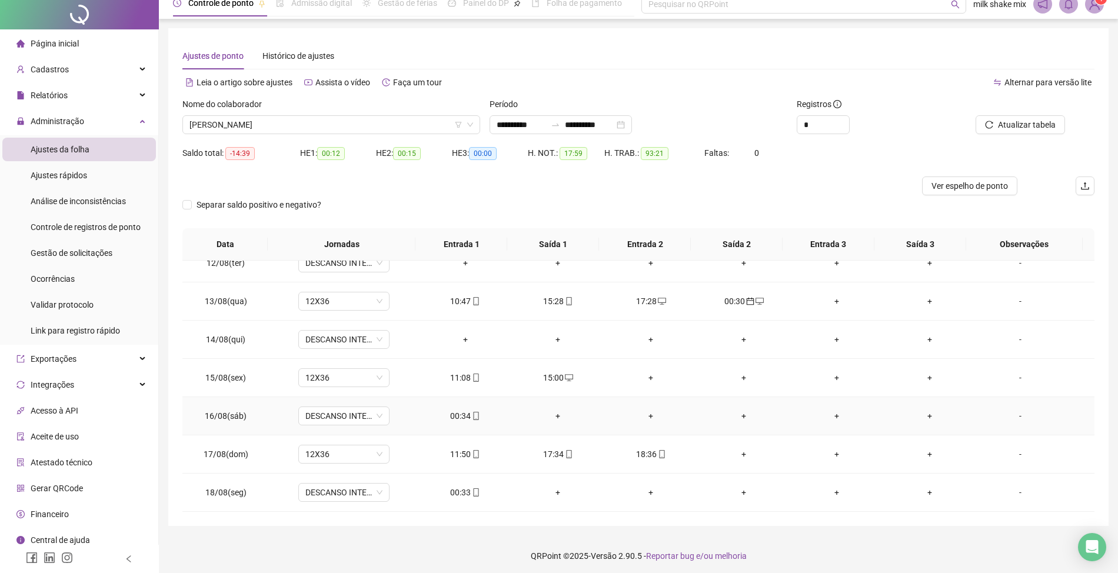
scroll to position [14, 0]
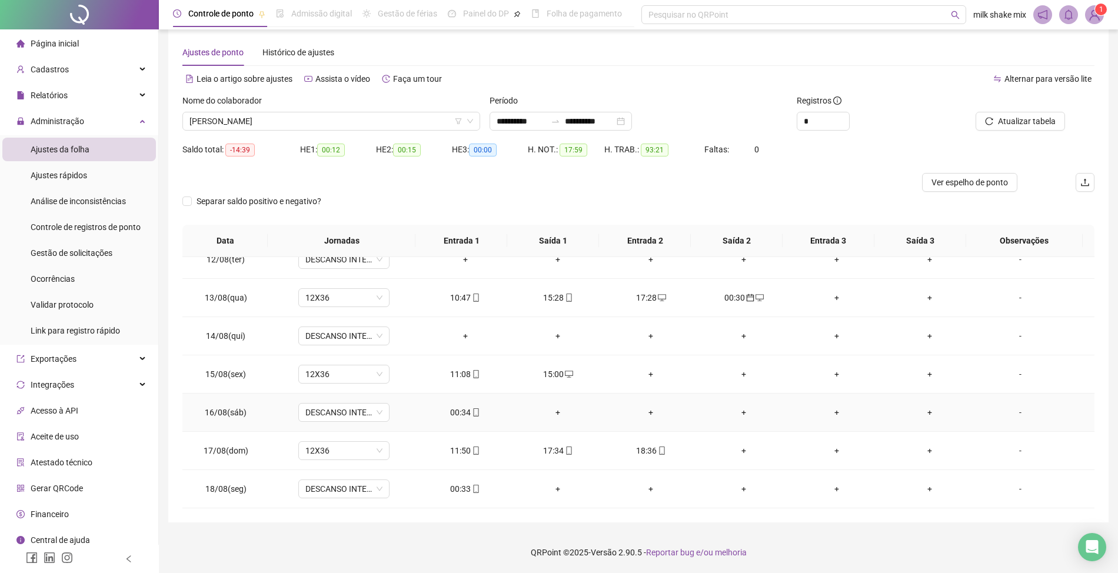
click at [453, 416] on div "00:34" at bounding box center [465, 412] width 74 height 13
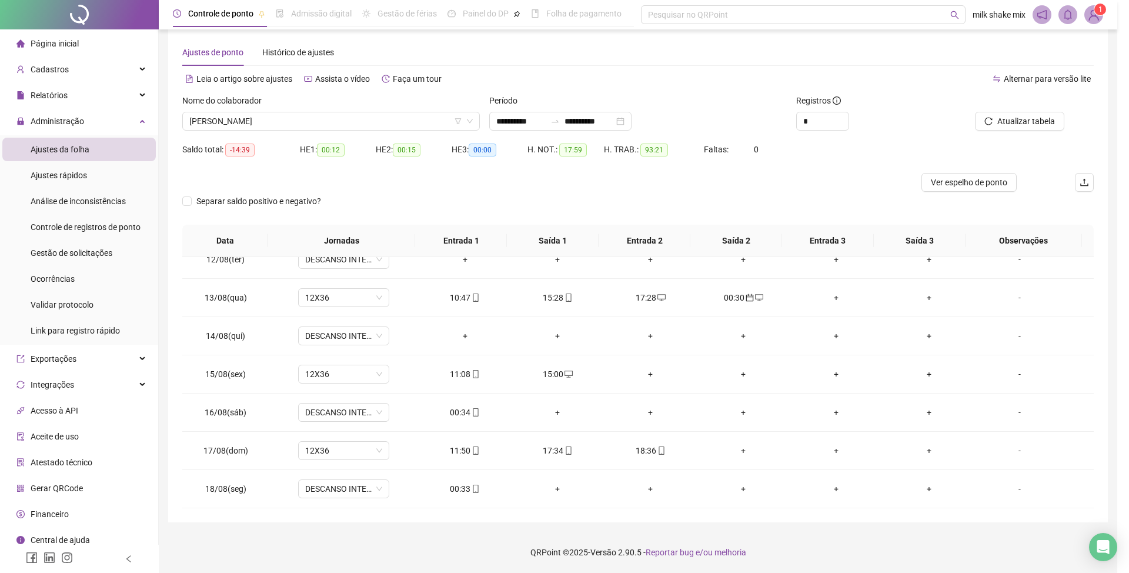
type input "**********"
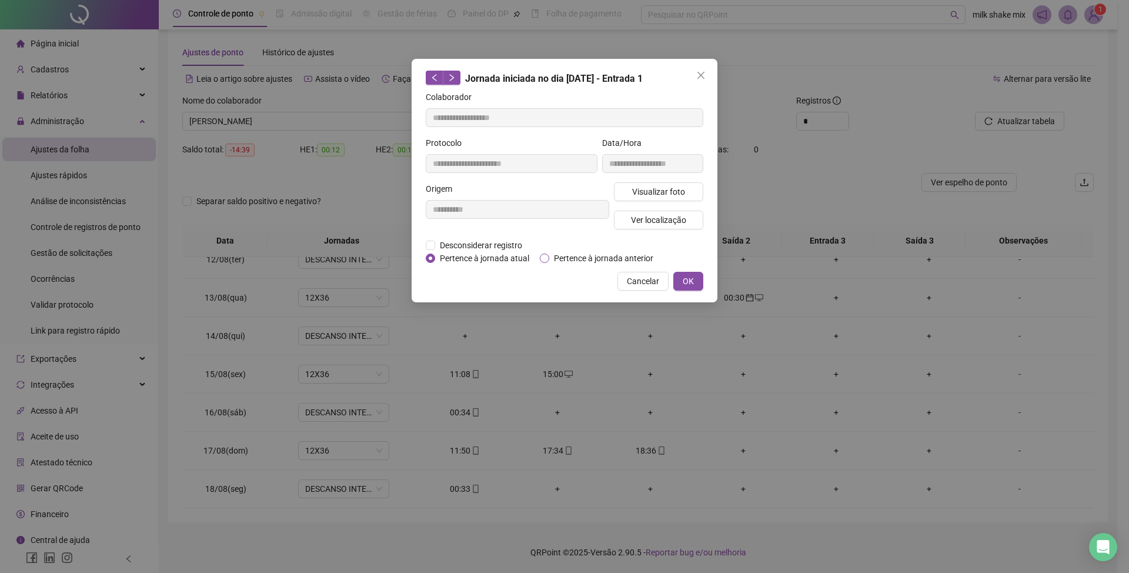
click at [609, 258] on span "Pertence à jornada anterior" at bounding box center [603, 258] width 109 height 13
click at [692, 283] on span "OK" at bounding box center [688, 281] width 11 height 13
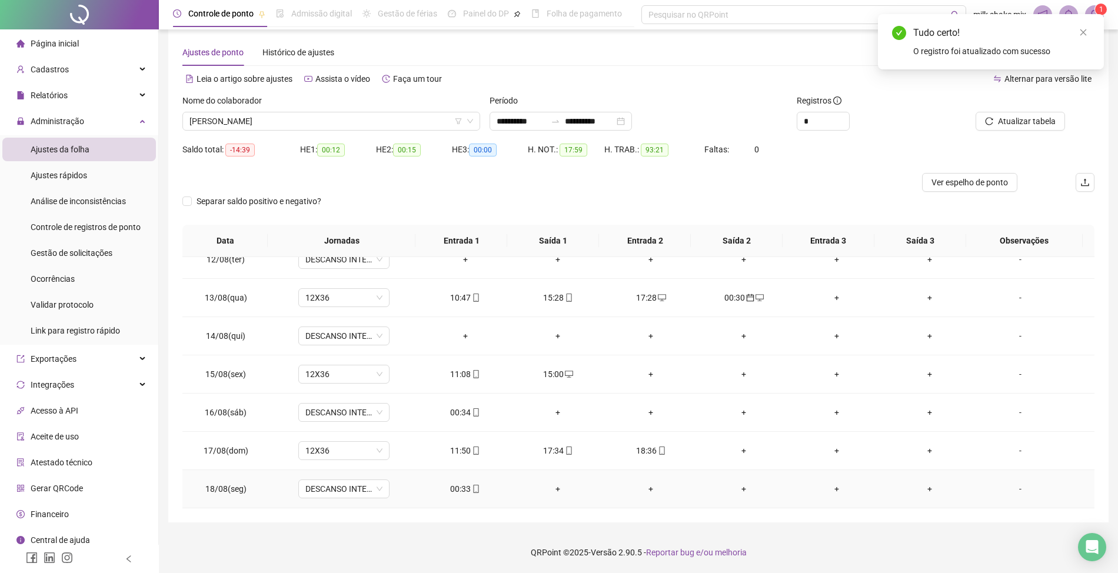
click at [456, 491] on div "00:33" at bounding box center [465, 488] width 74 height 13
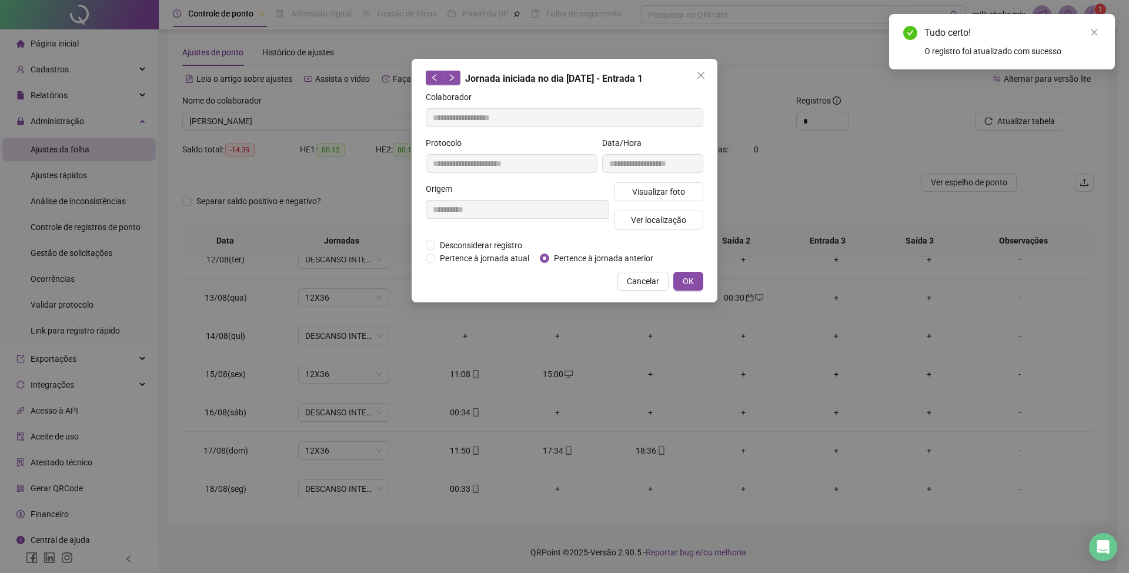
type input "**********"
click at [651, 265] on div "**********" at bounding box center [565, 181] width 306 height 244
click at [631, 252] on span "Pertence à jornada anterior" at bounding box center [603, 258] width 109 height 13
click at [689, 278] on span "OK" at bounding box center [688, 281] width 11 height 13
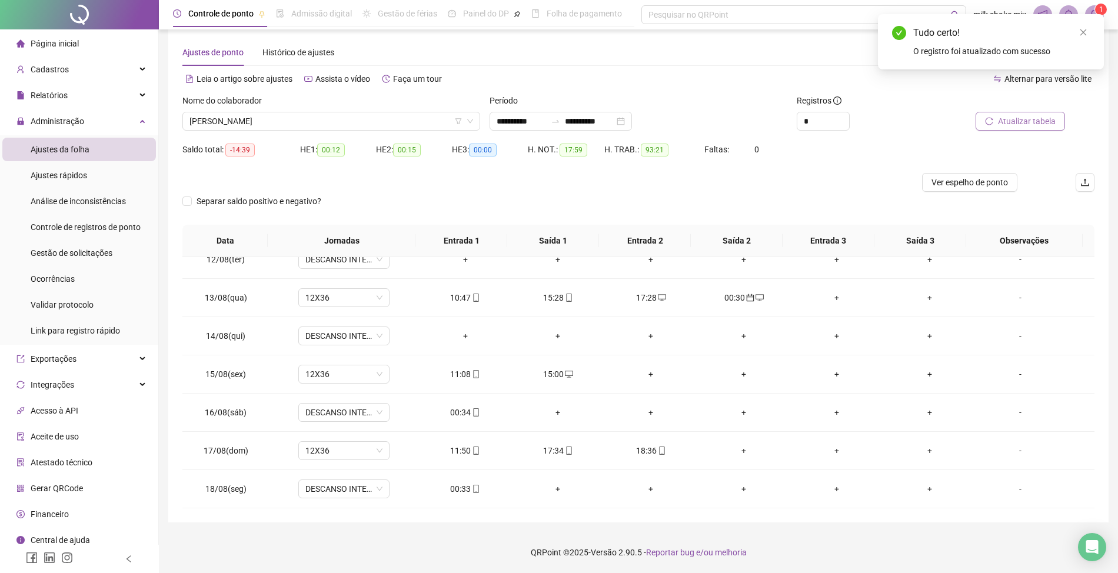
click at [1033, 121] on span "Atualizar tabela" at bounding box center [1027, 121] width 58 height 13
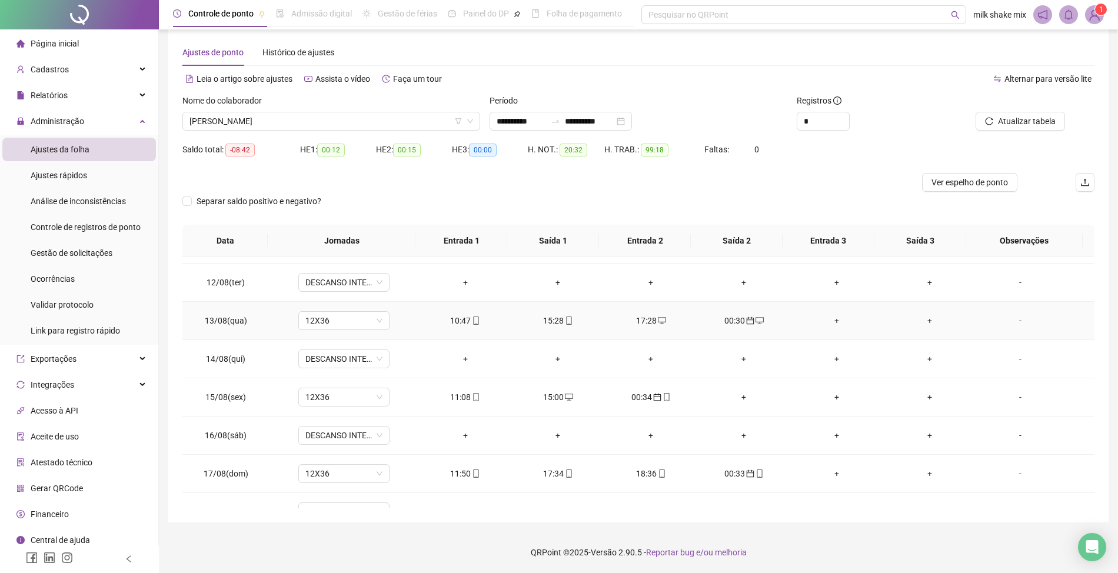
scroll to position [441, 0]
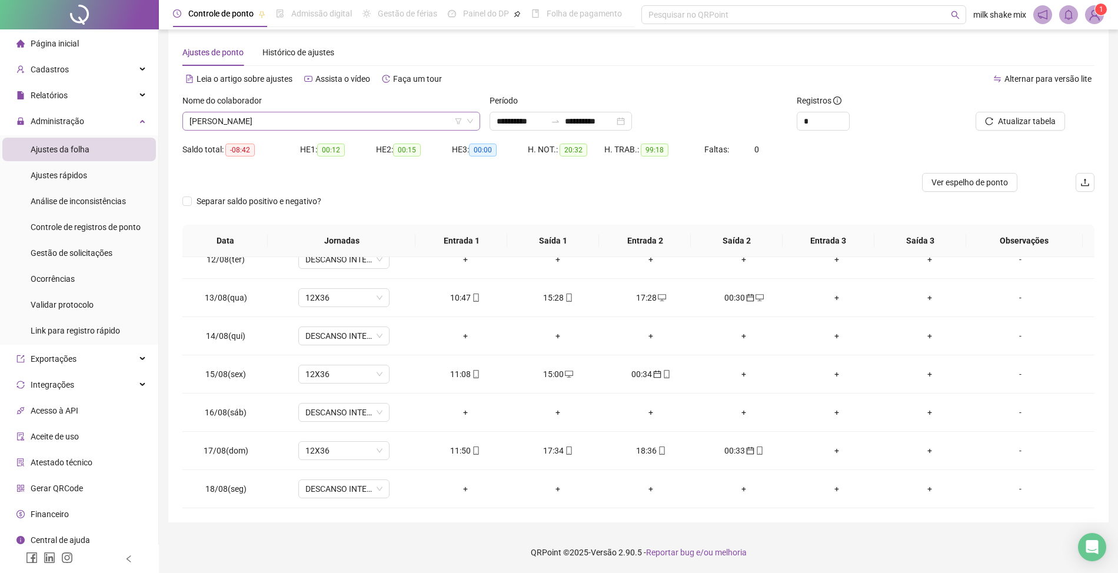
click at [334, 115] on span "SAMUEL CUNHA BORGES" at bounding box center [331, 121] width 284 height 18
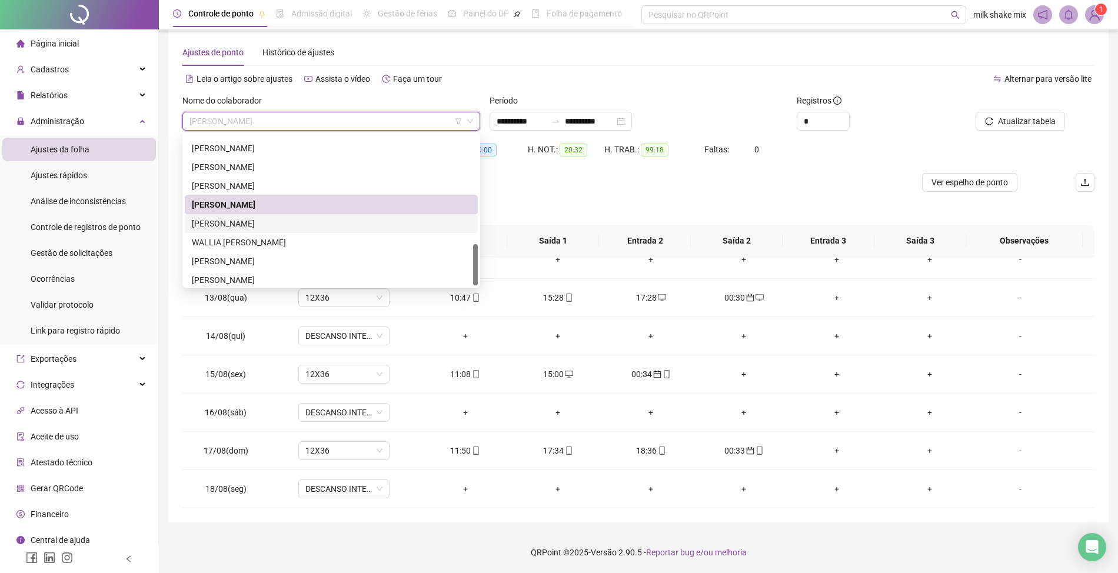
click at [245, 224] on div "VICTOR HUGO JOSÉ DE QUEIROZ" at bounding box center [331, 223] width 279 height 13
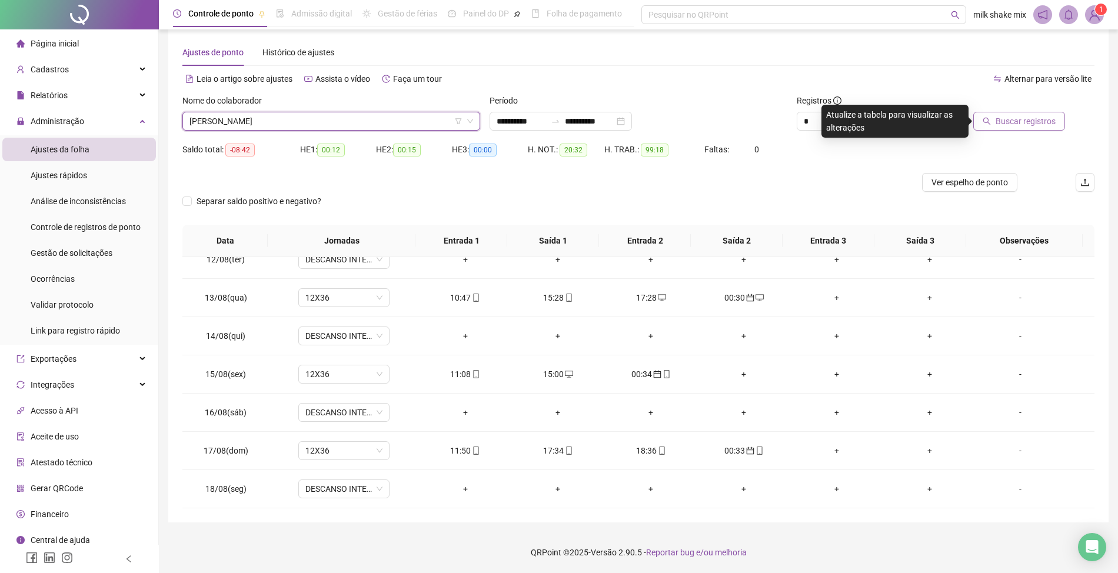
click at [1041, 127] on span "Buscar registros" at bounding box center [1025, 121] width 60 height 13
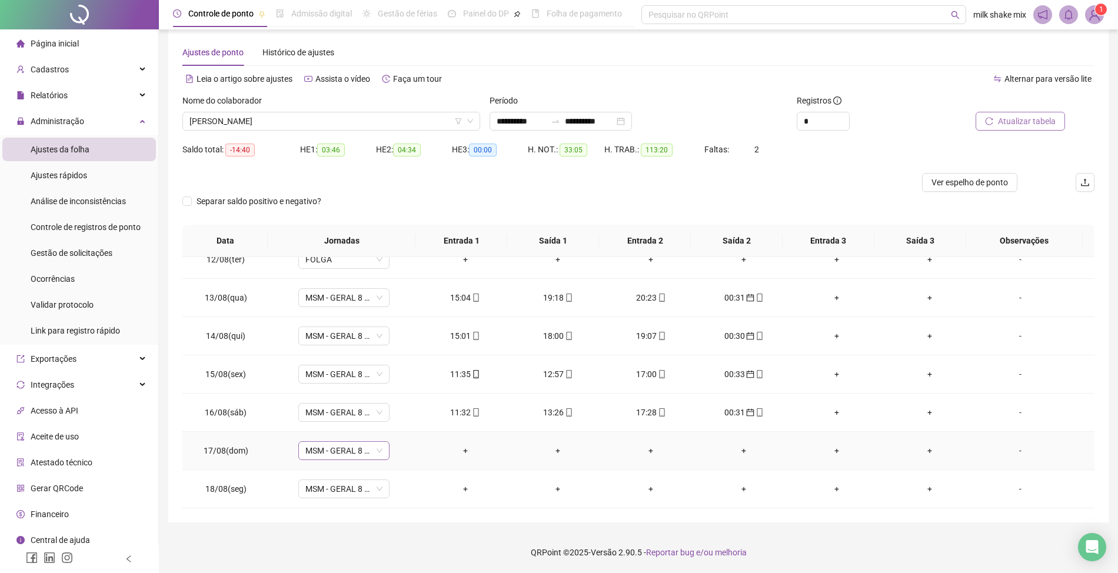
click at [372, 456] on span "MSM - GERAL 8 HORAS" at bounding box center [343, 451] width 77 height 18
click at [318, 299] on div "Folga" at bounding box center [372, 294] width 121 height 13
click at [398, 424] on span "Sim" at bounding box center [398, 419] width 14 height 13
click at [344, 120] on span "VICTOR HUGO JOSÉ DE QUEIROZ" at bounding box center [331, 121] width 284 height 18
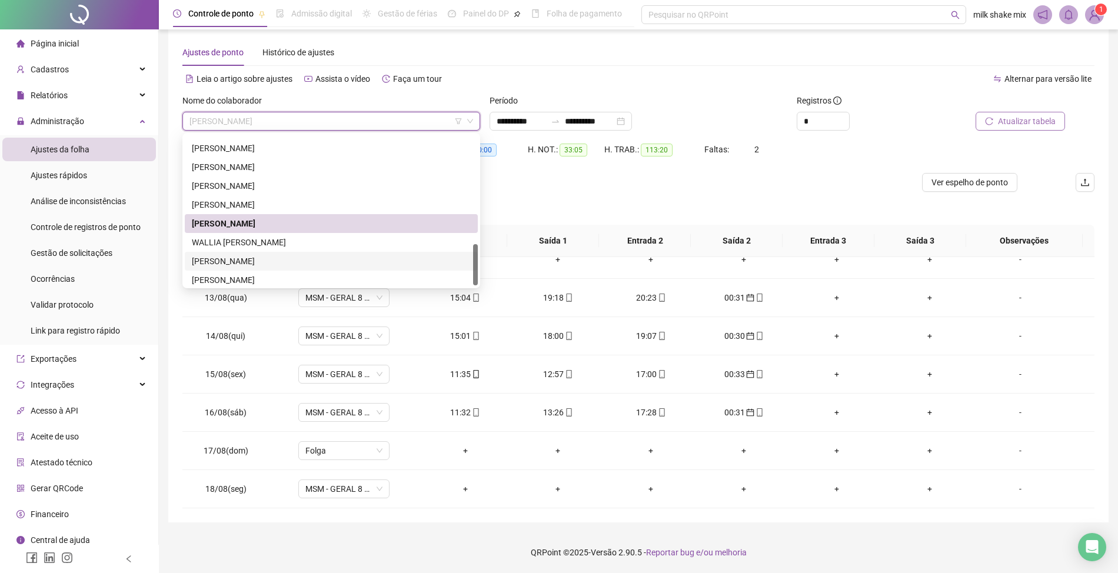
click at [272, 252] on div "WEMERSON MACHADO PEREIRA" at bounding box center [331, 261] width 293 height 19
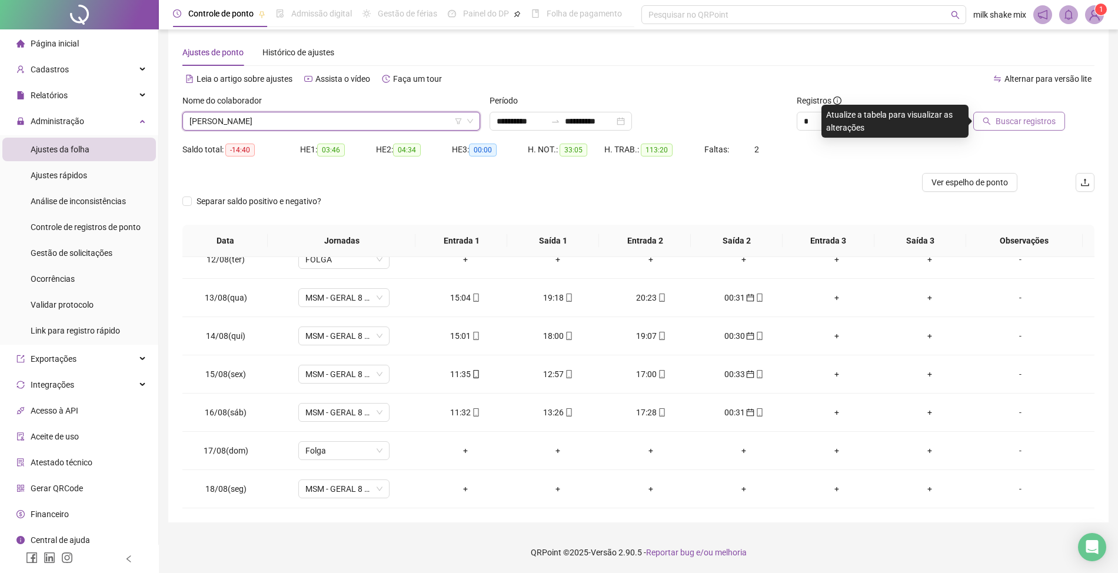
click at [355, 123] on span "WEMERSON MACHADO PEREIRA" at bounding box center [331, 121] width 284 height 18
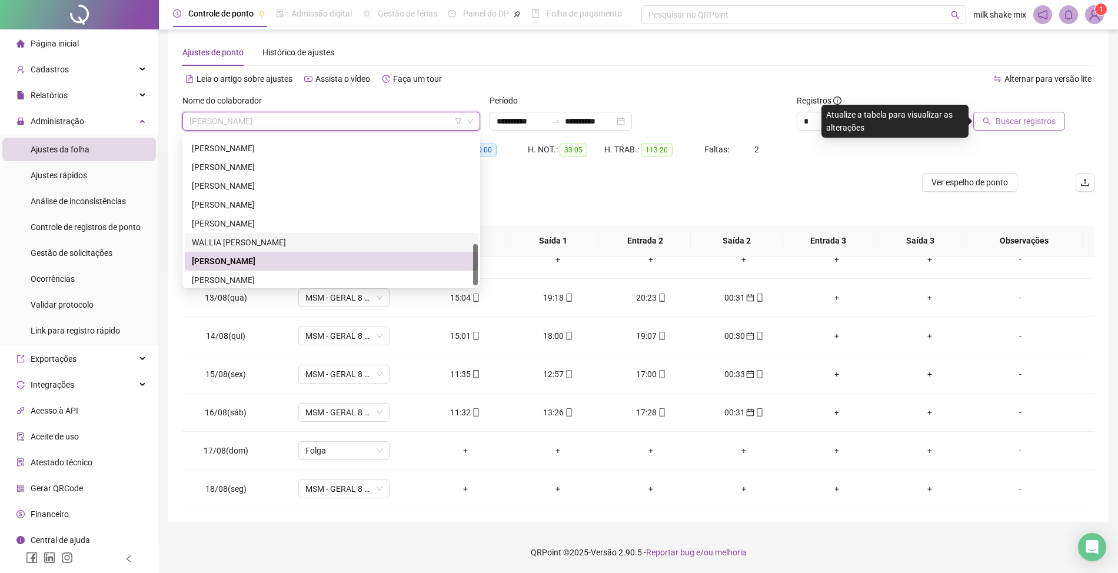
click at [288, 243] on div "WALLIA BENTO RODRIGUES" at bounding box center [331, 242] width 279 height 13
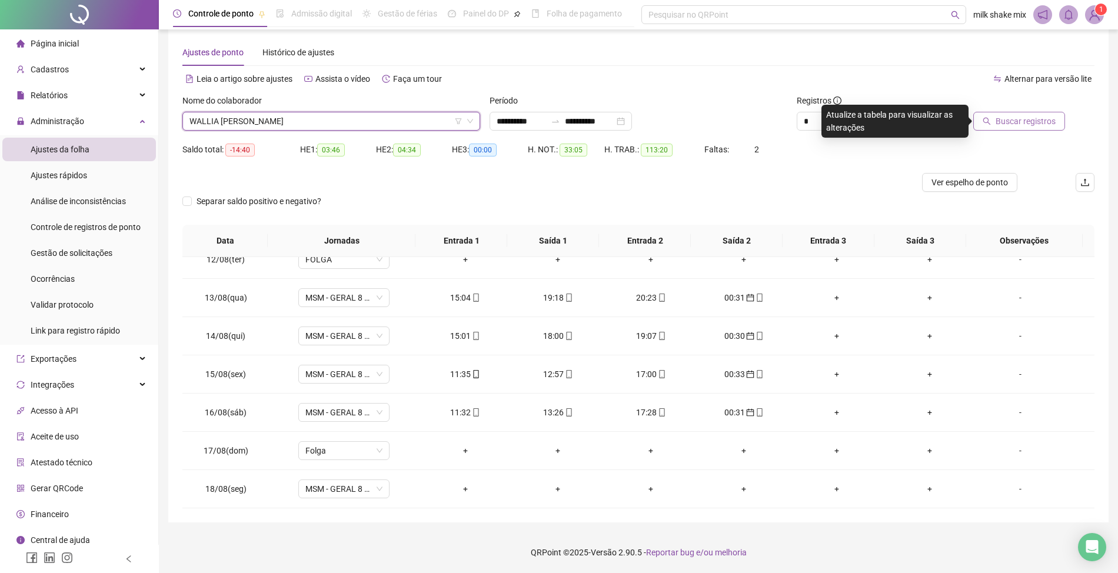
click at [1015, 125] on span "Buscar registros" at bounding box center [1025, 121] width 60 height 13
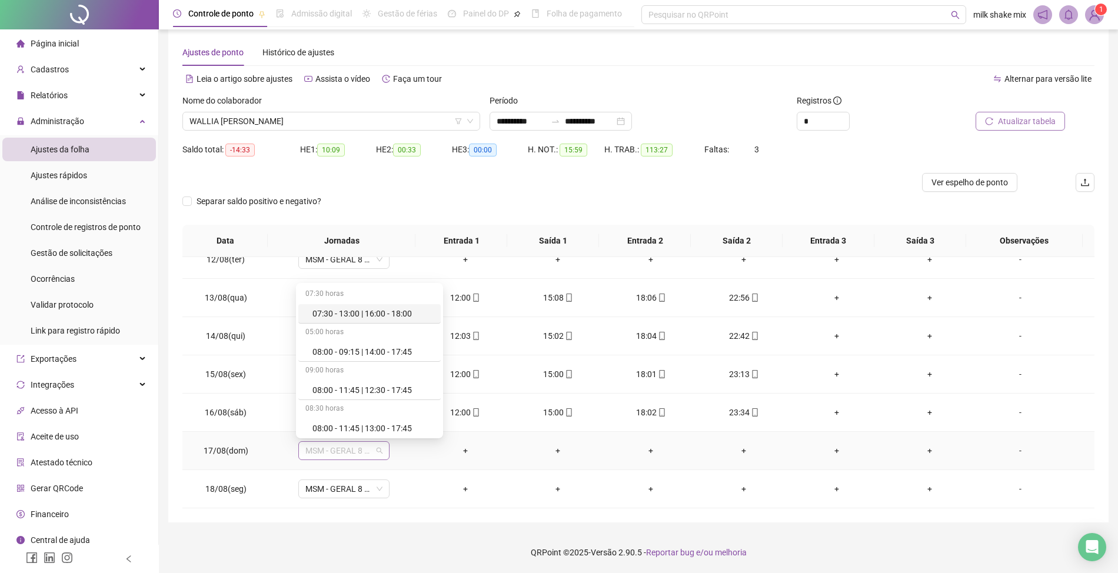
click at [367, 452] on span "MSM - GERAL 8 HORAS" at bounding box center [343, 451] width 77 height 18
click at [323, 379] on div "Folga" at bounding box center [372, 372] width 121 height 13
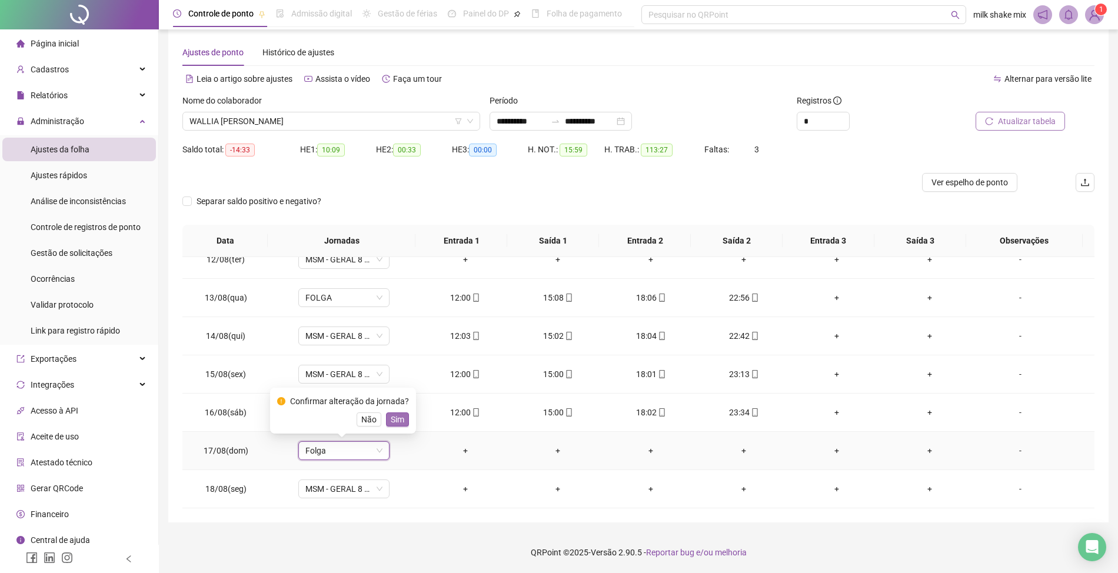
click at [386, 426] on button "Sim" at bounding box center [397, 419] width 23 height 14
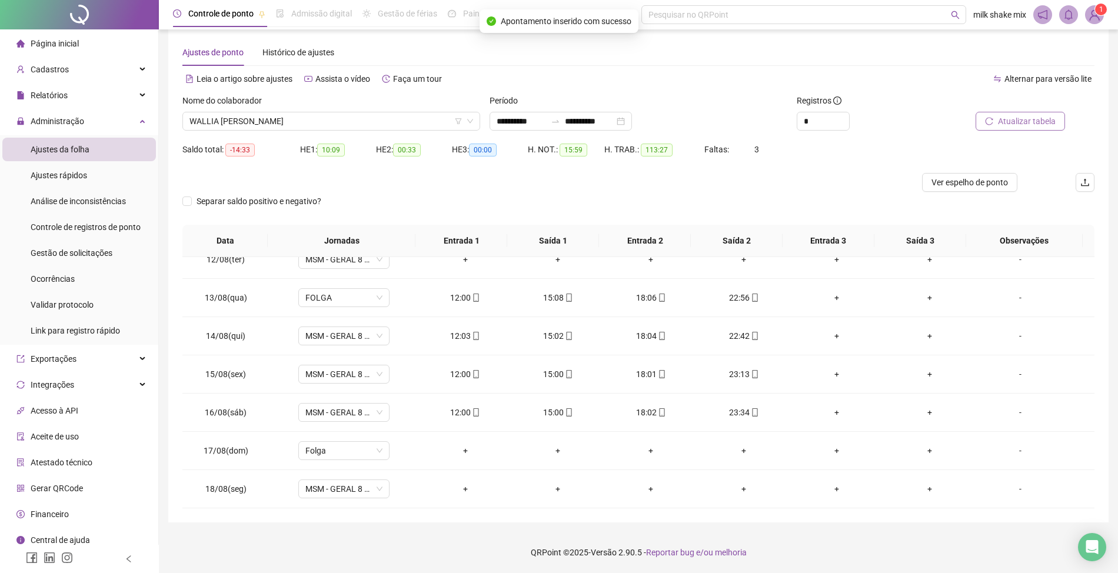
click at [1021, 123] on span "Atualizar tabela" at bounding box center [1027, 121] width 58 height 13
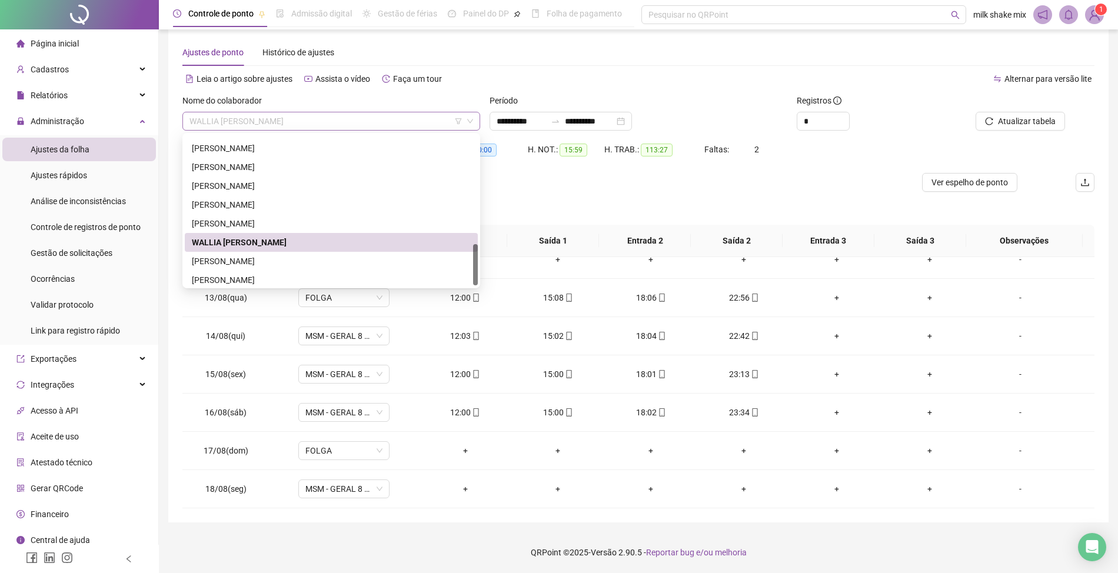
click at [361, 121] on span "WALLIA BENTO RODRIGUES" at bounding box center [331, 121] width 284 height 18
click at [304, 257] on div "WEMERSON MACHADO PEREIRA" at bounding box center [331, 261] width 279 height 13
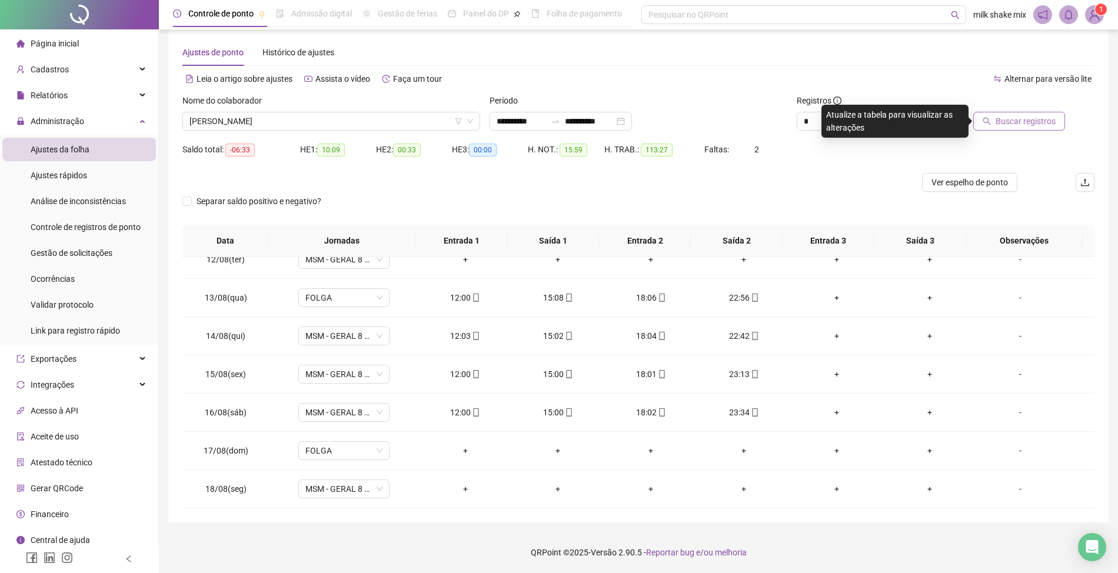
click at [1050, 123] on span "Buscar registros" at bounding box center [1025, 121] width 60 height 13
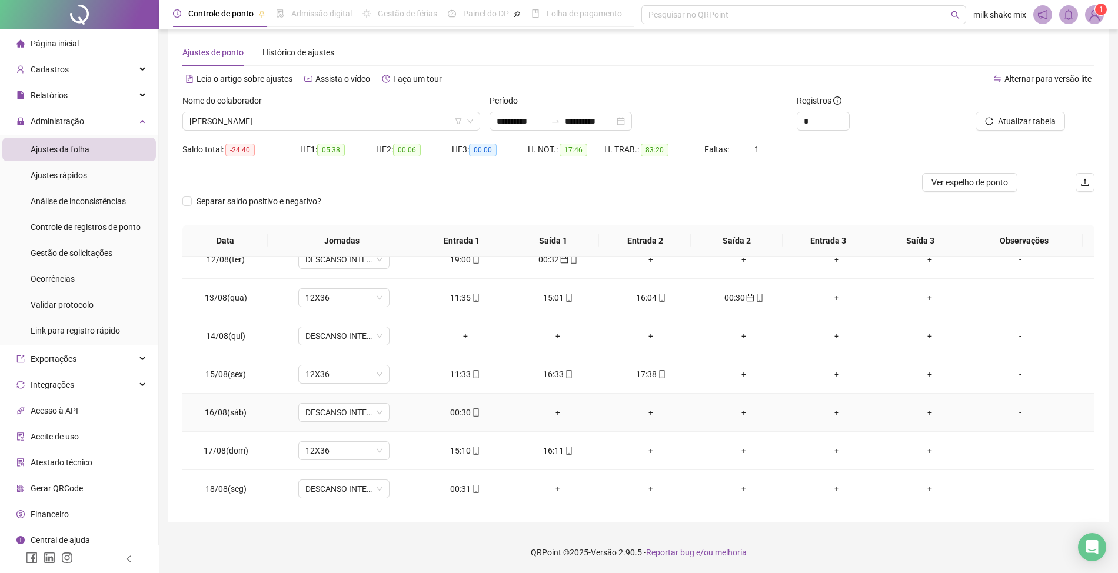
click at [451, 413] on div "00:30" at bounding box center [465, 412] width 74 height 13
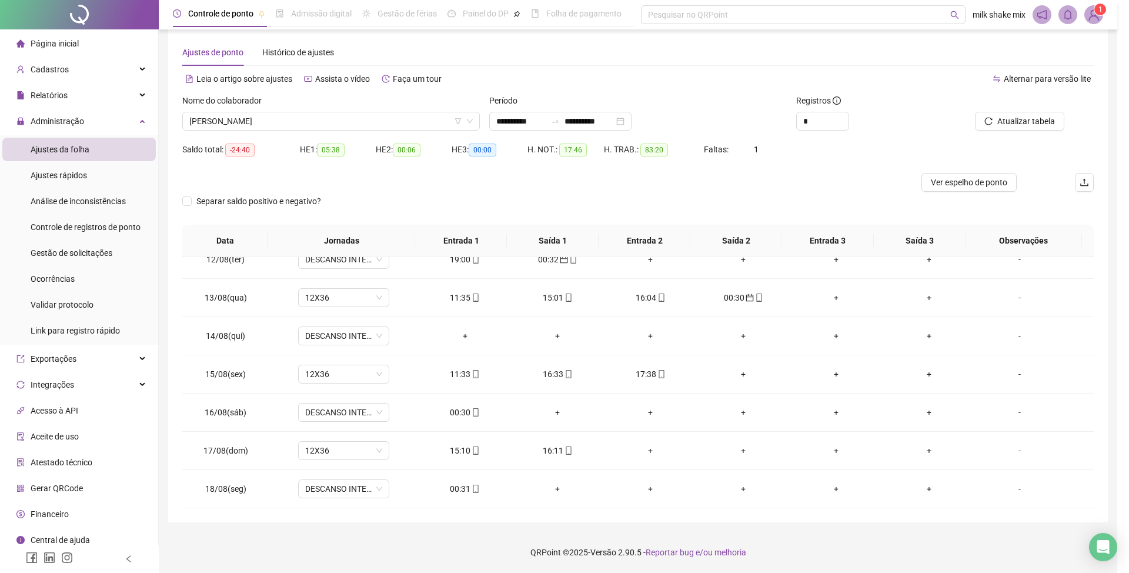
type input "**********"
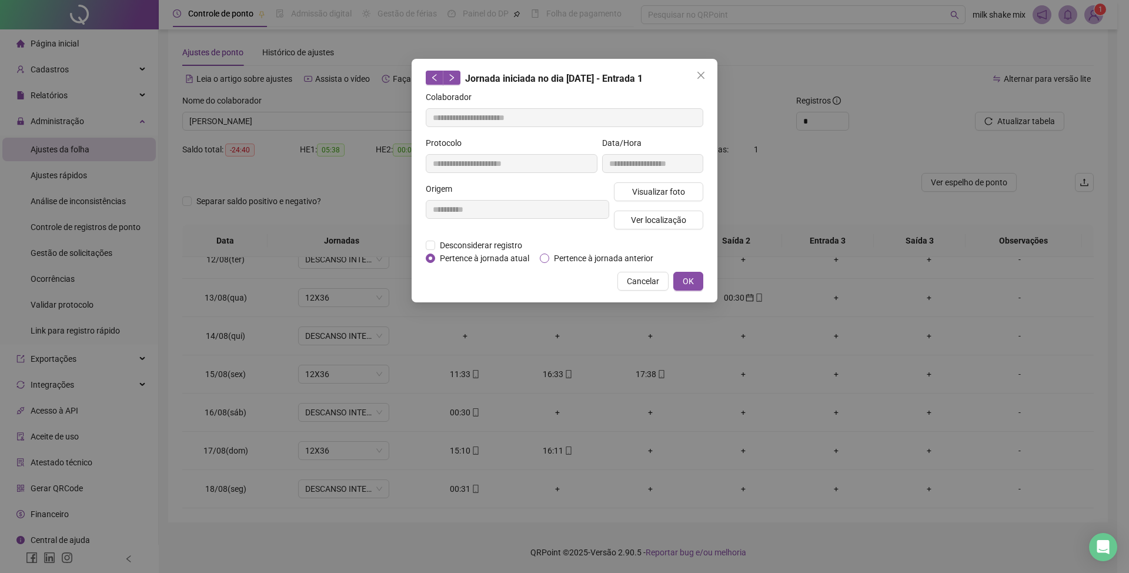
click at [568, 262] on span "Pertence à jornada anterior" at bounding box center [603, 258] width 109 height 13
click at [697, 276] on button "OK" at bounding box center [689, 281] width 30 height 19
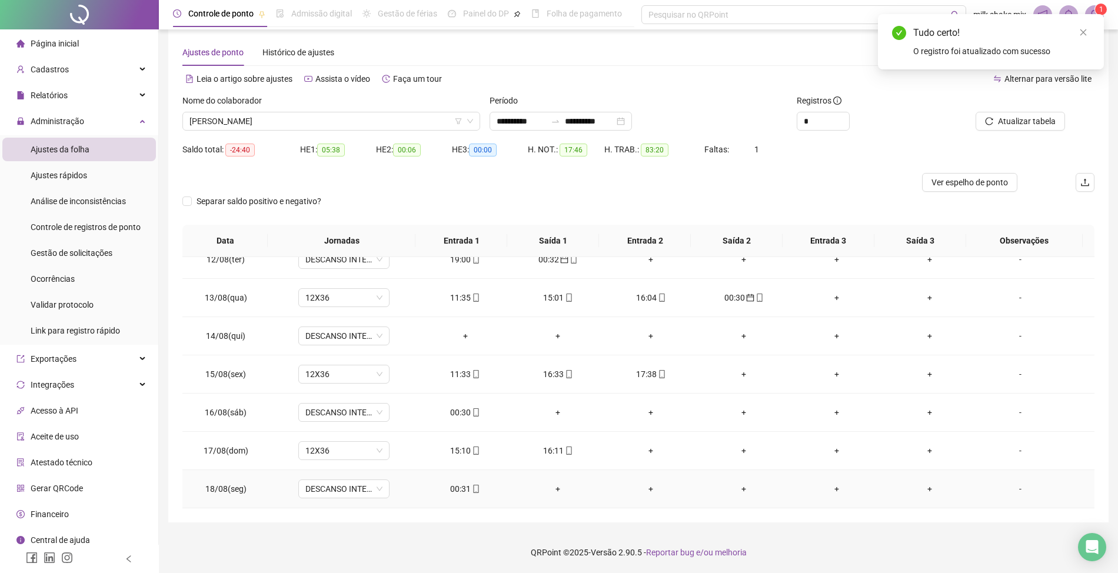
click at [472, 486] on icon "mobile" at bounding box center [476, 489] width 8 height 8
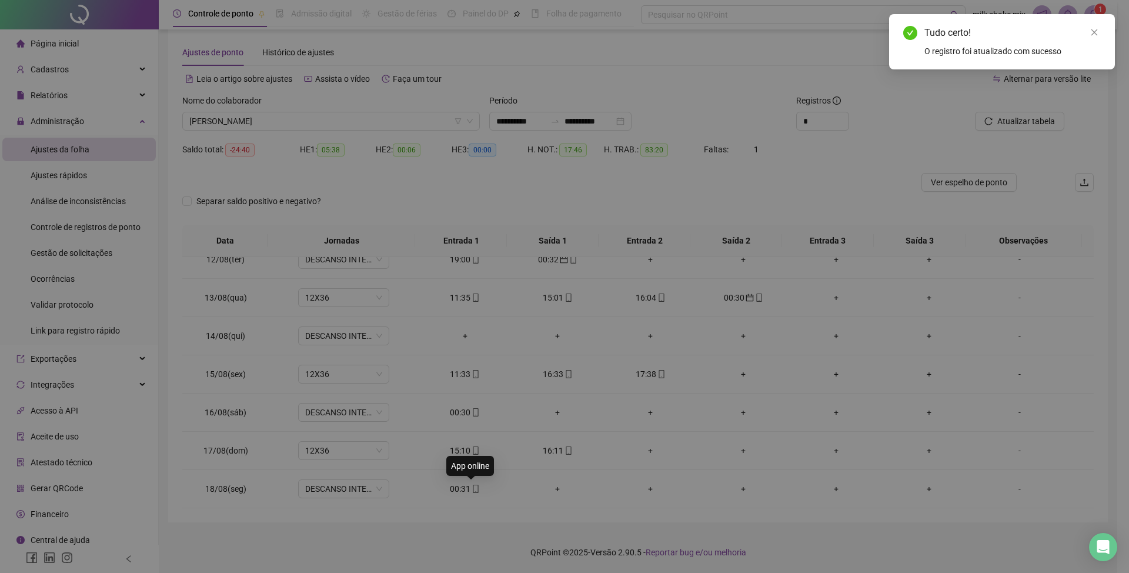
type input "**********"
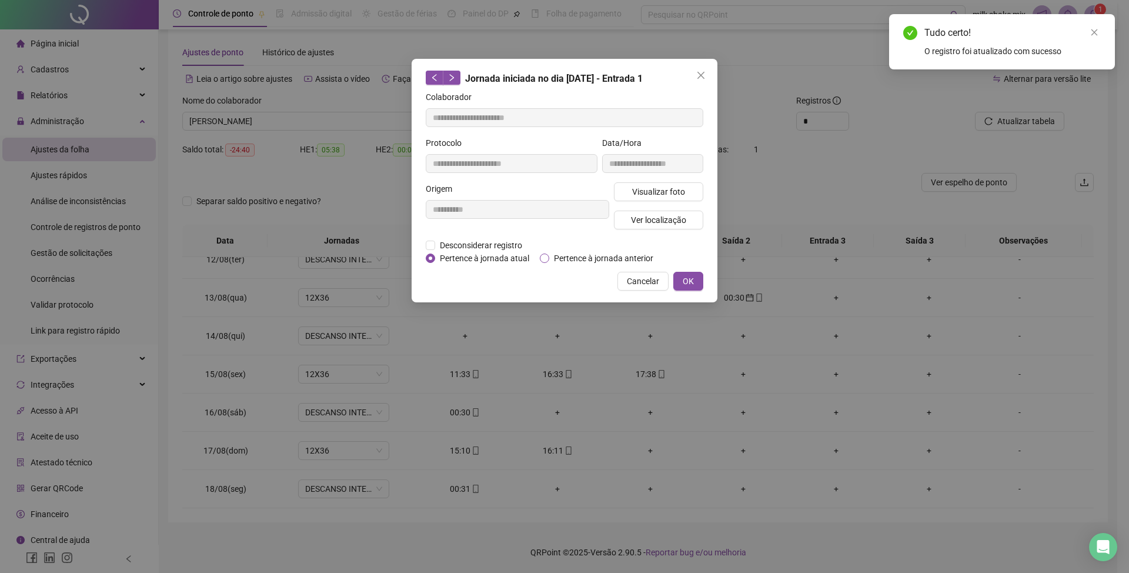
click at [634, 256] on span "Pertence à jornada anterior" at bounding box center [603, 258] width 109 height 13
click at [696, 287] on button "OK" at bounding box center [689, 281] width 30 height 19
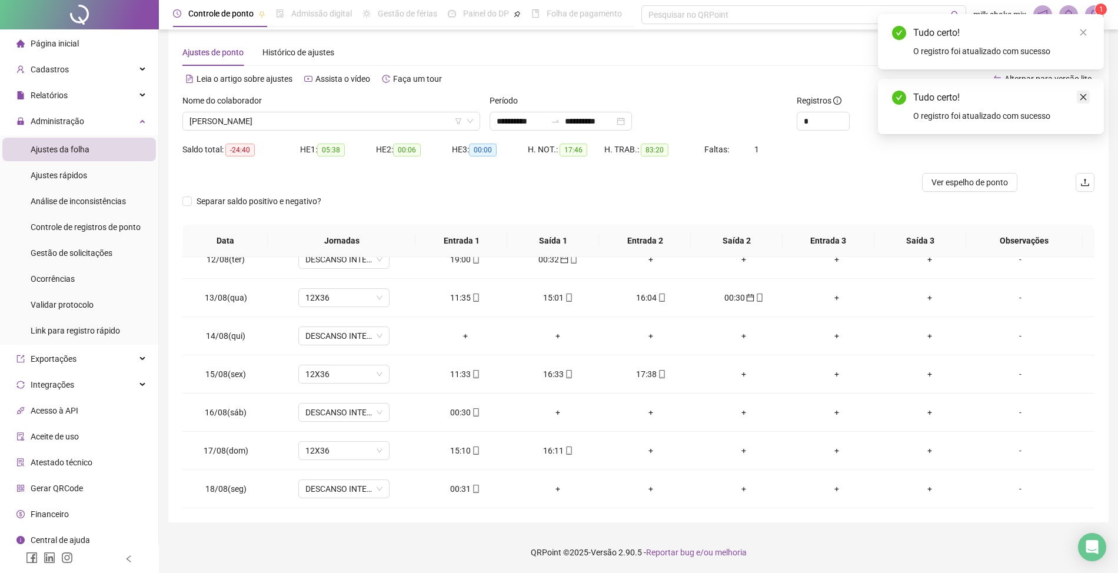
click at [1084, 97] on icon "close" at bounding box center [1083, 97] width 8 height 8
click at [1083, 36] on icon "close" at bounding box center [1083, 32] width 8 height 8
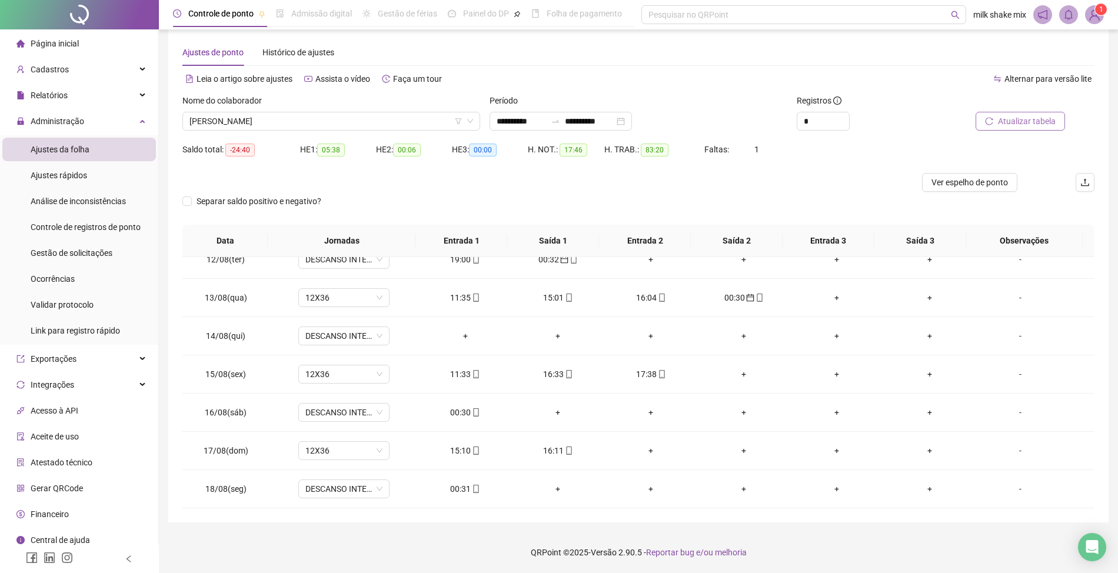
click at [1031, 120] on span "Atualizar tabela" at bounding box center [1027, 121] width 58 height 13
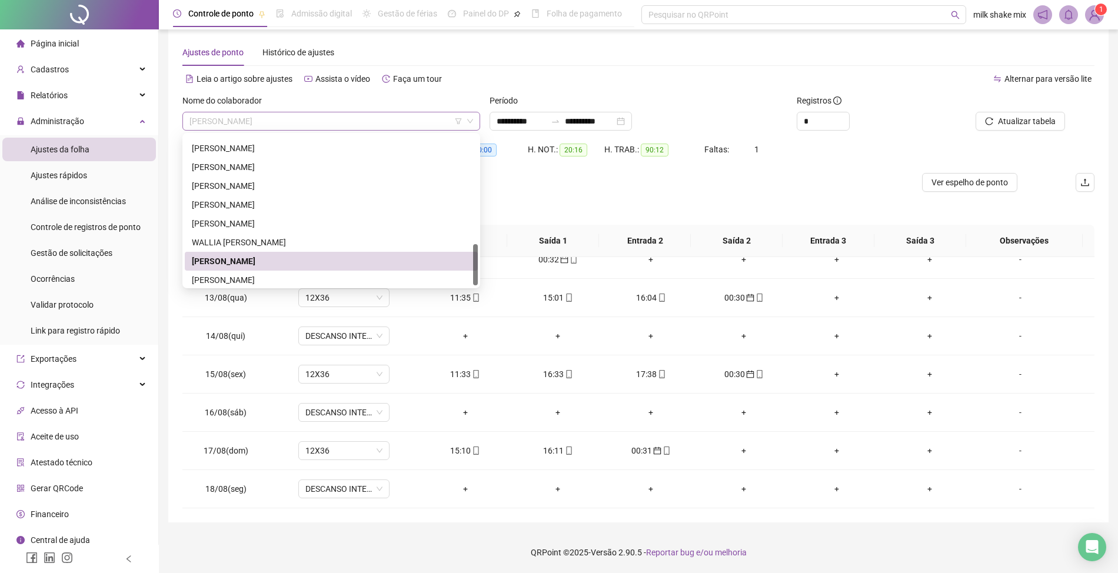
click at [358, 116] on span "WEMERSON MACHADO PEREIRA" at bounding box center [331, 121] width 284 height 18
click at [221, 281] on div "YURI QUEIROZ GONÇALVES" at bounding box center [331, 280] width 279 height 13
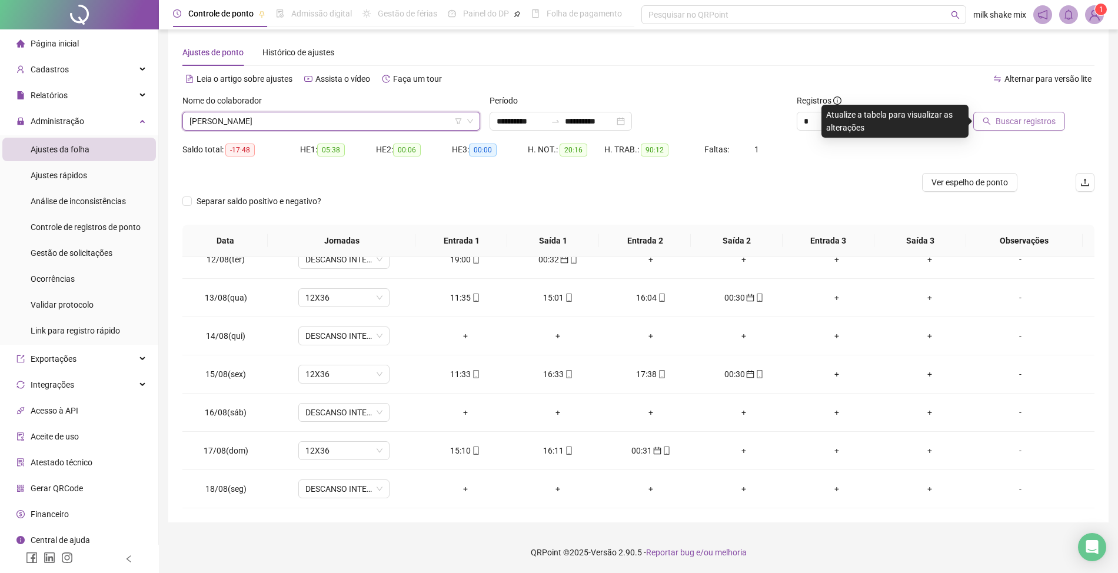
click at [1017, 123] on span "Buscar registros" at bounding box center [1025, 121] width 60 height 13
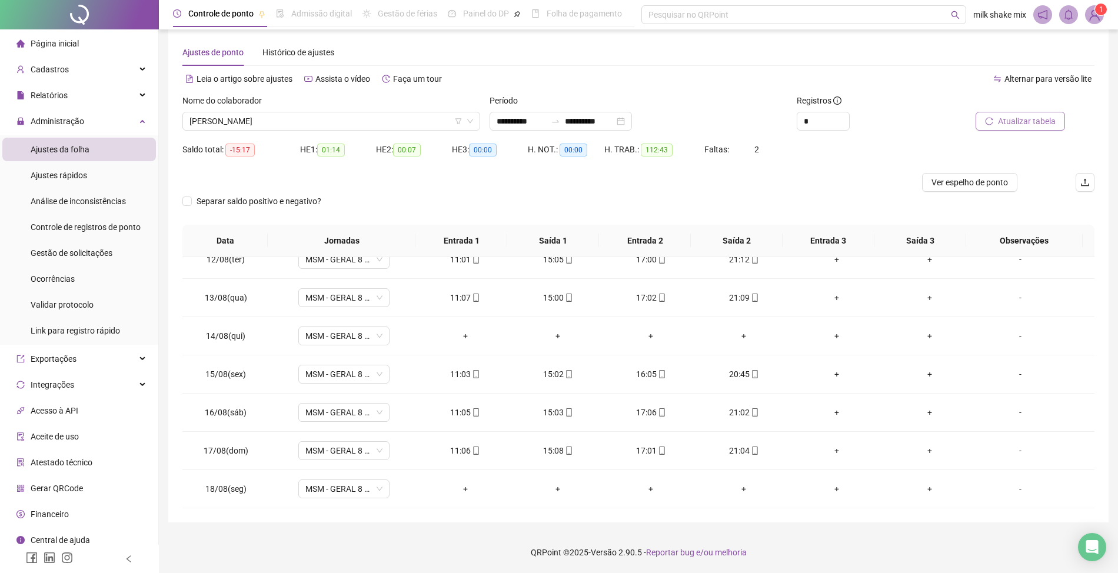
click at [347, 132] on div "Nome do colaborador YURI QUEIROZ GONÇALVES" at bounding box center [331, 117] width 307 height 46
click at [375, 120] on span "YURI QUEIROZ GONÇALVES" at bounding box center [331, 121] width 284 height 18
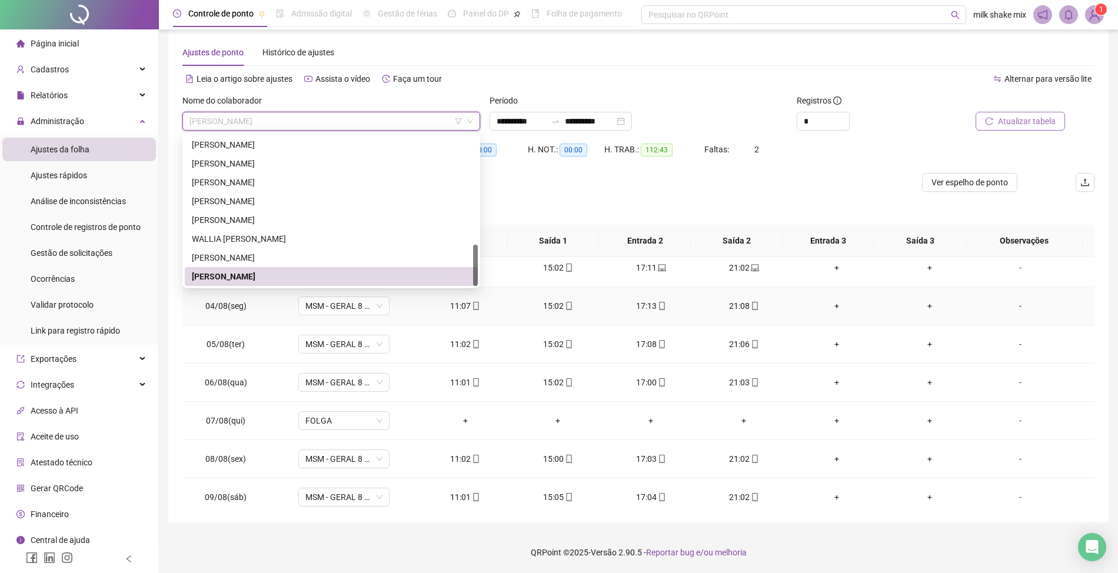
scroll to position [0, 0]
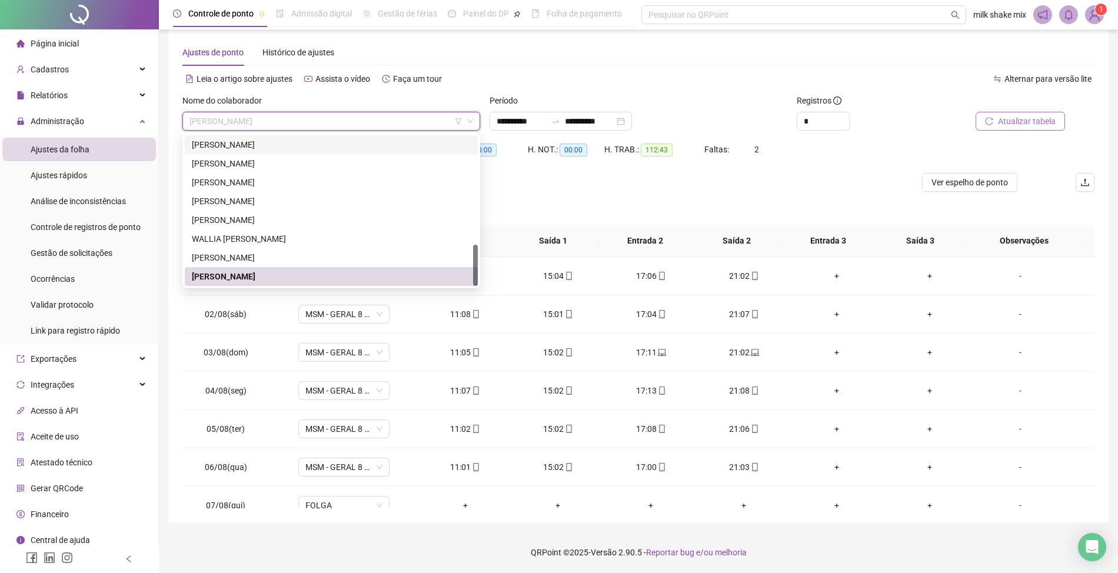
click at [501, 78] on div "Leia o artigo sobre ajustes Assista o vídeo Faça um tour" at bounding box center [410, 78] width 456 height 19
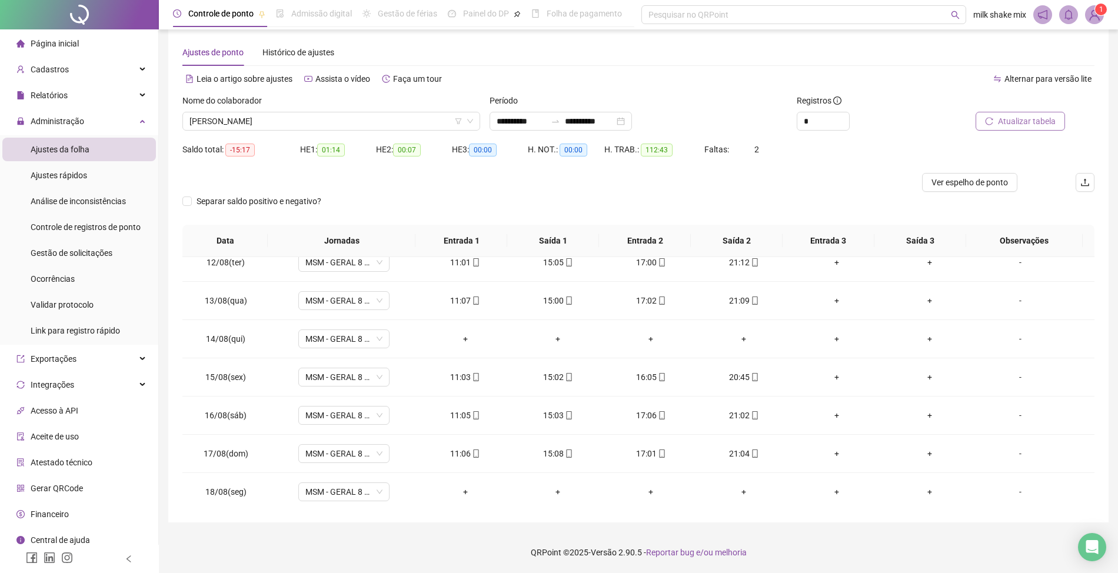
scroll to position [441, 0]
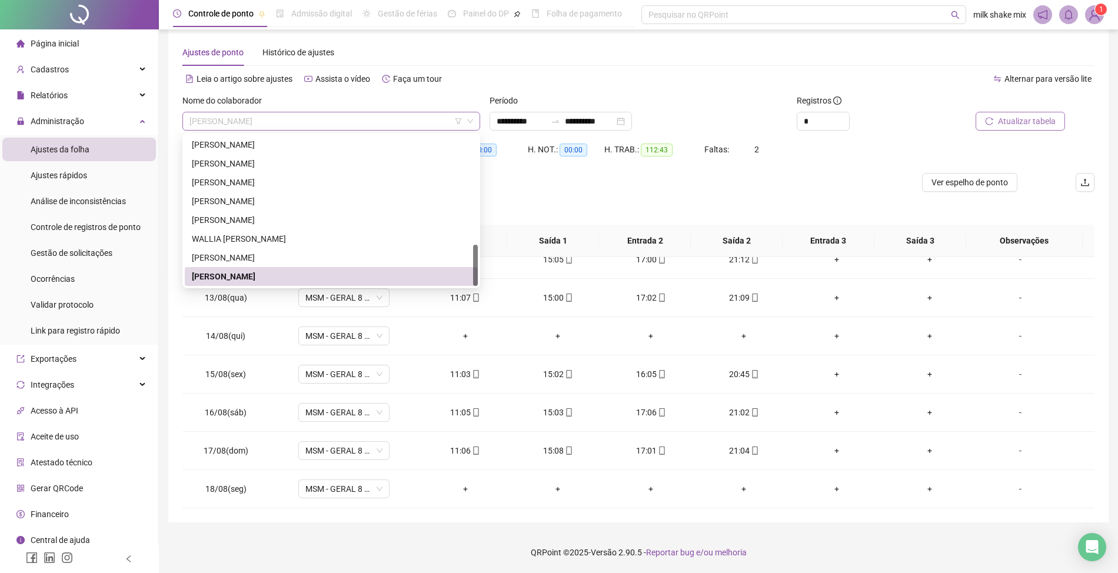
click at [332, 116] on span "YURI QUEIROZ GONÇALVES" at bounding box center [331, 121] width 284 height 18
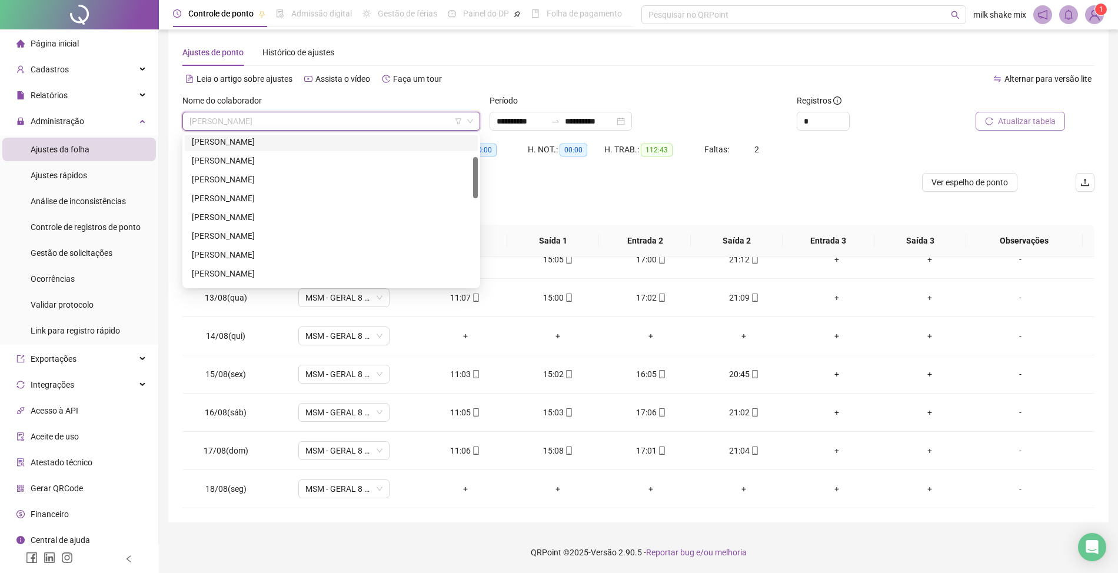
scroll to position [0, 0]
click at [262, 255] on div "CARLOS EDUARDO VIEIRA DE OLIVEIRA" at bounding box center [331, 257] width 279 height 13
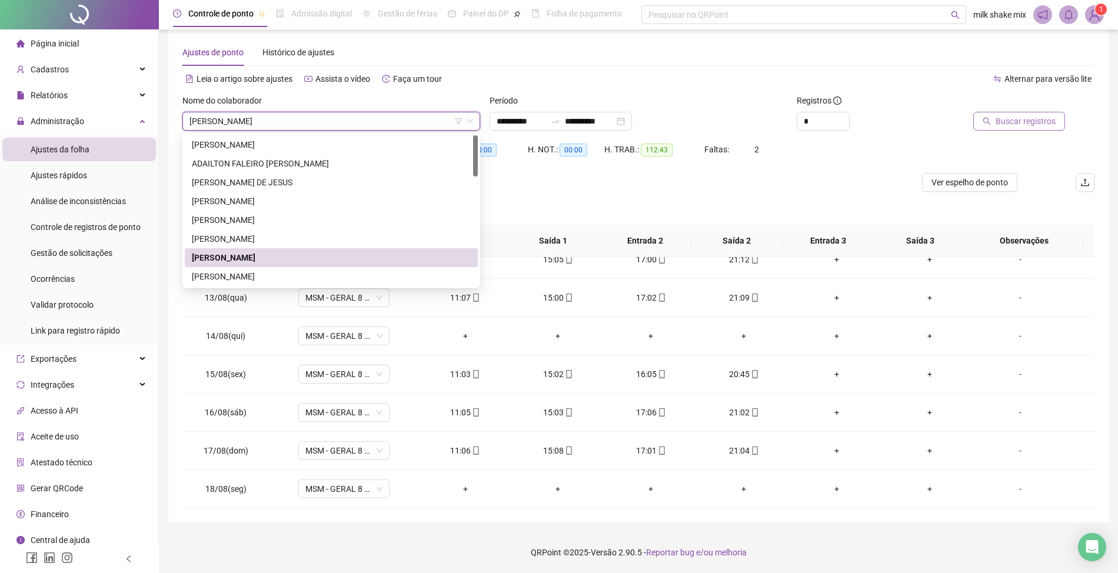
click at [262, 255] on th "Data" at bounding box center [224, 241] width 85 height 32
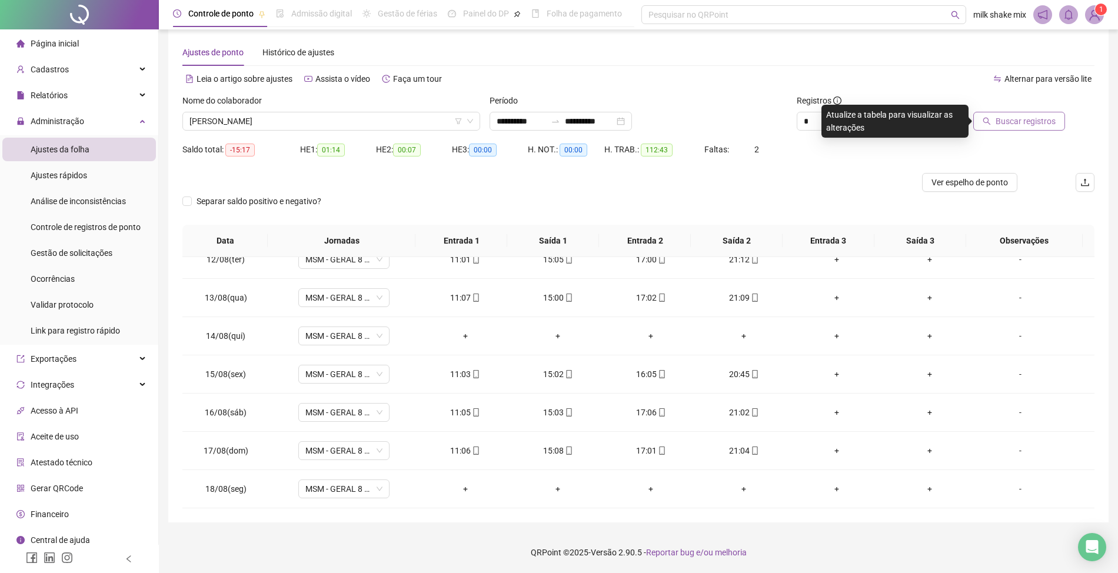
click at [1048, 128] on button "Buscar registros" at bounding box center [1019, 121] width 92 height 19
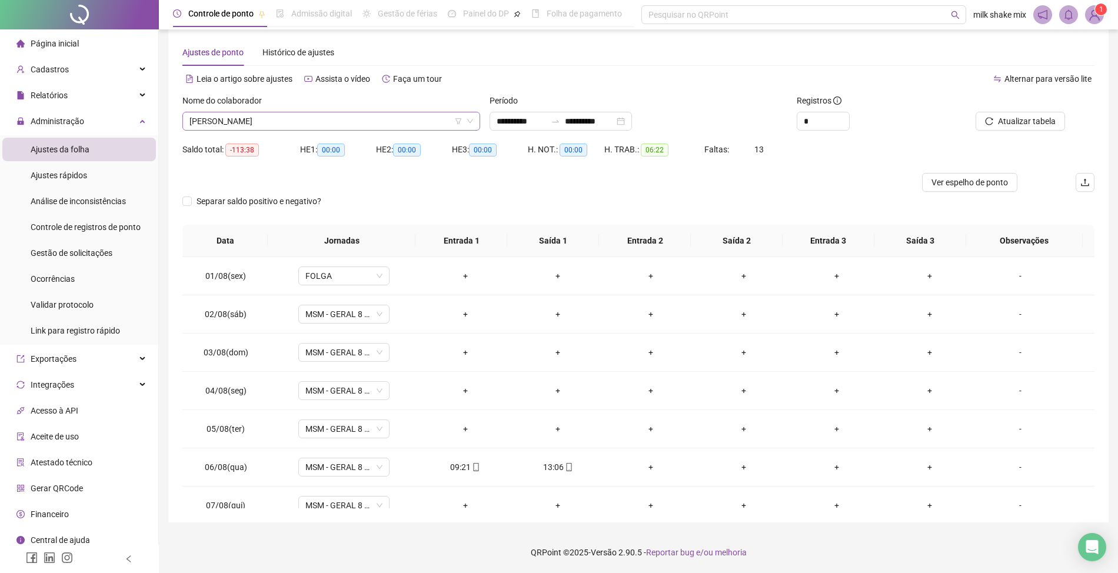
click at [379, 115] on span "CARLOS EDUARDO VIEIRA DE OLIVEIRA" at bounding box center [331, 121] width 284 height 18
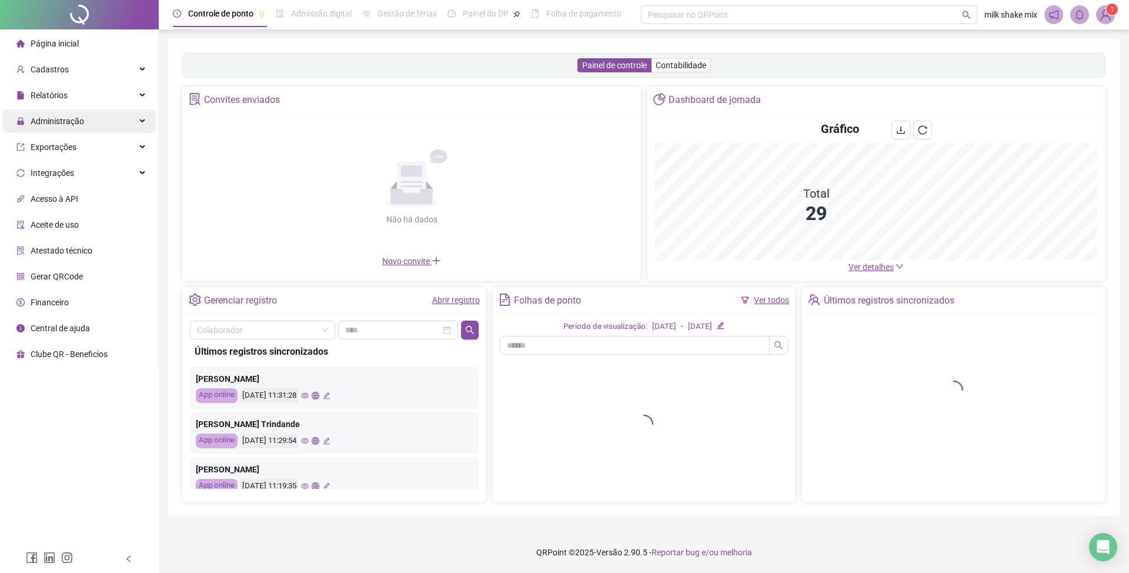
click at [50, 124] on span "Administração" at bounding box center [58, 120] width 54 height 9
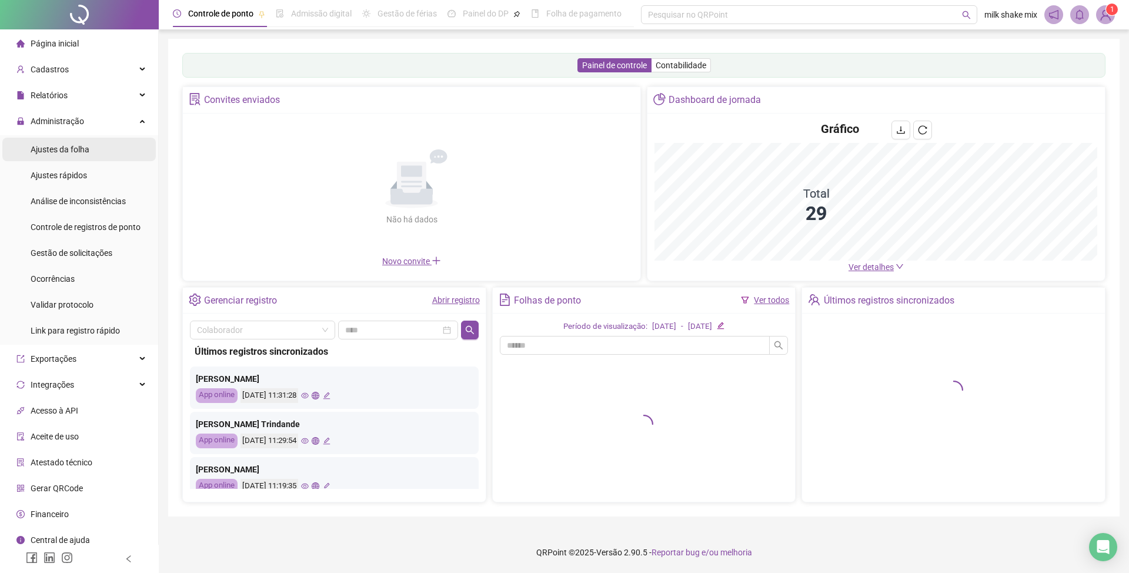
click at [65, 147] on span "Ajustes da folha" at bounding box center [60, 149] width 59 height 9
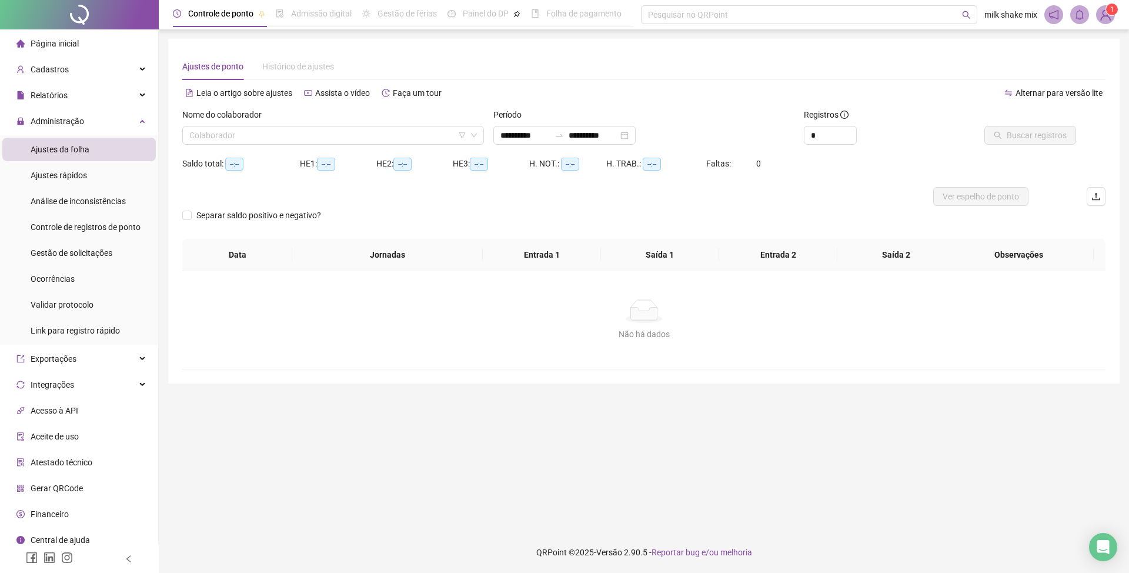
type input "**********"
click at [422, 133] on input "search" at bounding box center [327, 135] width 277 height 18
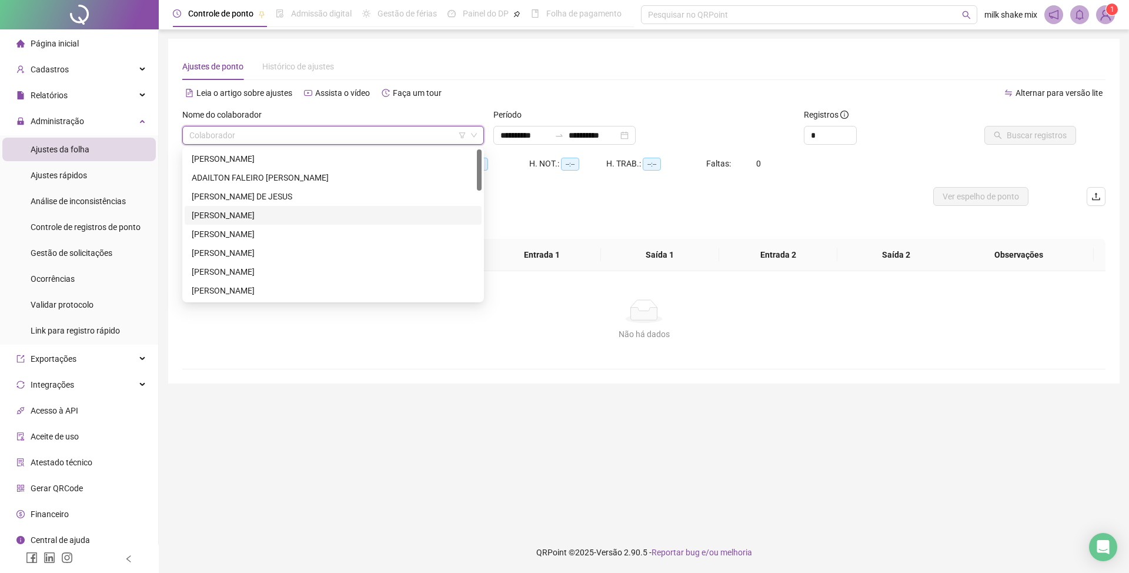
click at [305, 219] on div "ANA CARLA NOGUEIRA DE SOUSA" at bounding box center [333, 215] width 283 height 13
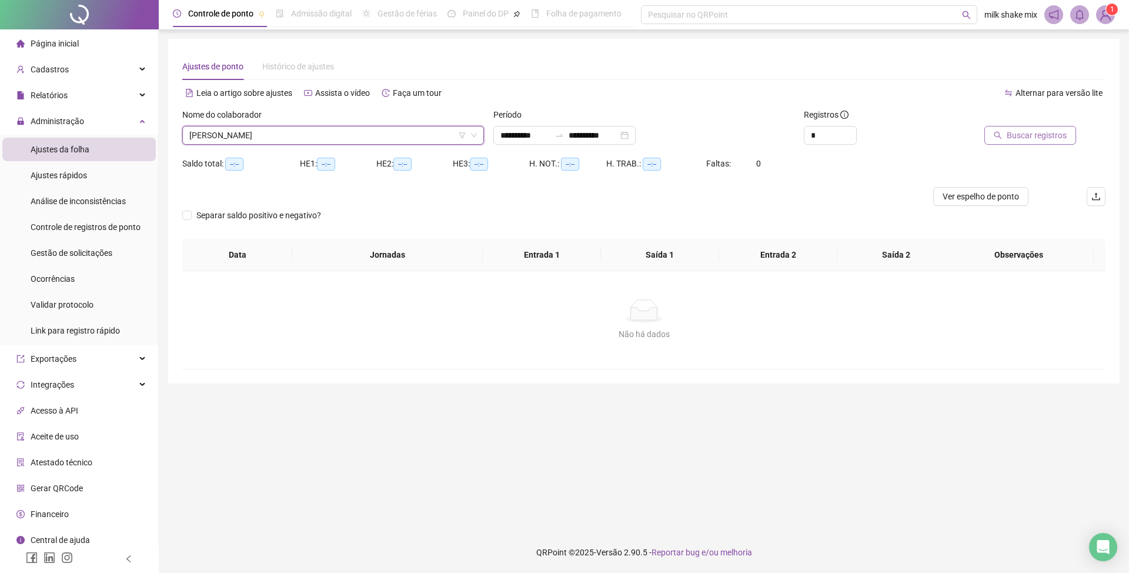
click at [1037, 137] on span "Buscar registros" at bounding box center [1037, 135] width 60 height 13
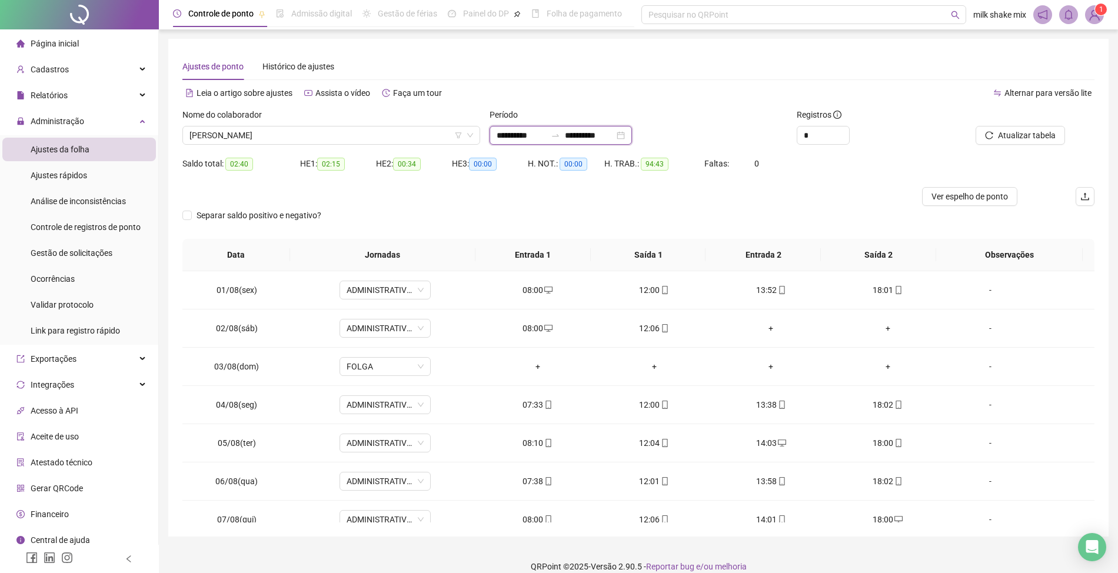
click at [499, 139] on input "**********" at bounding box center [520, 135] width 49 height 13
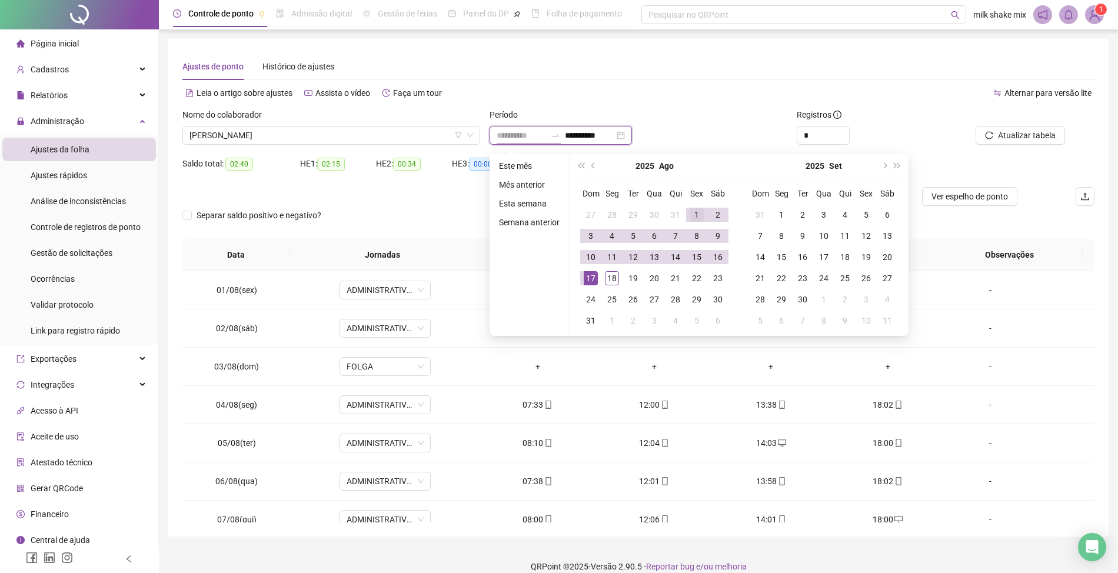
type input "**********"
click at [689, 217] on div "1" at bounding box center [696, 215] width 14 height 14
type input "**********"
click at [610, 282] on div "18" at bounding box center [612, 278] width 14 height 14
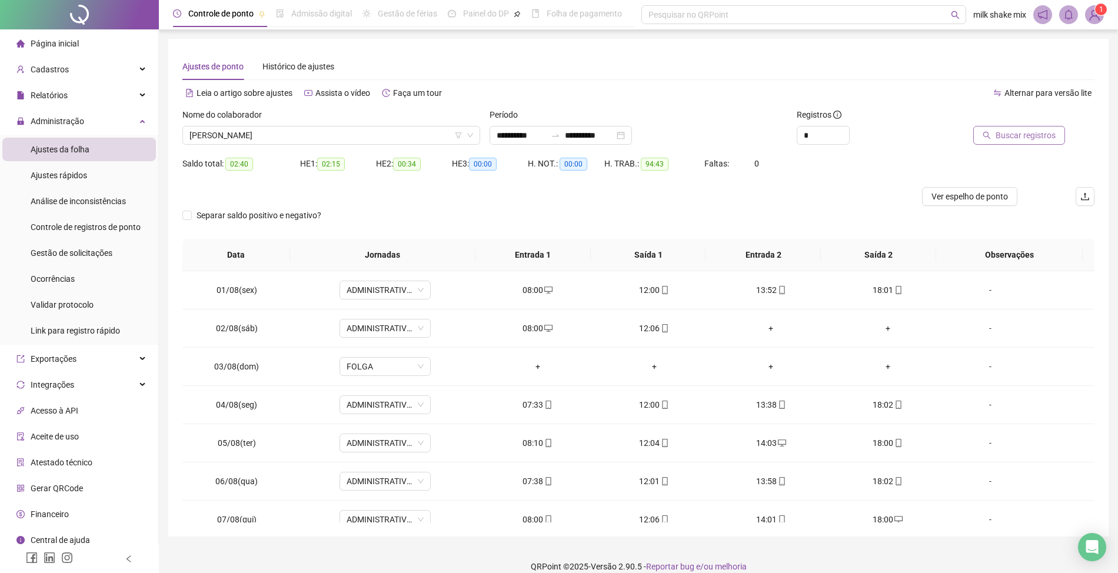
click at [1039, 140] on span "Buscar registros" at bounding box center [1025, 135] width 60 height 13
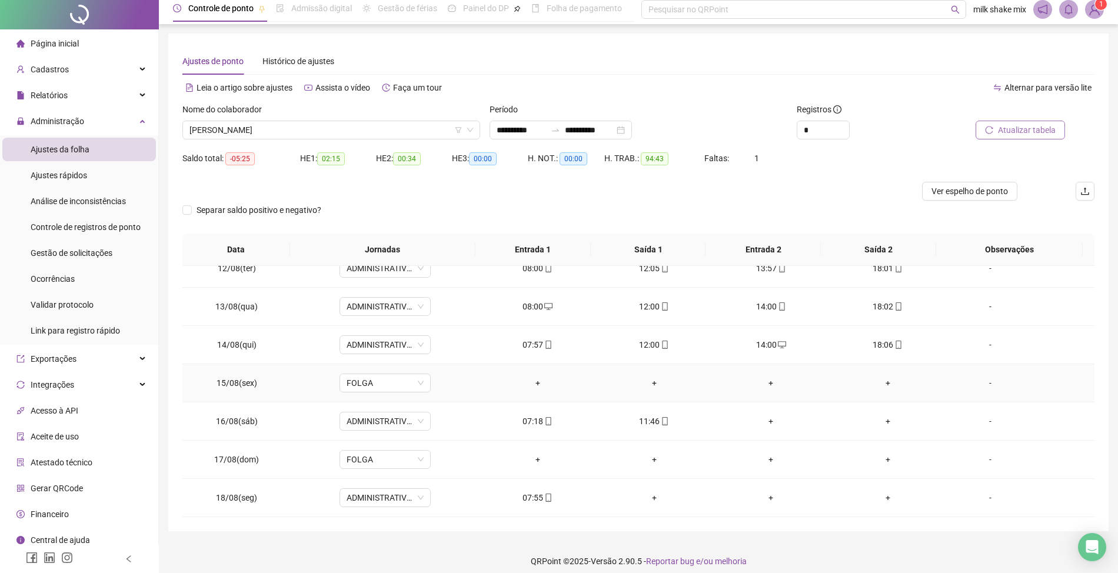
scroll to position [14, 0]
